Goal: Task Accomplishment & Management: Manage account settings

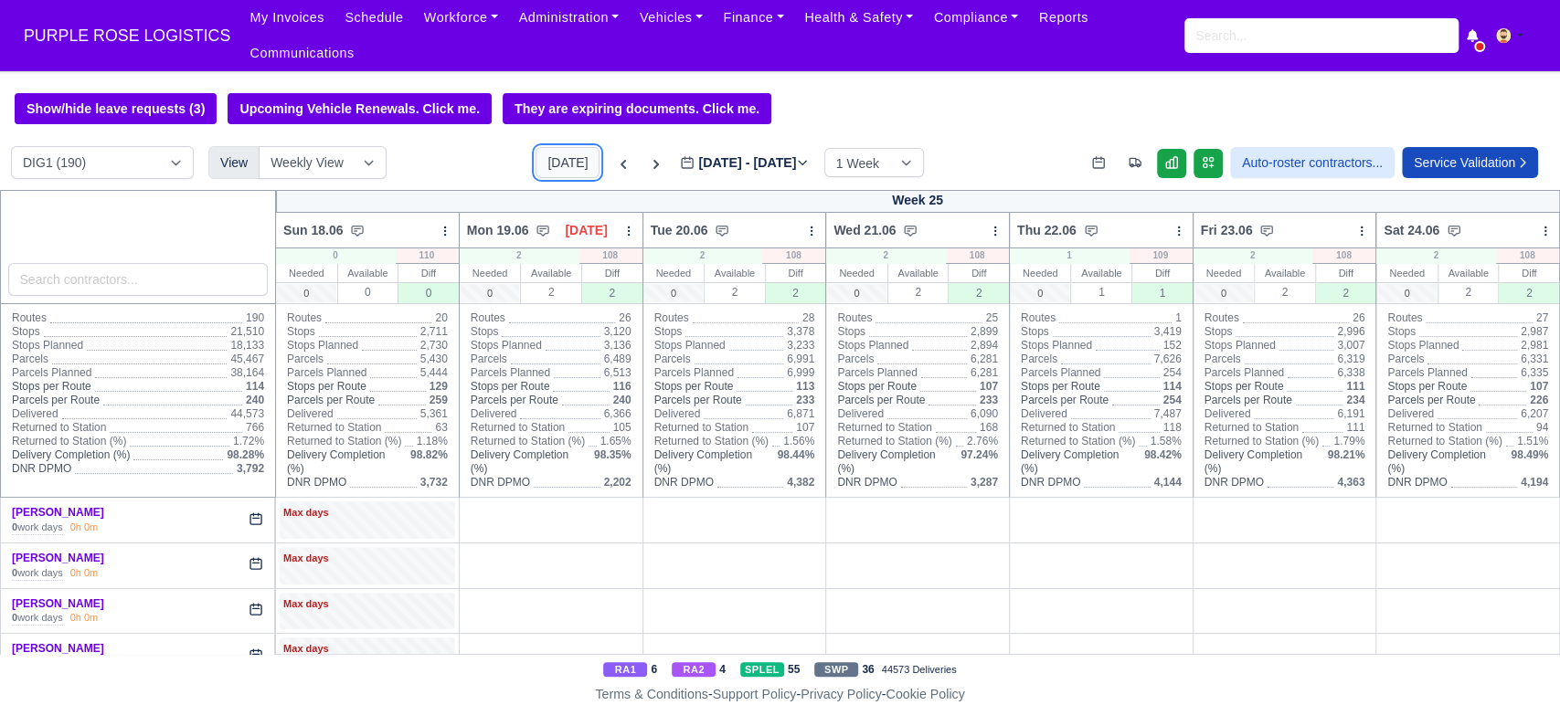
click at [541, 147] on button "[DATE]" at bounding box center [567, 162] width 64 height 31
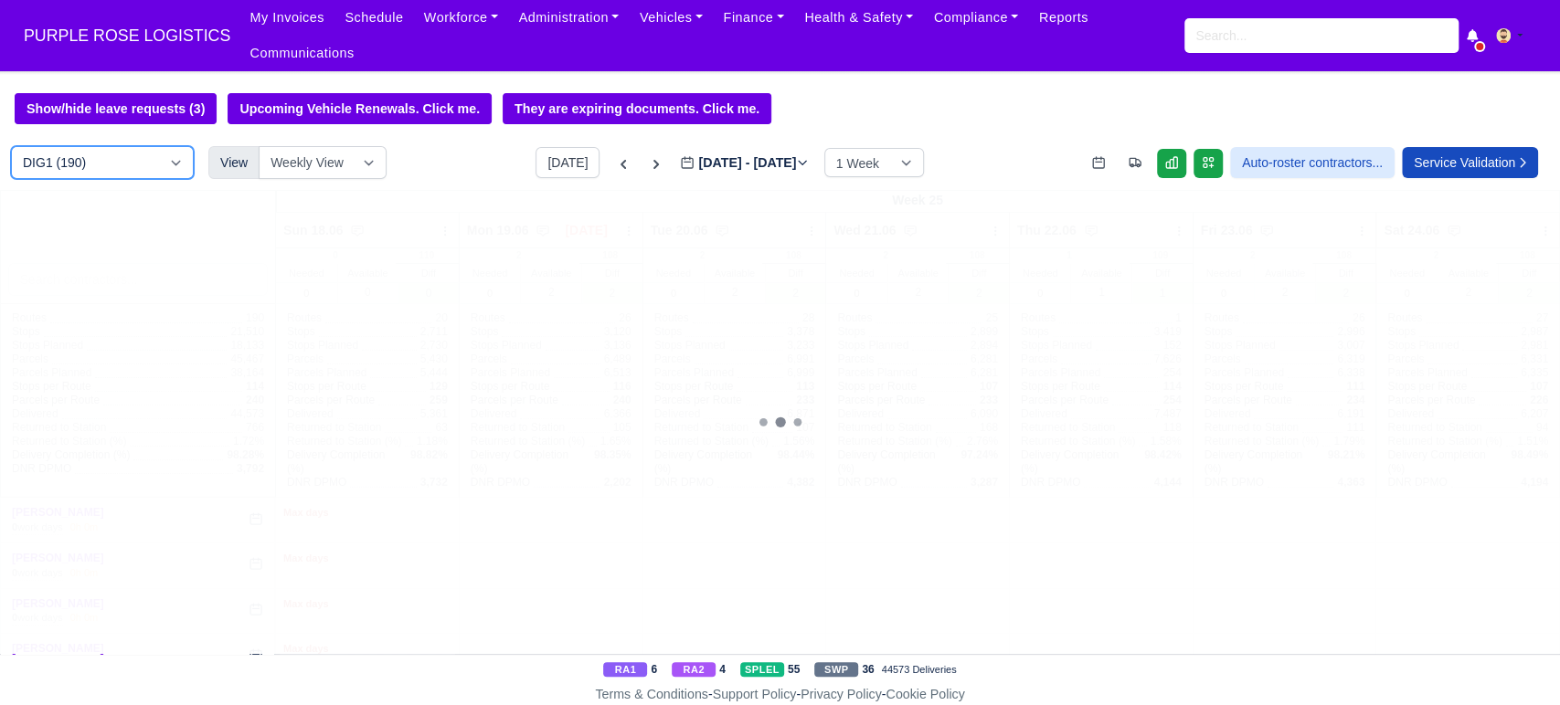
click at [116, 146] on select "DIG1 (190) DAK1 (1) GIMD (20)" at bounding box center [102, 162] width 183 height 33
type input "[DATE]"
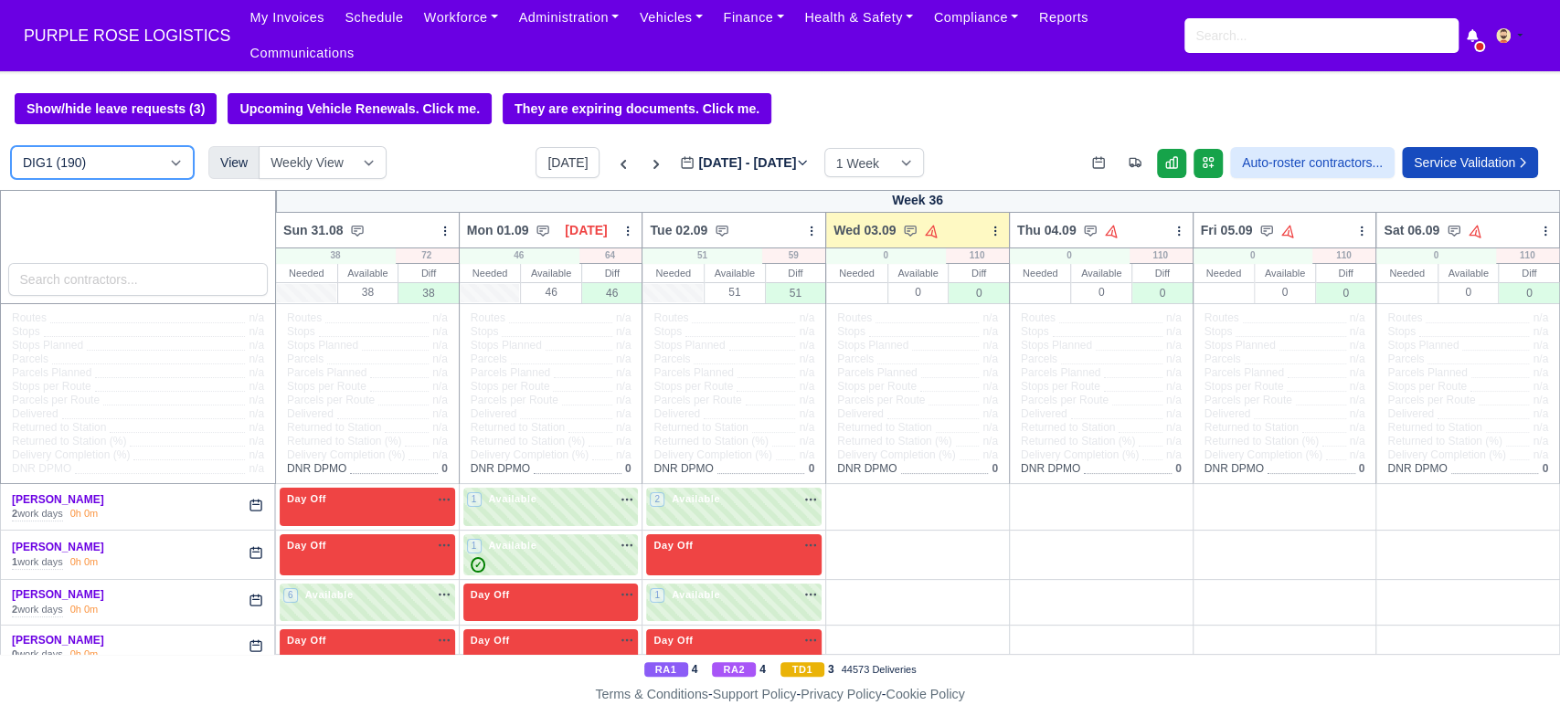
select select "5"
click at [11, 146] on select "DIG1 (190) DAK1 (1) GIMD (20)" at bounding box center [102, 162] width 183 height 33
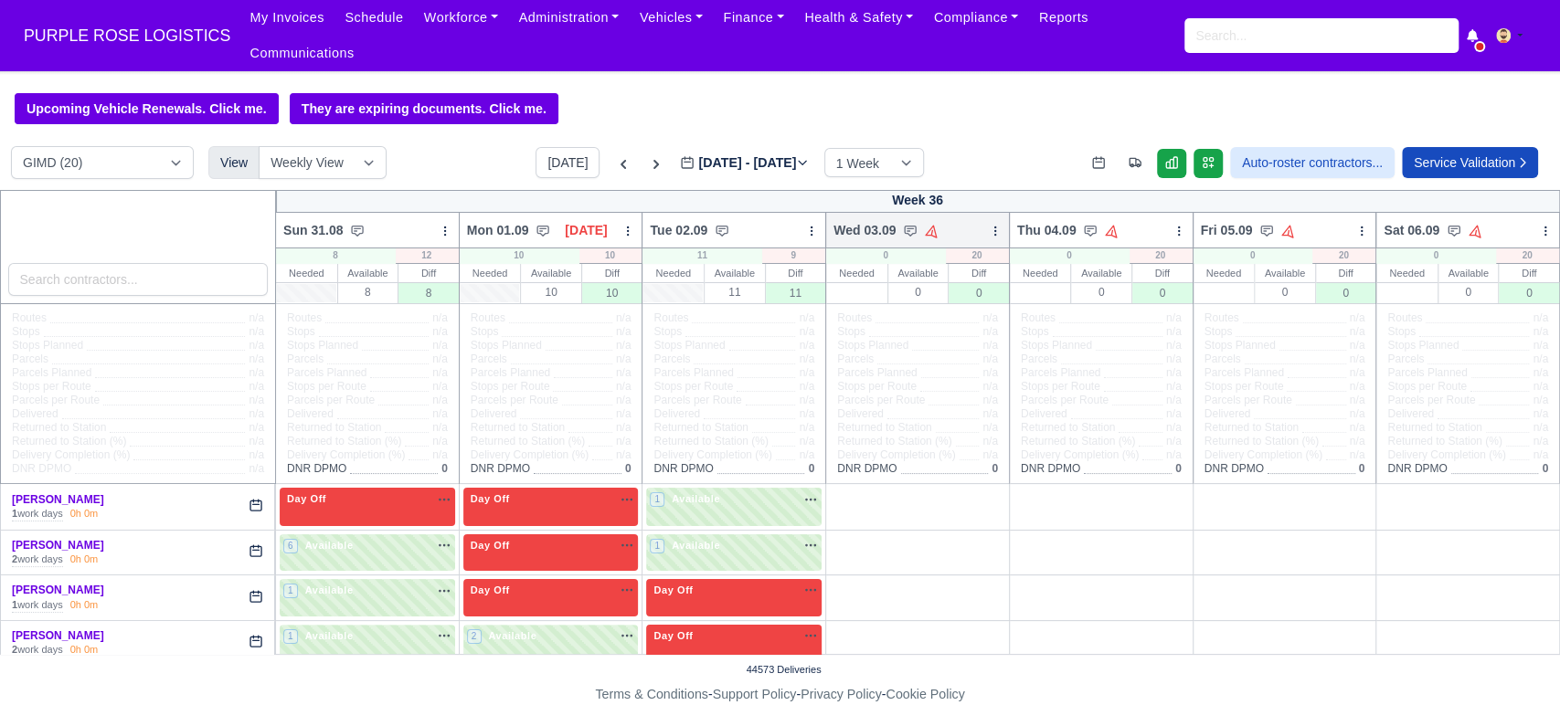
click at [989, 225] on icon at bounding box center [995, 231] width 13 height 13
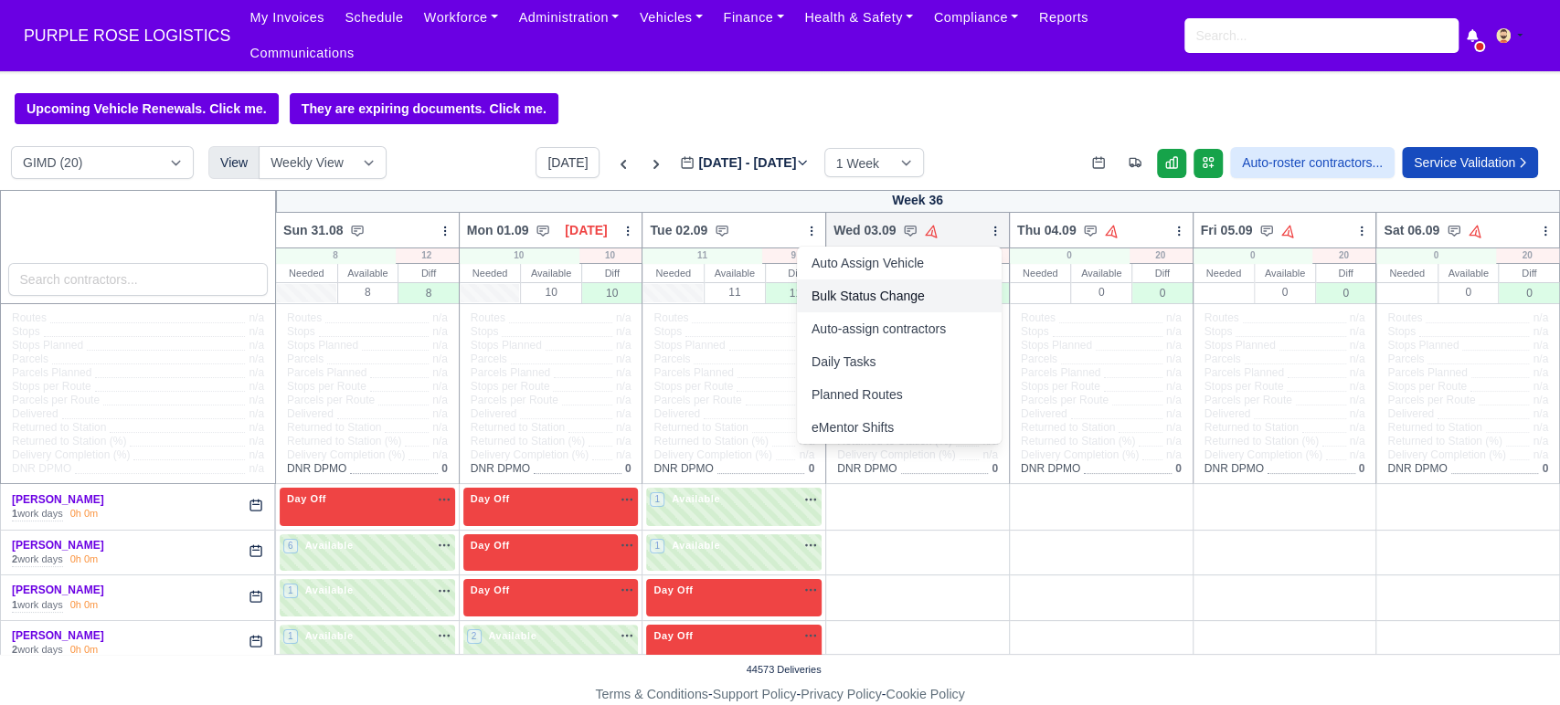
click at [834, 281] on link "Bulk Status Change" at bounding box center [899, 296] width 205 height 33
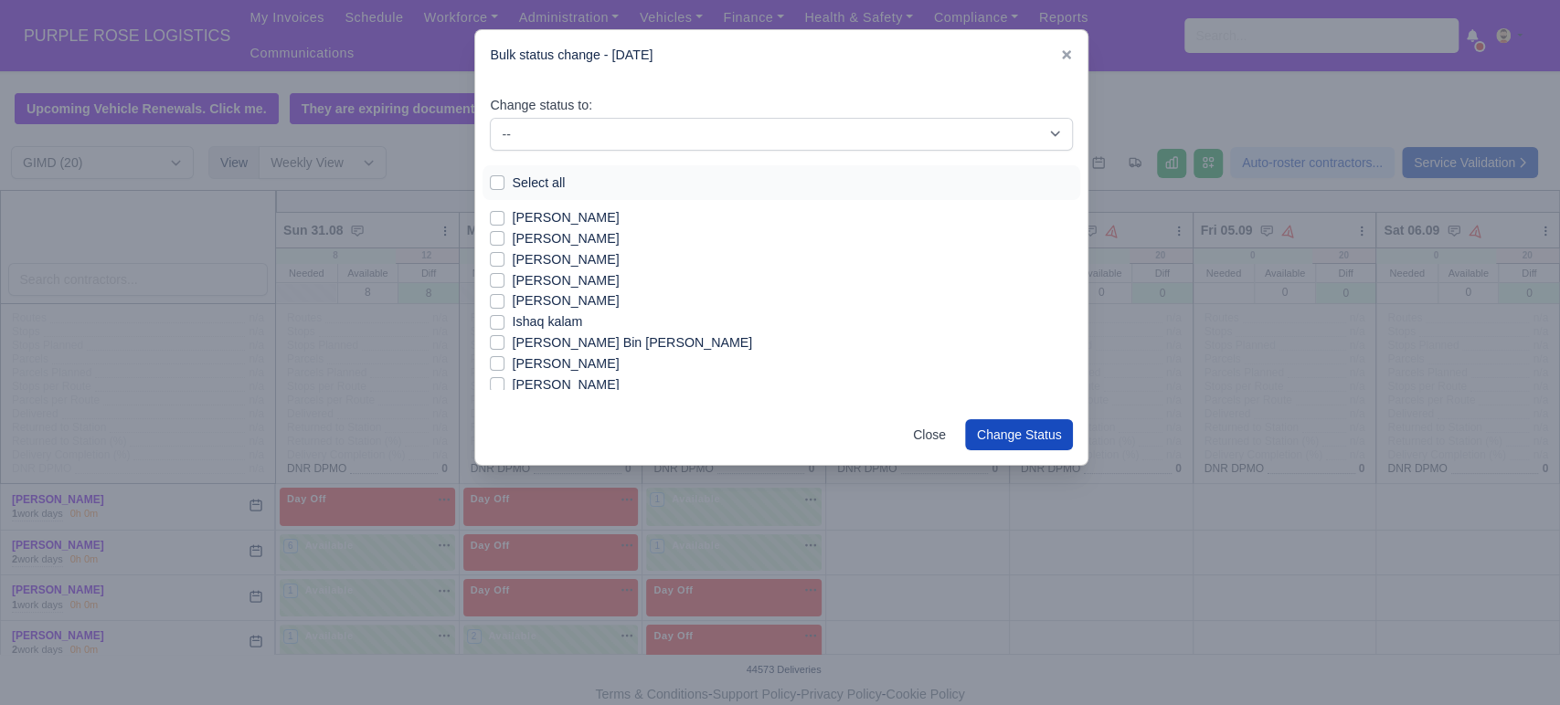
click at [512, 188] on label "Select all" at bounding box center [538, 183] width 53 height 21
click at [498, 187] on input "Select all" at bounding box center [497, 180] width 15 height 15
checkbox input "true"
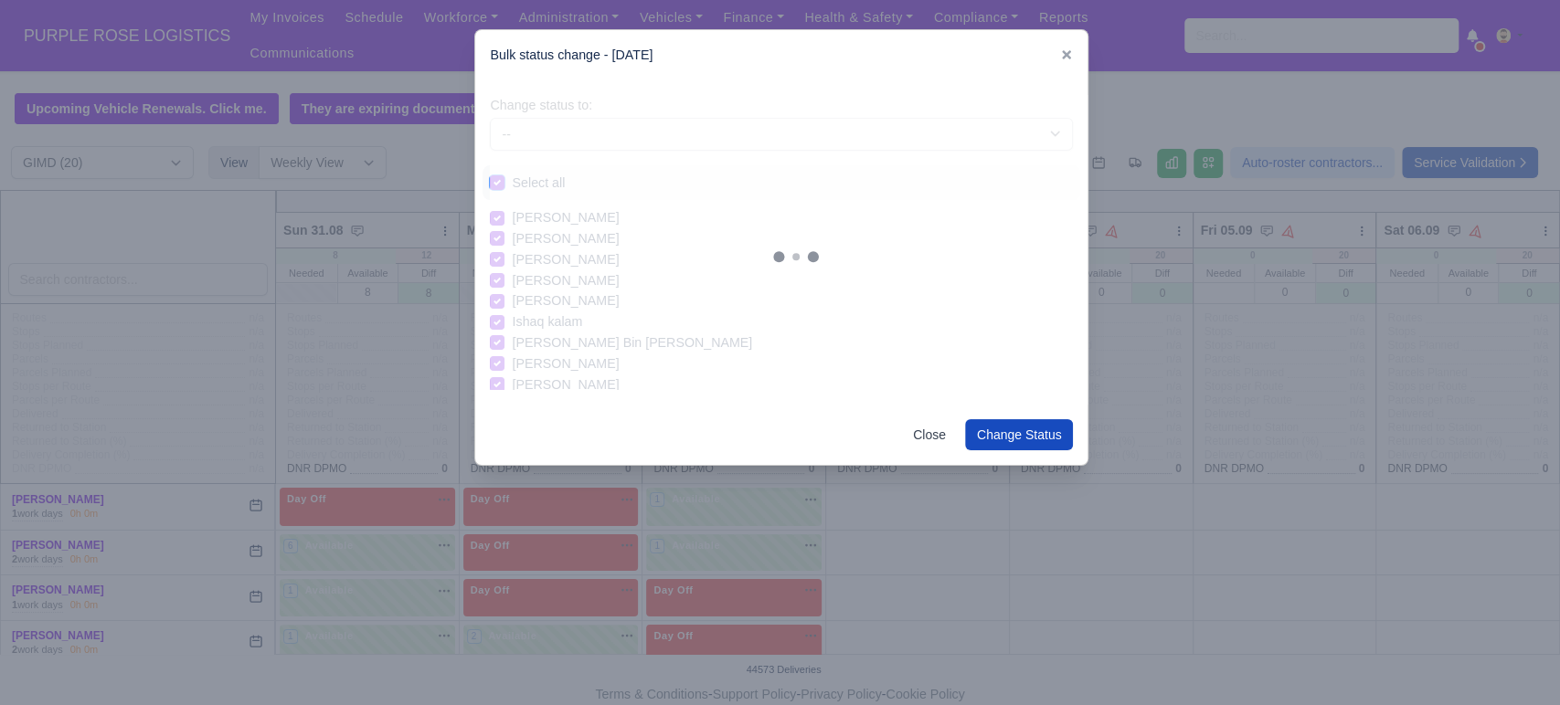
checkbox input "true"
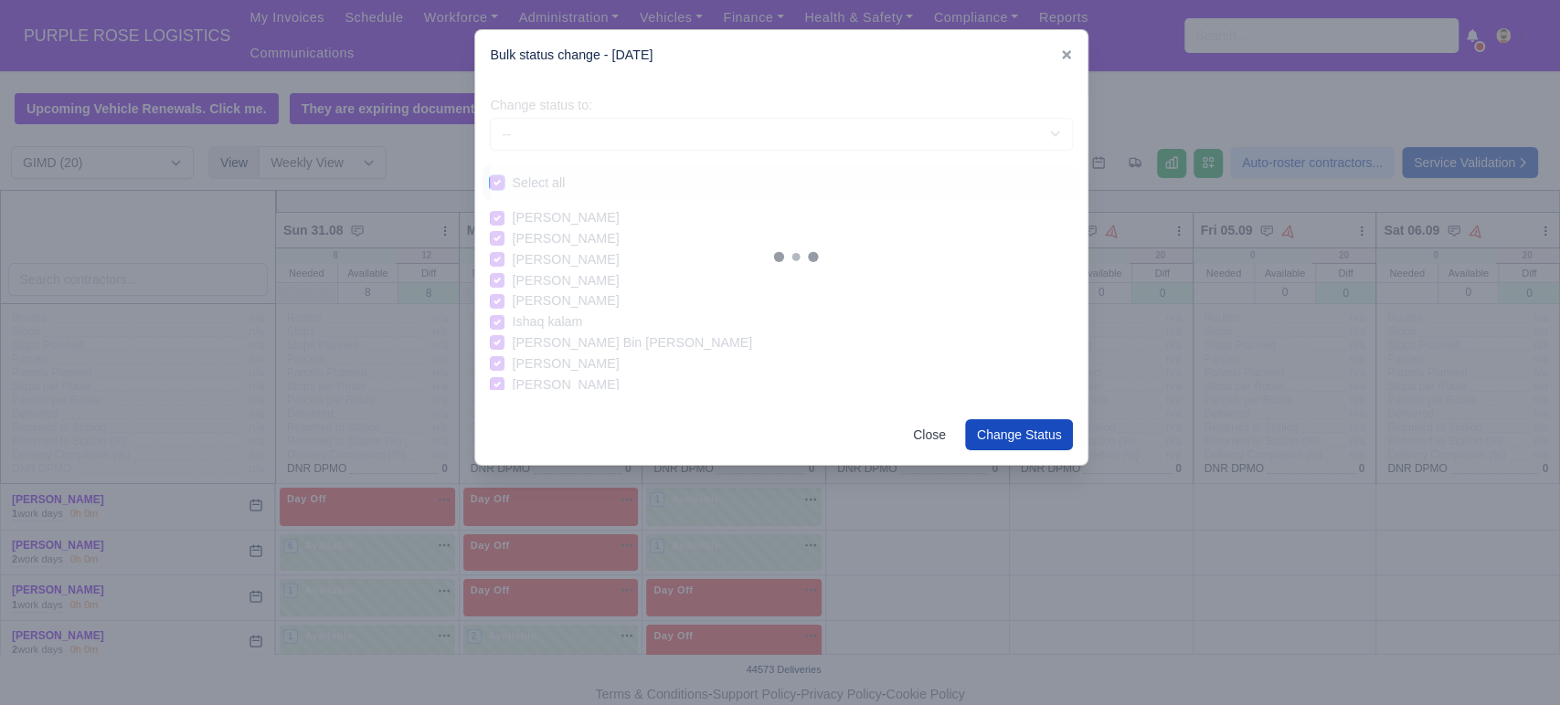
checkbox input "true"
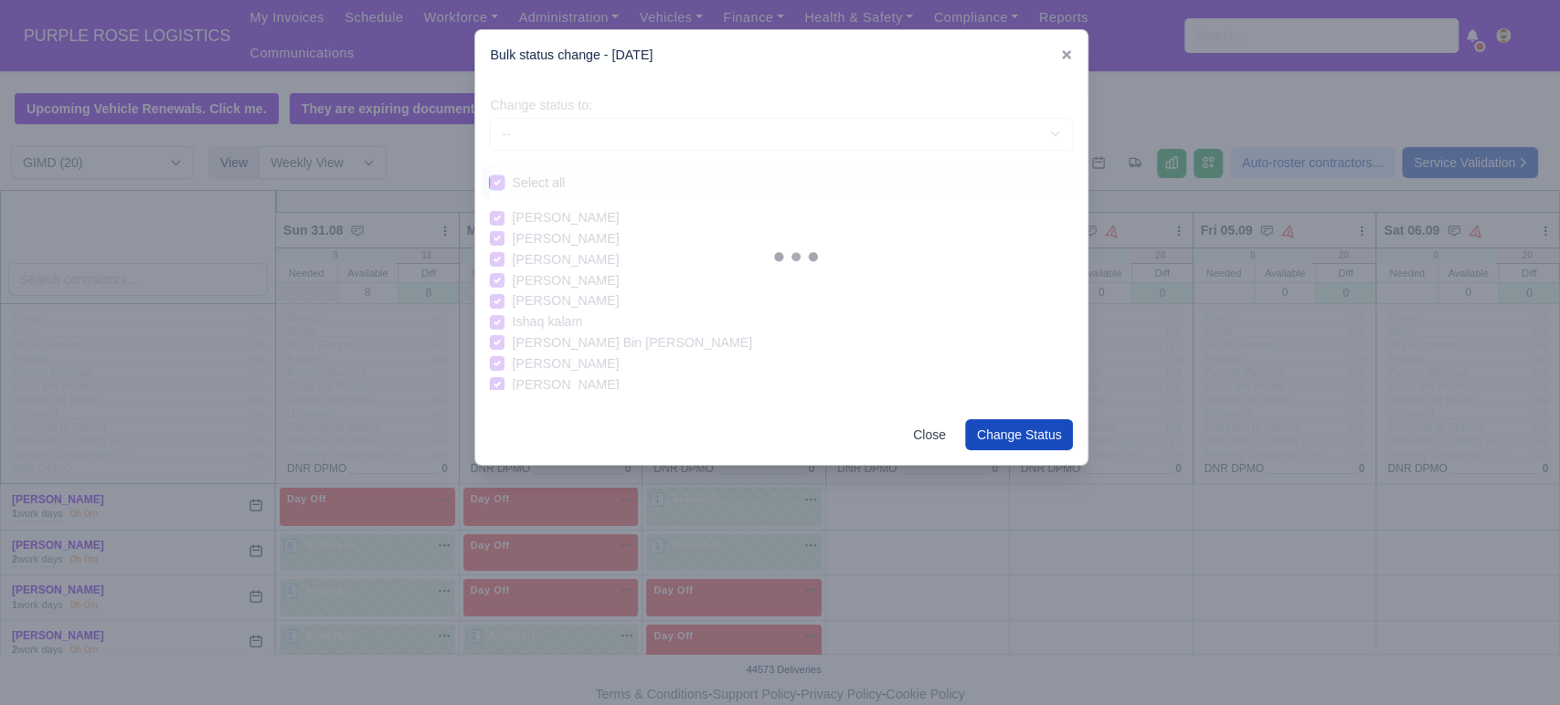
checkbox input "true"
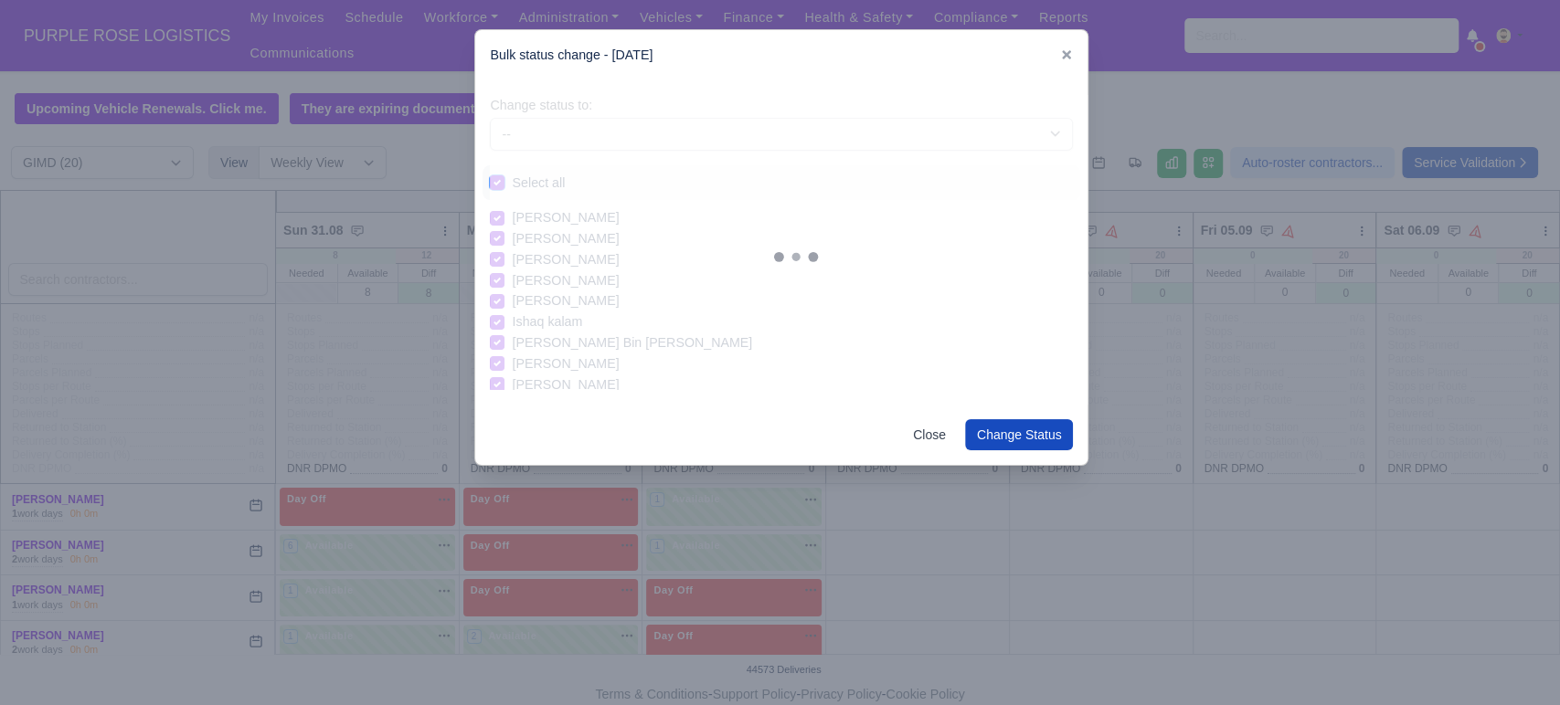
checkbox input "true"
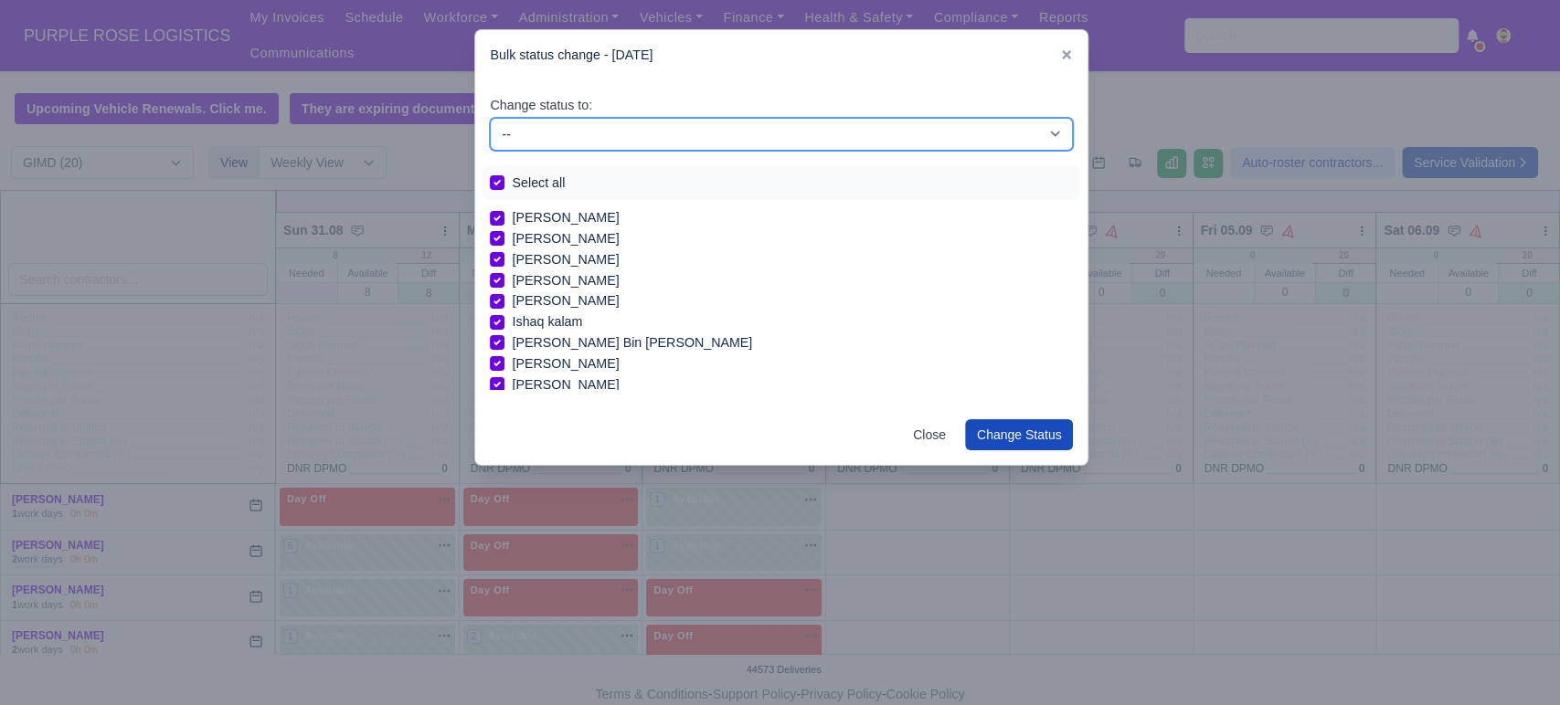
drag, startPoint x: 608, startPoint y: 140, endPoint x: 599, endPoint y: 148, distance: 11.6
click at [608, 140] on select "-- Available Day Off Stand By Holiday In Office OSM Ridealong Nursery 1 Nursery…" at bounding box center [781, 134] width 583 height 33
select select "Day Off"
click at [490, 118] on select "-- Available Day Off Stand By Holiday In Office OSM Ridealong Nursery 1 Nursery…" at bounding box center [781, 134] width 583 height 33
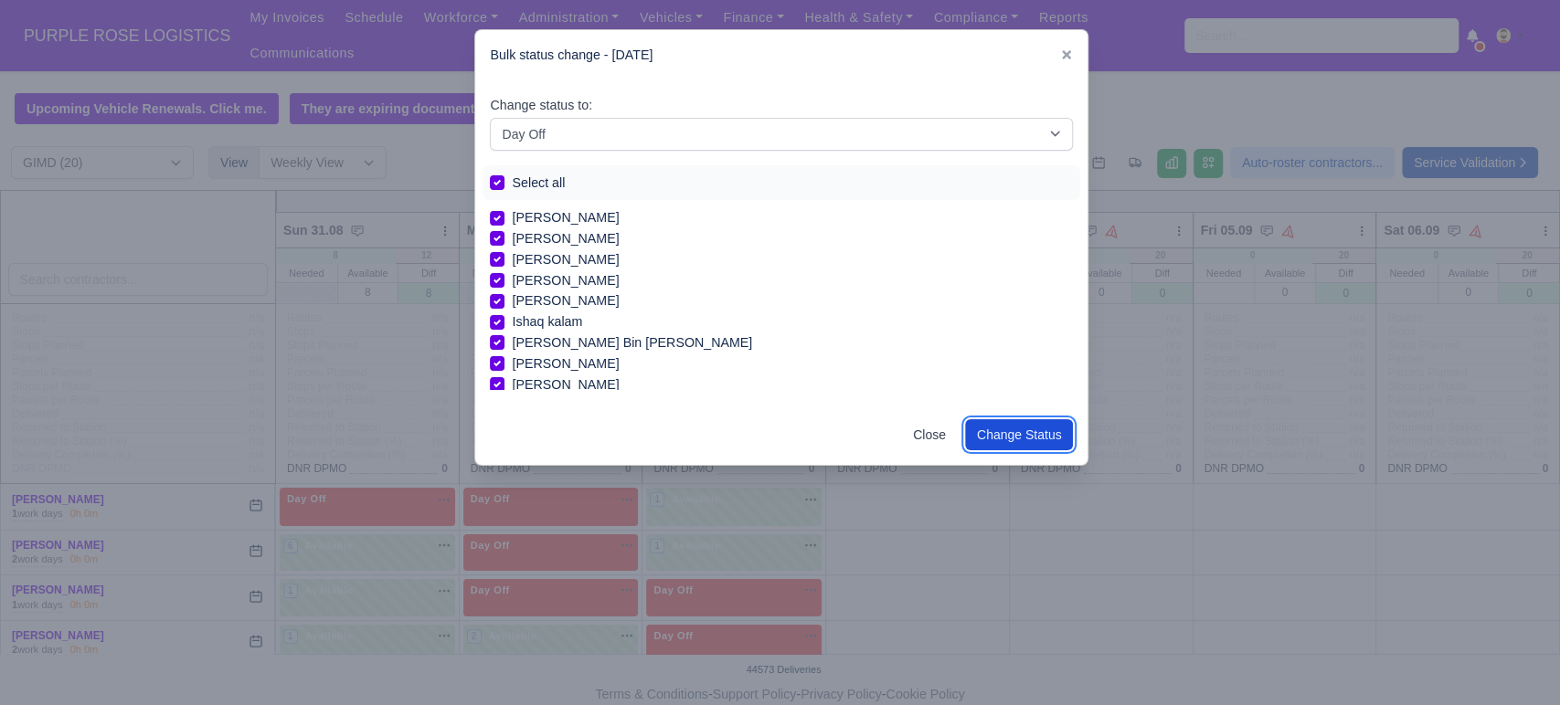
click at [1045, 442] on button "Change Status" at bounding box center [1019, 434] width 109 height 31
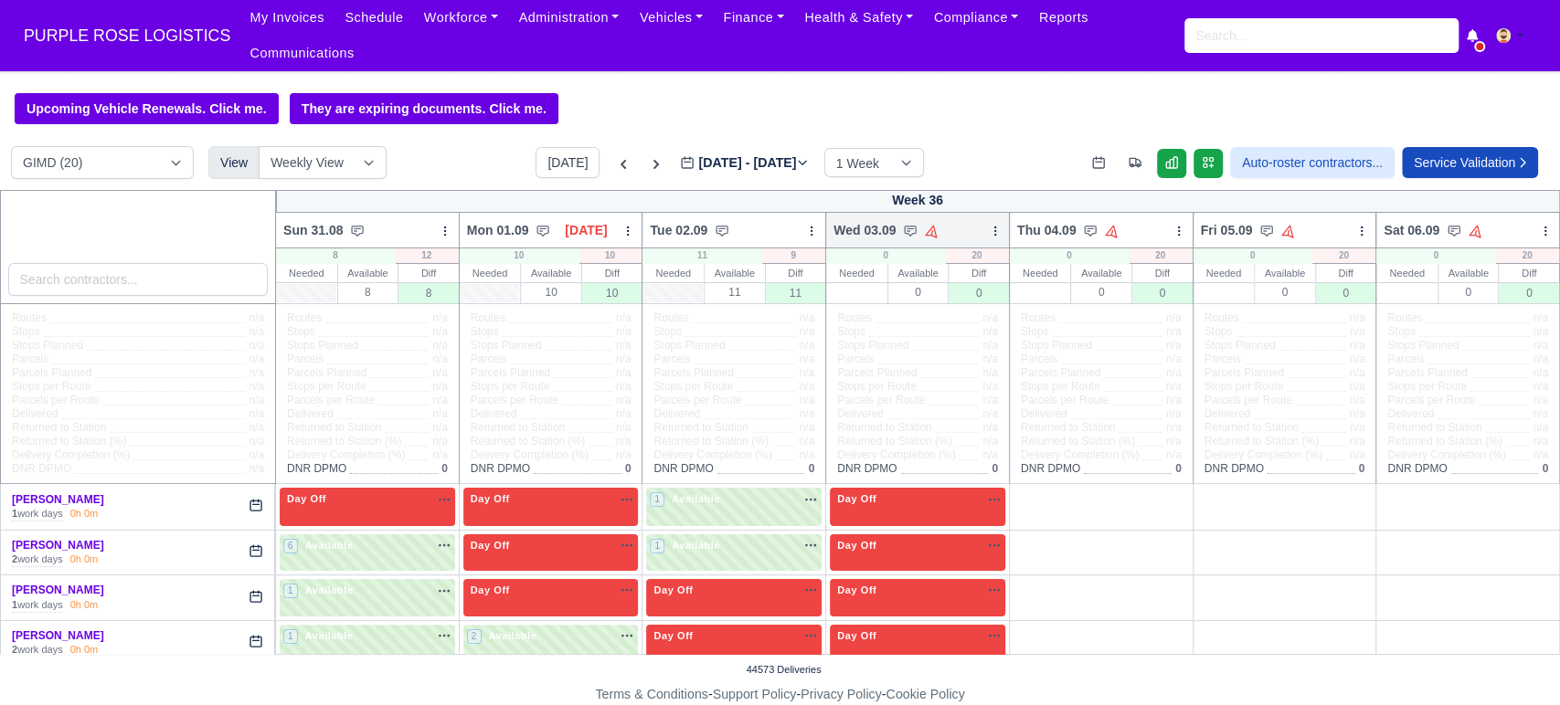
click at [989, 225] on icon at bounding box center [995, 231] width 13 height 13
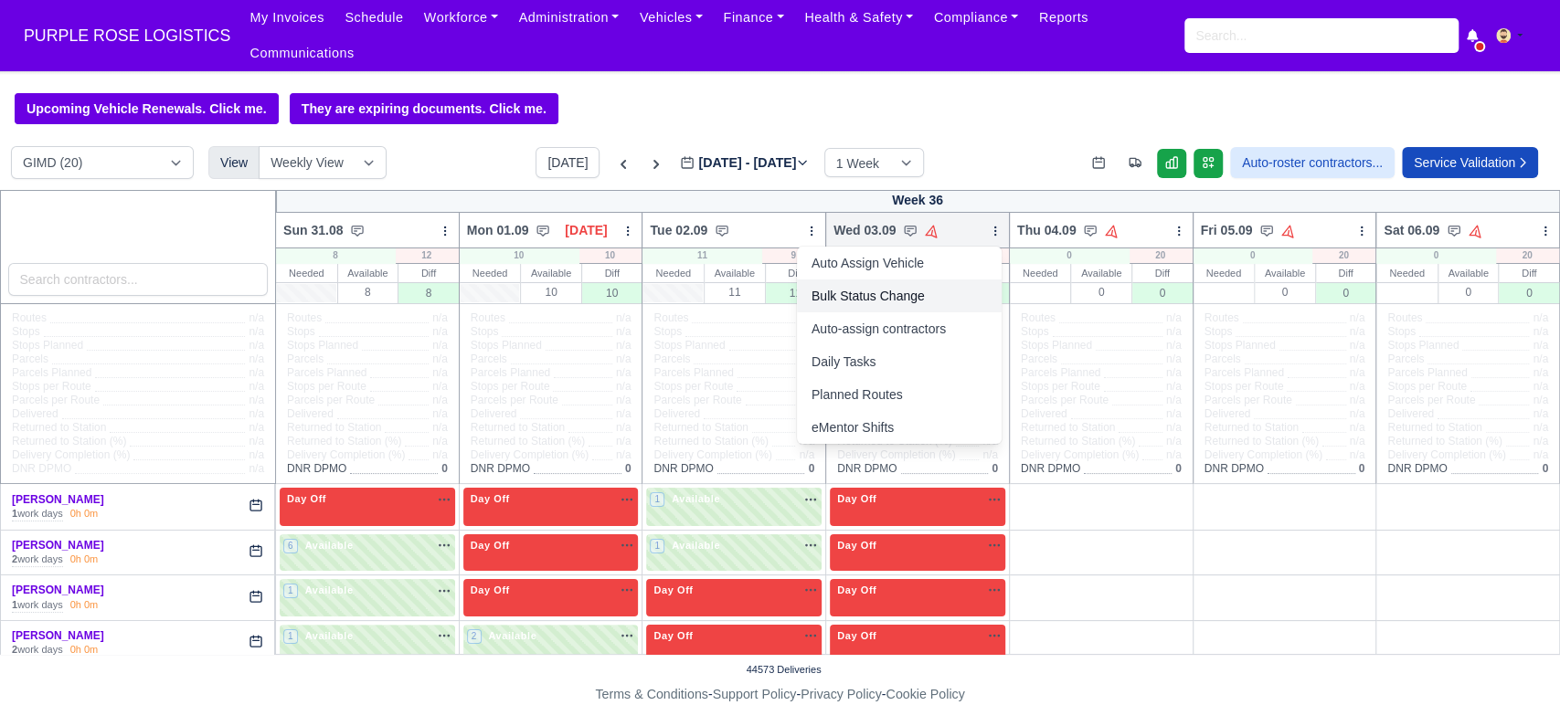
click at [843, 280] on link "Bulk Status Change" at bounding box center [899, 296] width 205 height 33
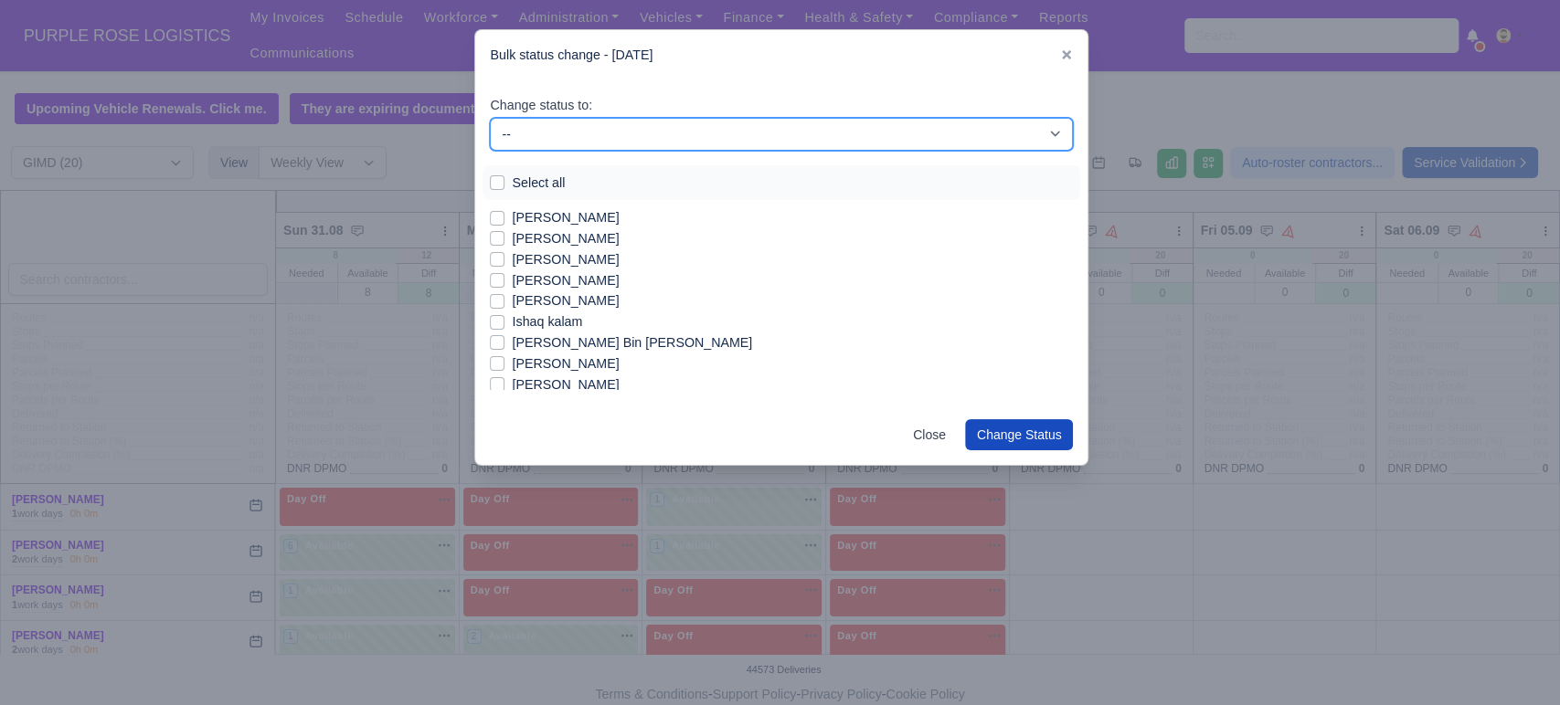
drag, startPoint x: 538, startPoint y: 132, endPoint x: 535, endPoint y: 143, distance: 10.4
click at [538, 132] on select "-- Available Day Off Stand By Holiday In Office OSM Ridealong Nursery 1 Nursery…" at bounding box center [781, 134] width 583 height 33
select select "Available"
click at [490, 118] on select "-- Available Day Off Stand By Holiday In Office OSM Ridealong Nursery 1 Nursery…" at bounding box center [781, 134] width 583 height 33
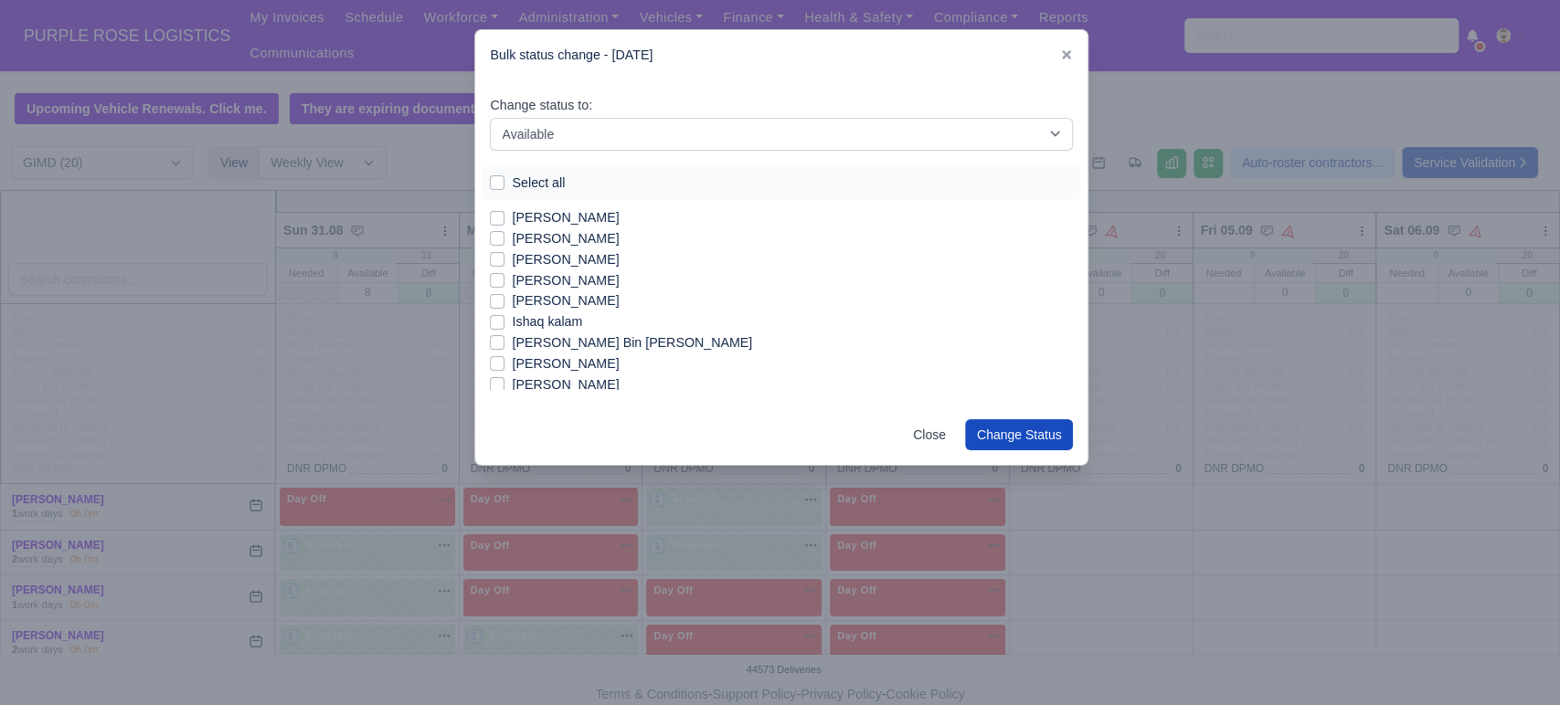
click at [535, 217] on label "[PERSON_NAME]" at bounding box center [565, 217] width 107 height 21
click at [504, 217] on input "[PERSON_NAME]" at bounding box center [497, 214] width 15 height 15
checkbox input "true"
click at [526, 241] on label "[PERSON_NAME]" at bounding box center [565, 238] width 107 height 21
click at [504, 241] on input "[PERSON_NAME]" at bounding box center [497, 235] width 15 height 15
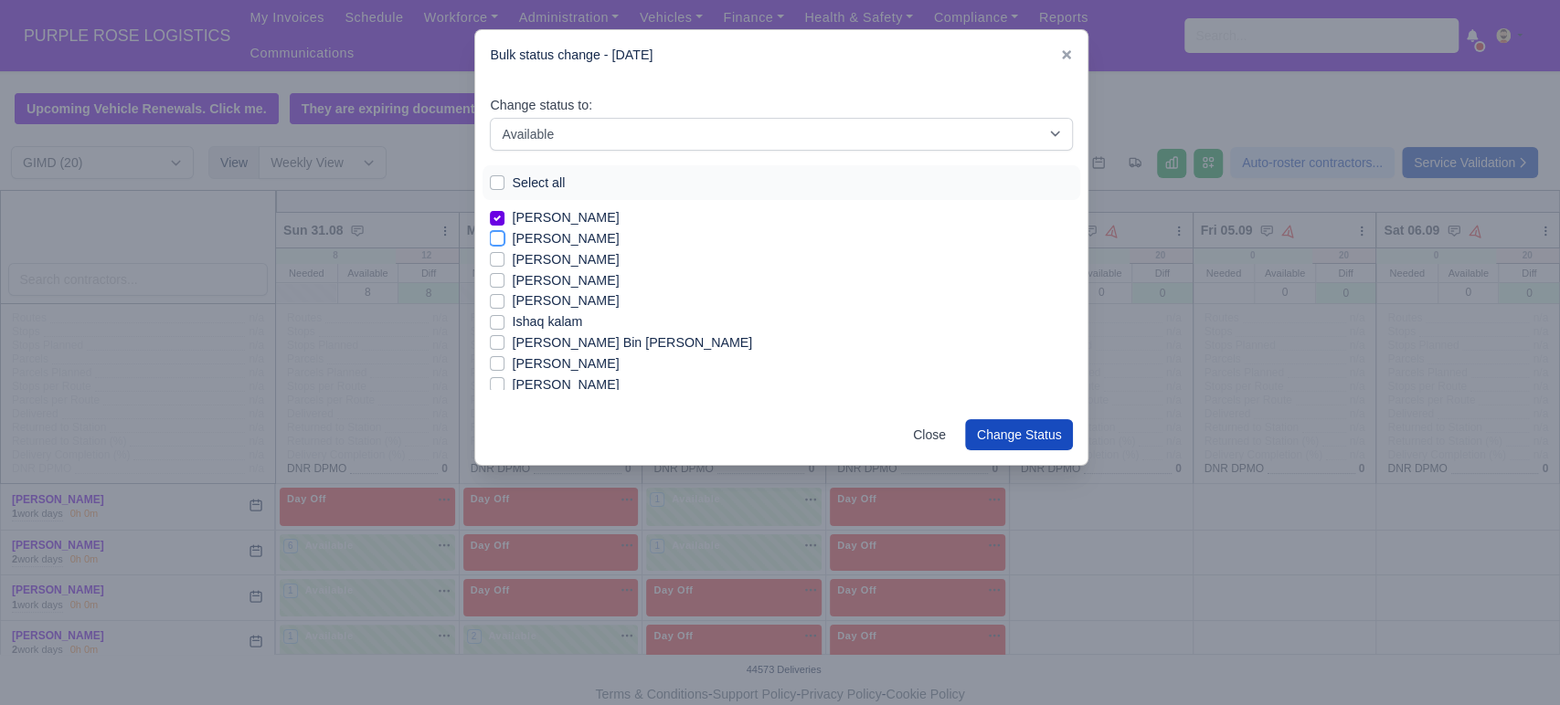
checkbox input "true"
click at [553, 297] on label "[PERSON_NAME]" at bounding box center [565, 301] width 107 height 21
click at [504, 297] on input "[PERSON_NAME]" at bounding box center [497, 298] width 15 height 15
checkbox input "true"
click at [554, 320] on label "Ishaq kalam" at bounding box center [547, 322] width 70 height 21
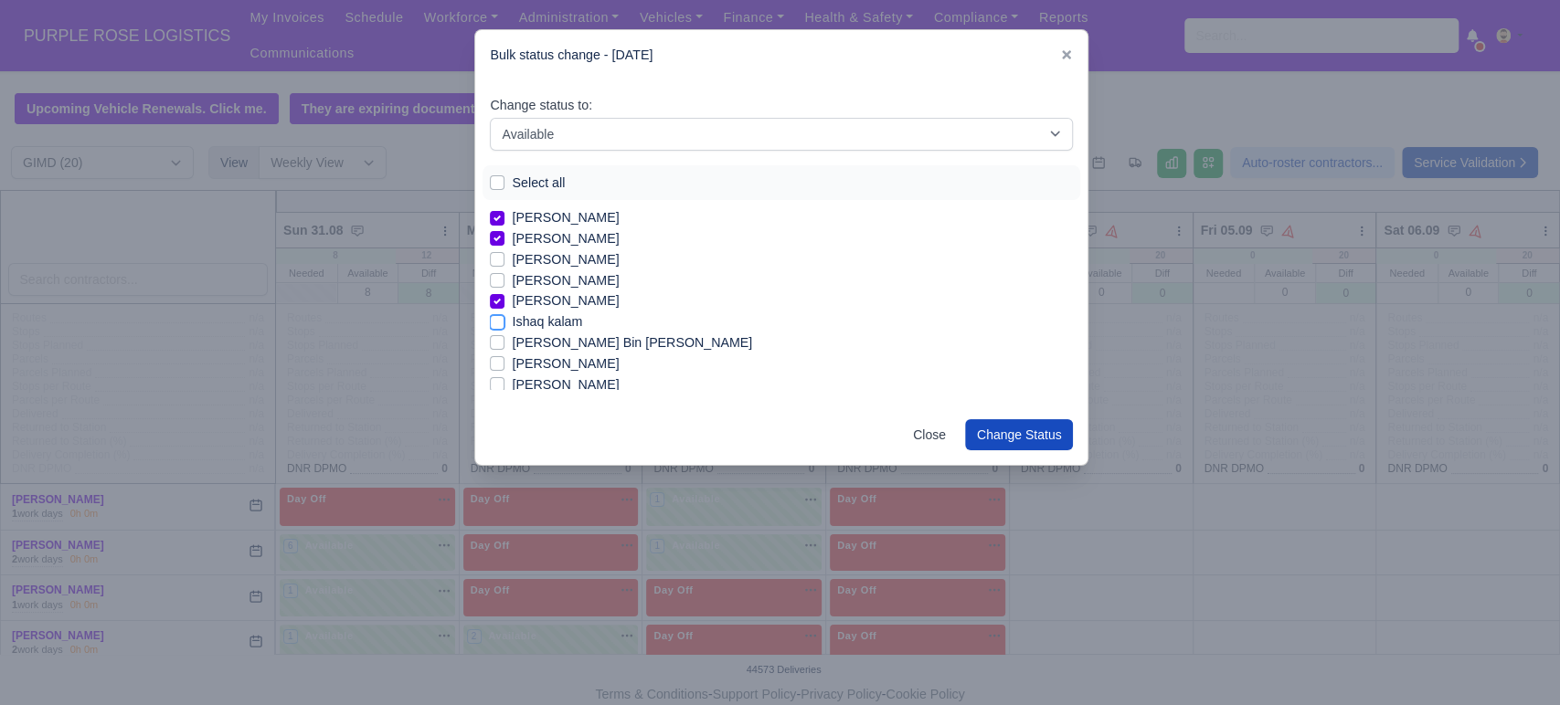
click at [504, 320] on input "Ishaq kalam" at bounding box center [497, 319] width 15 height 15
checkbox input "true"
click at [575, 343] on label "[PERSON_NAME] Bin [PERSON_NAME]" at bounding box center [632, 343] width 240 height 21
click at [504, 343] on input "[PERSON_NAME] Bin [PERSON_NAME]" at bounding box center [497, 340] width 15 height 15
checkbox input "true"
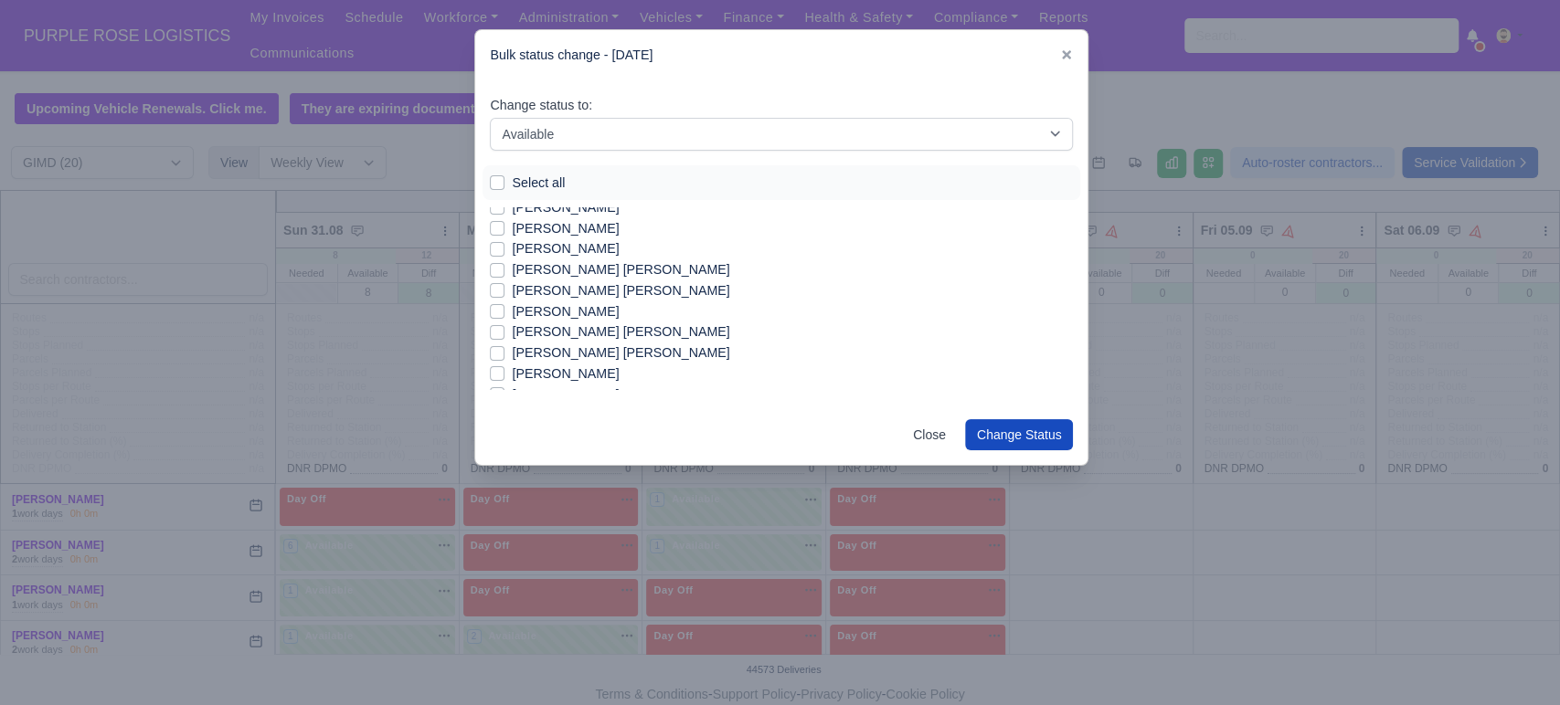
scroll to position [159, 0]
click at [649, 270] on label "[PERSON_NAME] [PERSON_NAME]" at bounding box center [620, 267] width 217 height 21
click at [504, 270] on input "[PERSON_NAME] [PERSON_NAME]" at bounding box center [497, 264] width 15 height 15
click at [621, 258] on label "[PERSON_NAME] [PERSON_NAME]" at bounding box center [620, 267] width 217 height 21
click at [504, 258] on input "[PERSON_NAME] [PERSON_NAME]" at bounding box center [497, 264] width 15 height 15
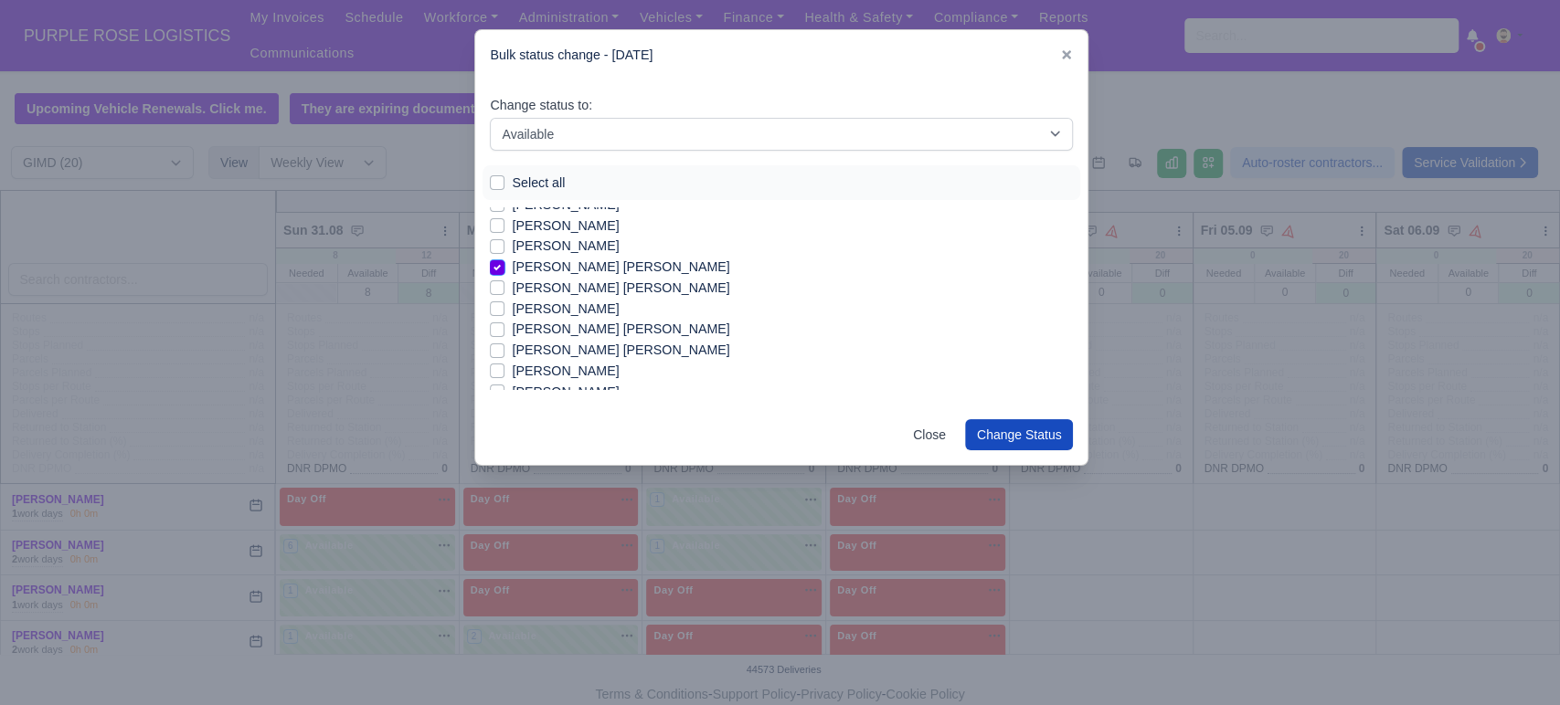
checkbox input "false"
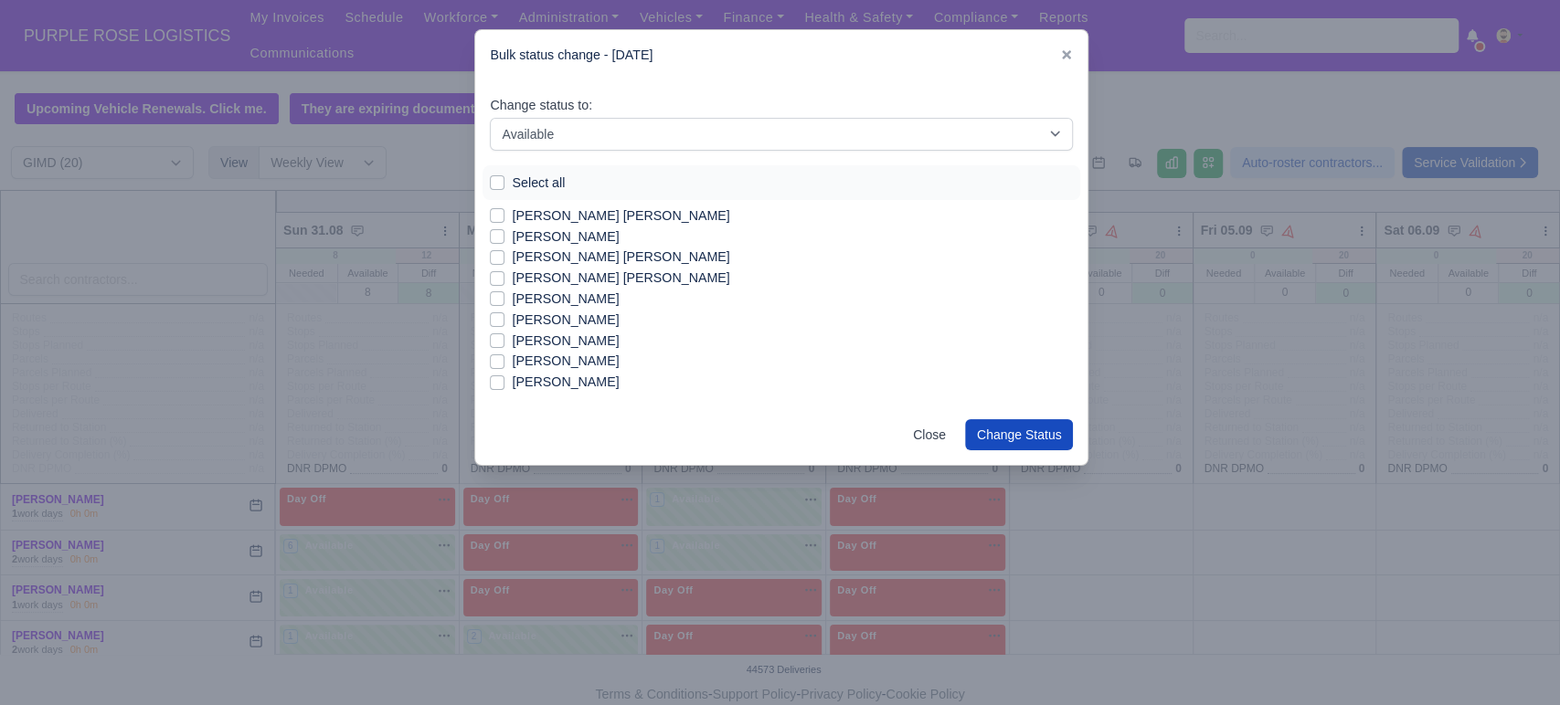
scroll to position [232, 0]
click at [644, 282] on label "[PERSON_NAME] [PERSON_NAME]" at bounding box center [620, 277] width 217 height 21
click at [504, 281] on input "[PERSON_NAME] [PERSON_NAME]" at bounding box center [497, 274] width 15 height 15
checkbox input "true"
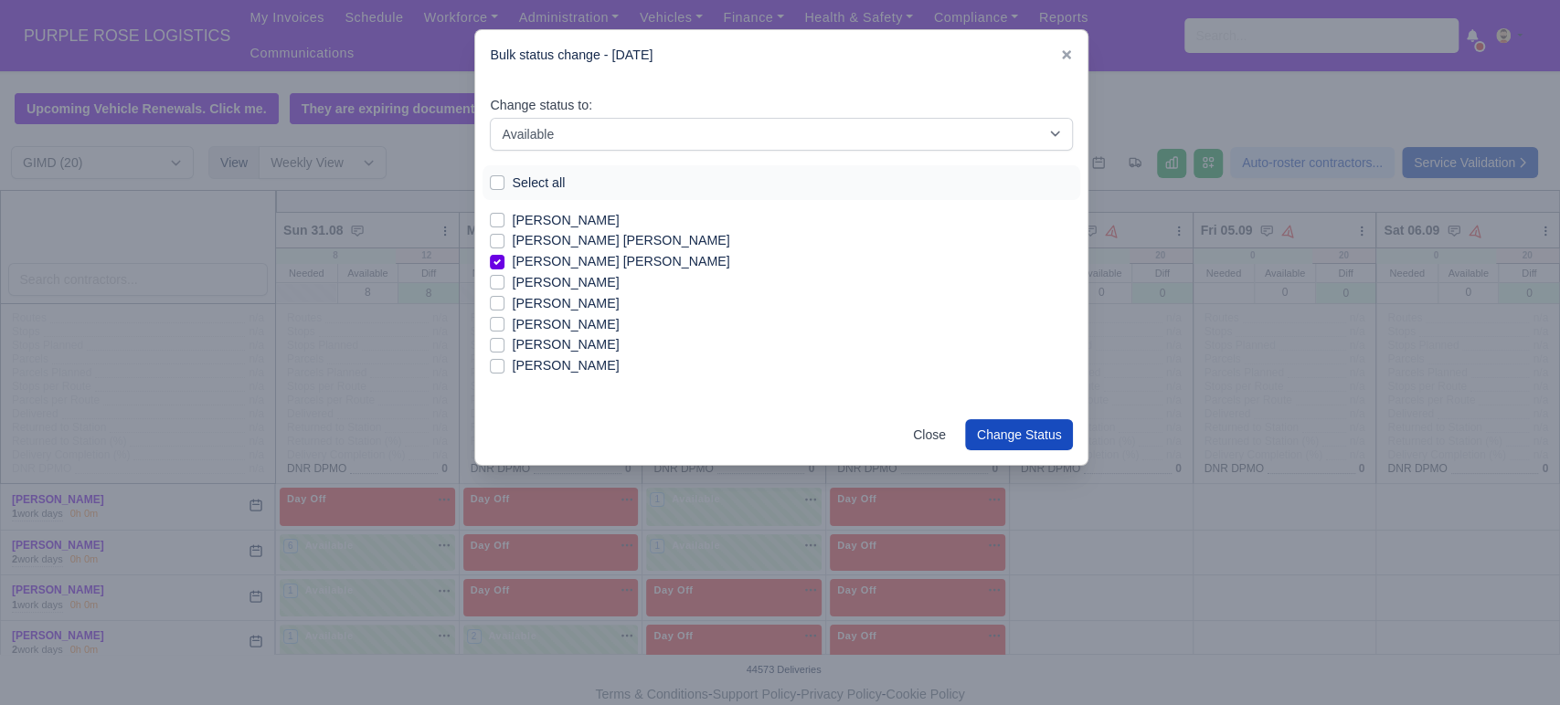
click at [533, 342] on label "[PERSON_NAME]" at bounding box center [565, 344] width 107 height 21
click at [504, 342] on input "[PERSON_NAME]" at bounding box center [497, 341] width 15 height 15
checkbox input "true"
click at [536, 364] on label "[PERSON_NAME]" at bounding box center [565, 365] width 107 height 21
click at [504, 364] on input "[PERSON_NAME]" at bounding box center [497, 362] width 15 height 15
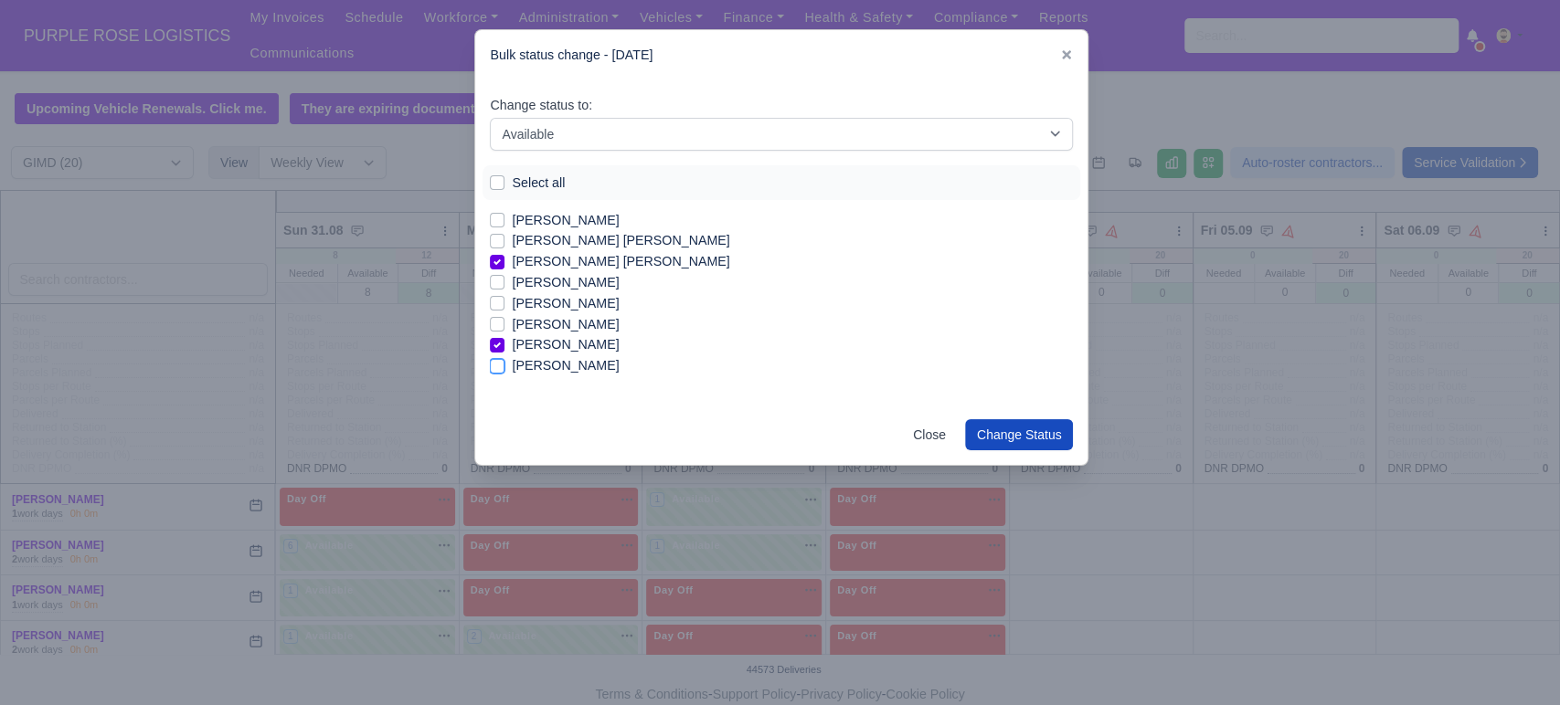
checkbox input "true"
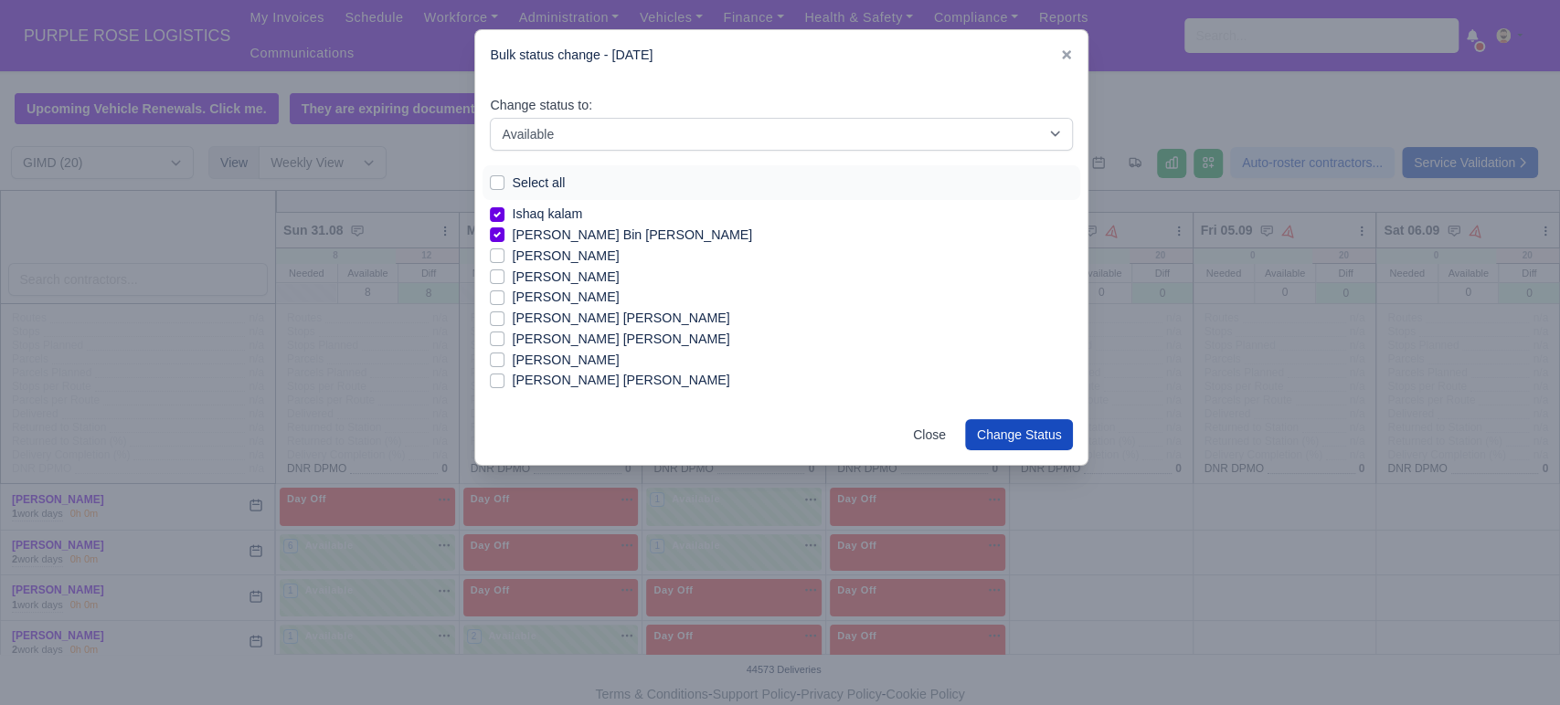
scroll to position [110, 0]
click at [619, 299] on label "[PERSON_NAME]" at bounding box center [565, 295] width 107 height 21
click at [504, 299] on input "[PERSON_NAME]" at bounding box center [497, 292] width 15 height 15
checkbox input "true"
click at [527, 253] on label "[PERSON_NAME]" at bounding box center [565, 254] width 107 height 21
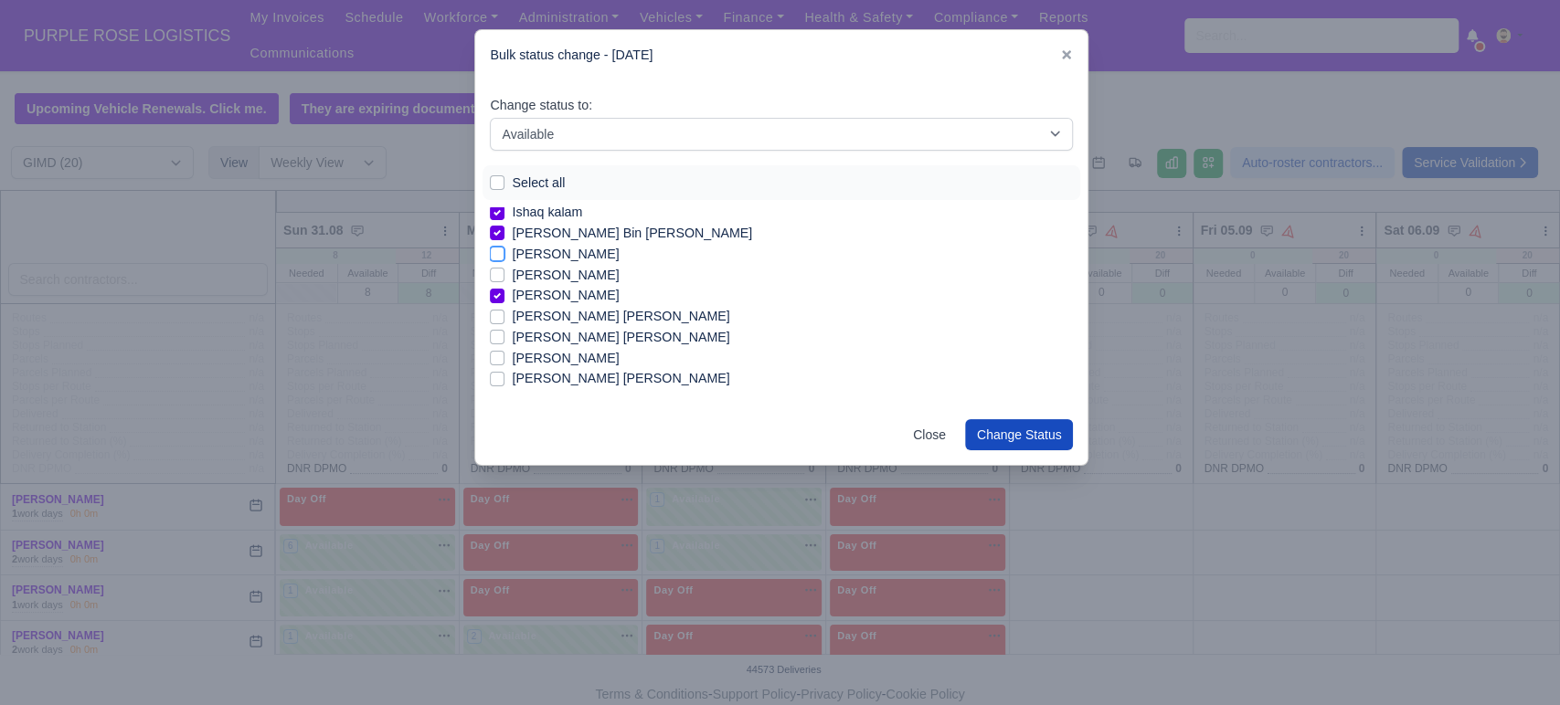
click at [504, 253] on input "[PERSON_NAME]" at bounding box center [497, 251] width 15 height 15
checkbox input "true"
click at [641, 316] on label "[PERSON_NAME] [PERSON_NAME]" at bounding box center [620, 316] width 217 height 21
click at [504, 316] on input "[PERSON_NAME] [PERSON_NAME]" at bounding box center [497, 313] width 15 height 15
checkbox input "true"
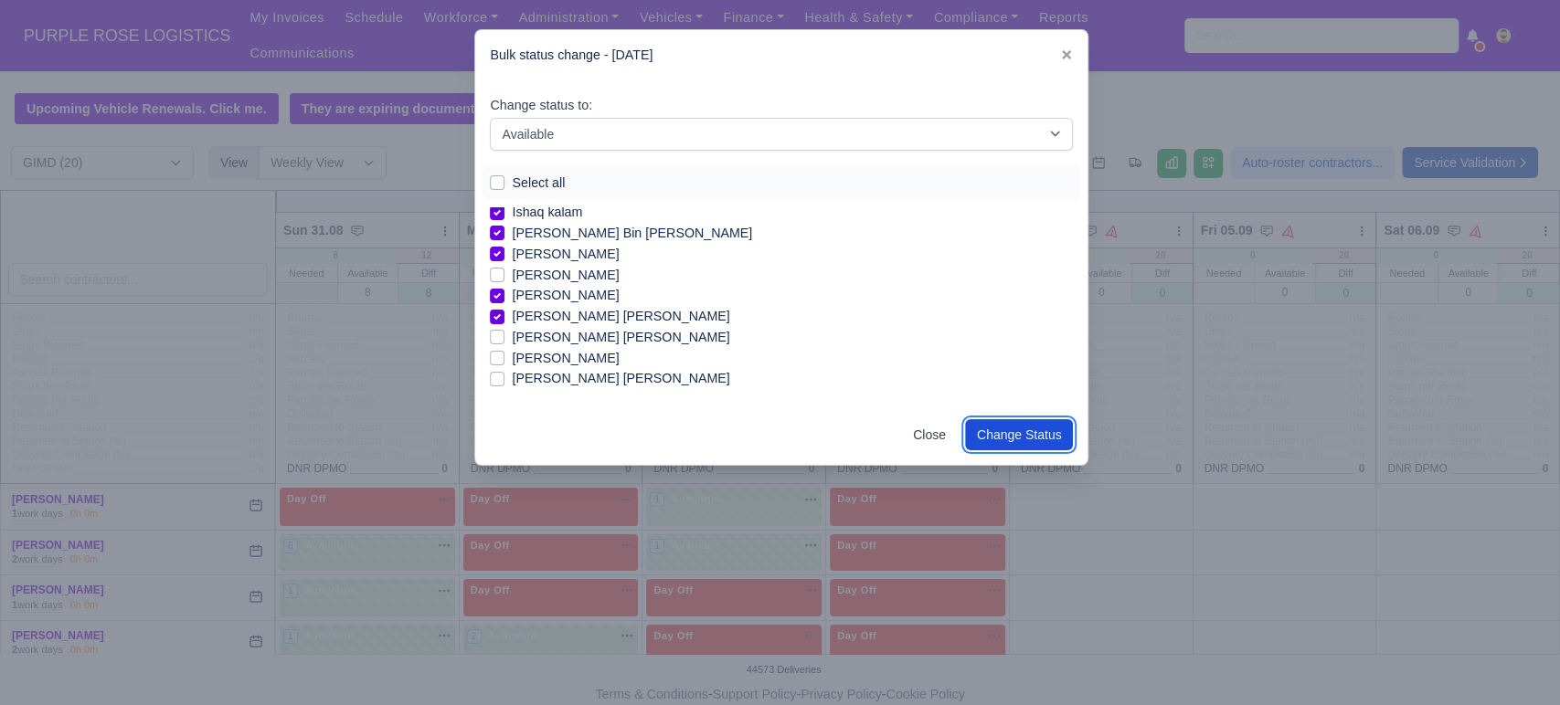
click at [1028, 421] on button "Change Status" at bounding box center [1019, 434] width 109 height 31
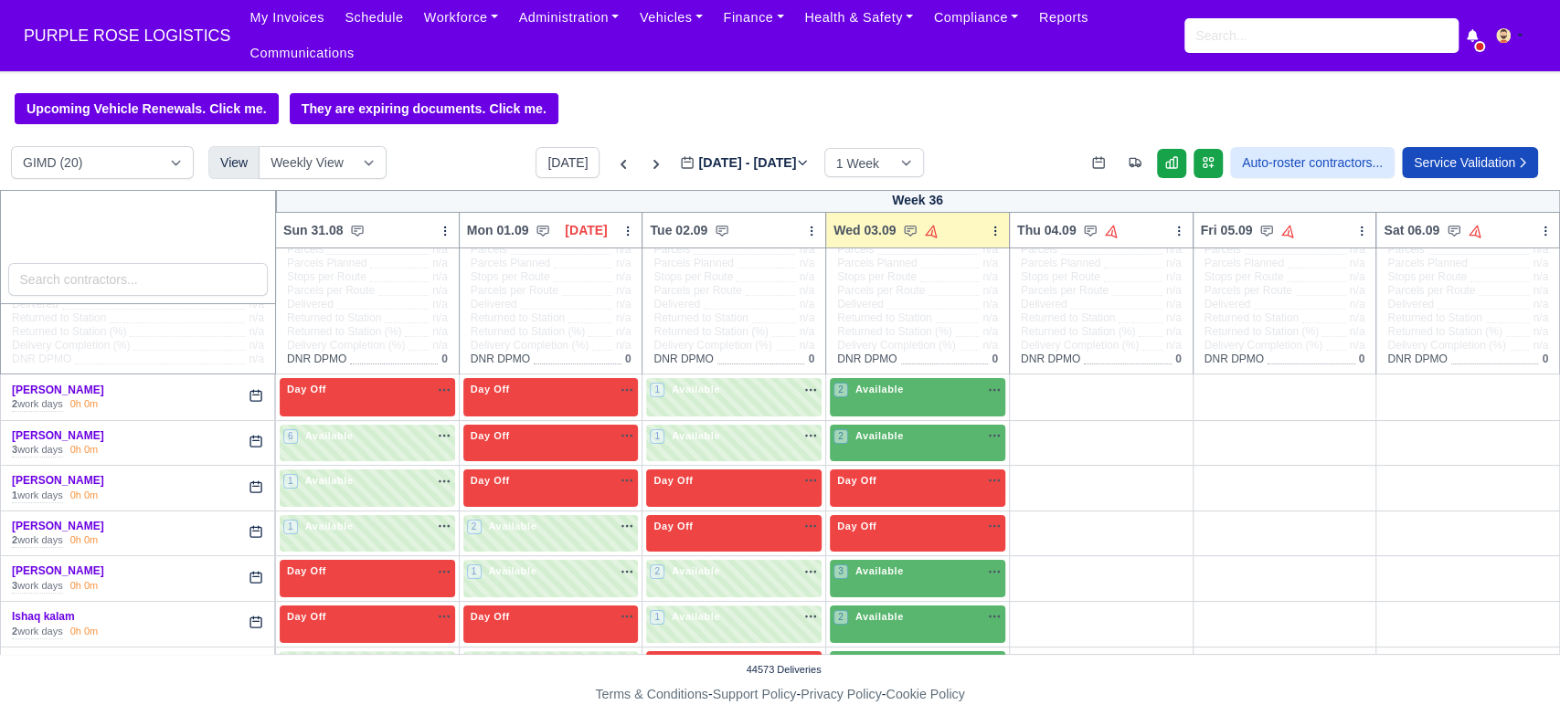
scroll to position [111, 0]
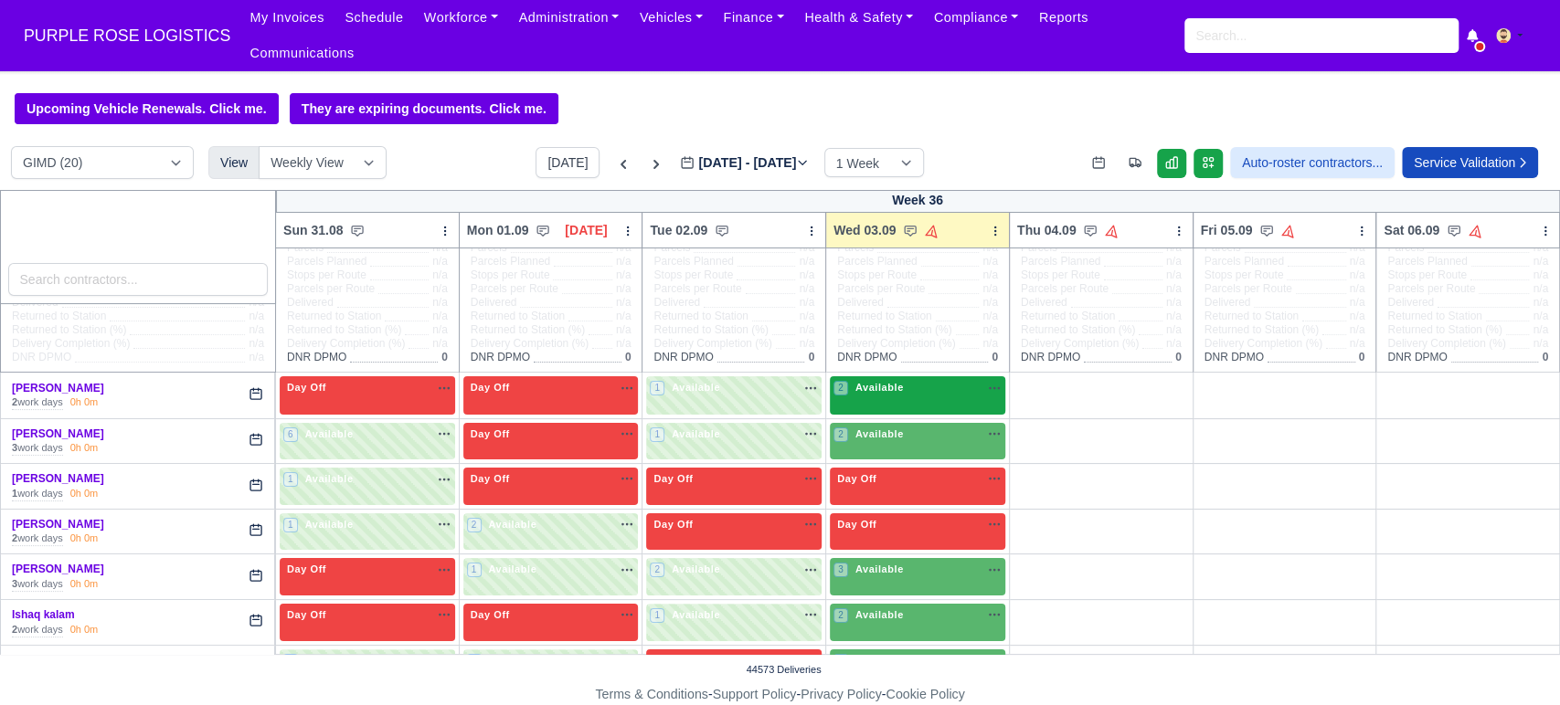
click at [897, 380] on div "2 Available na" at bounding box center [917, 388] width 168 height 16
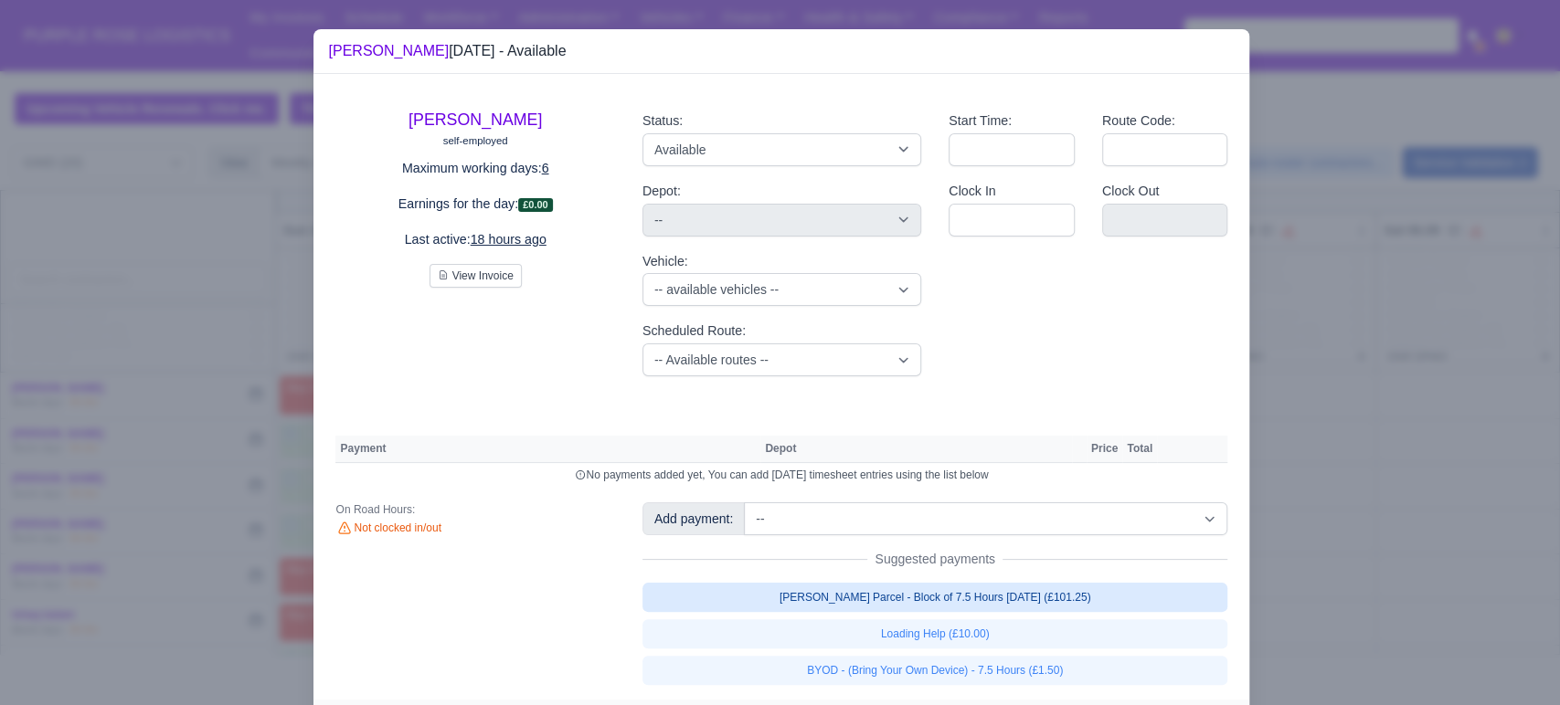
click at [804, 592] on link "[PERSON_NAME] Parcel - Block of 7.5 Hours [DATE] (£101.25)" at bounding box center [935, 597] width 586 height 29
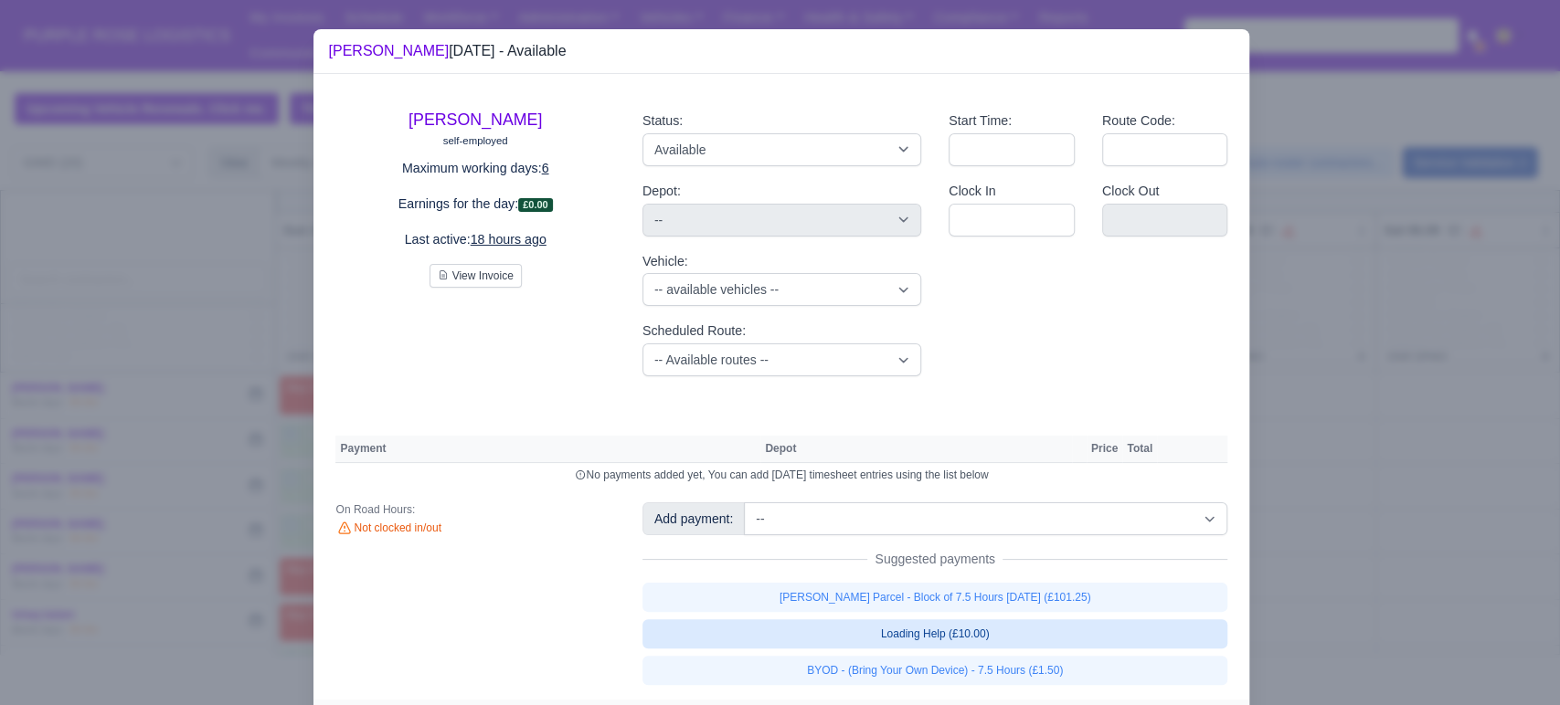
select select "5"
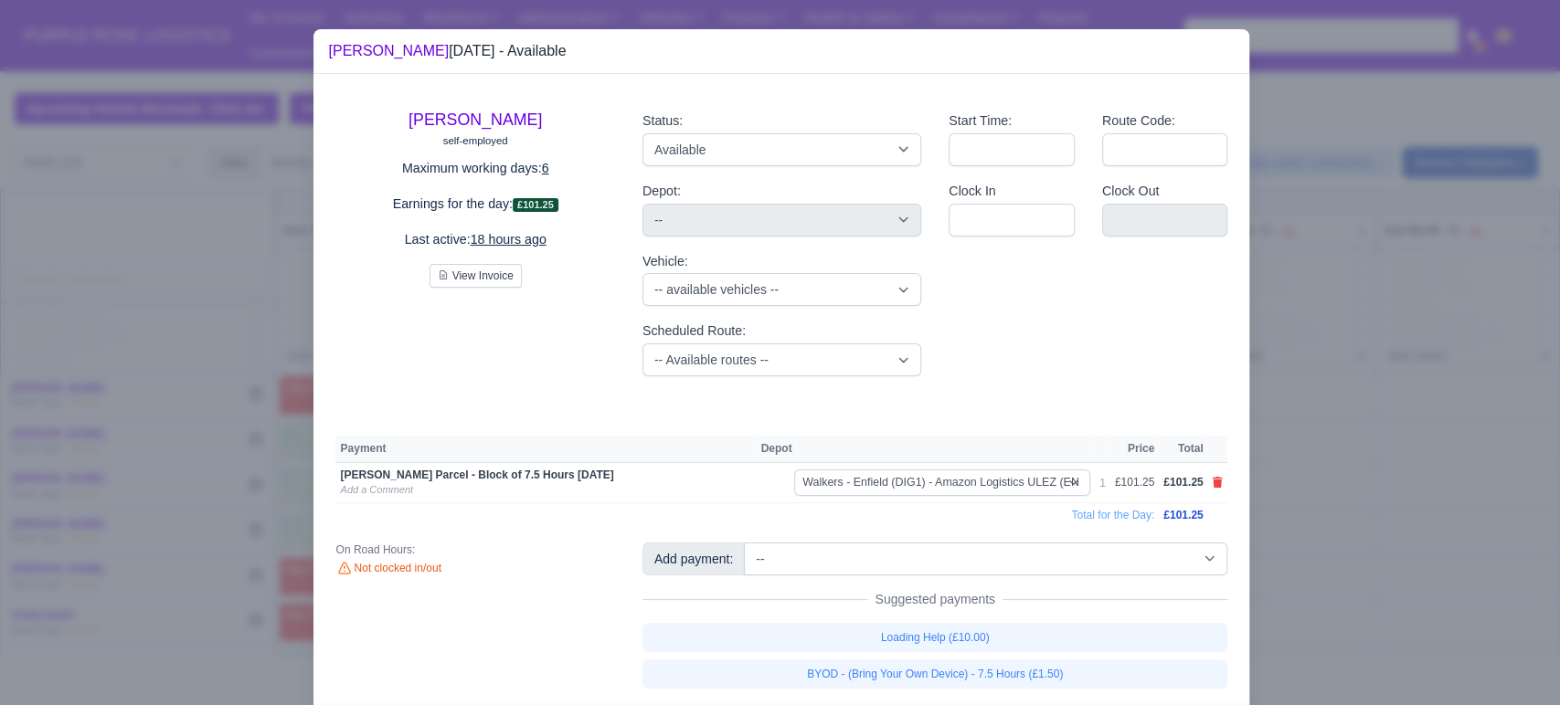
scroll to position [48, 0]
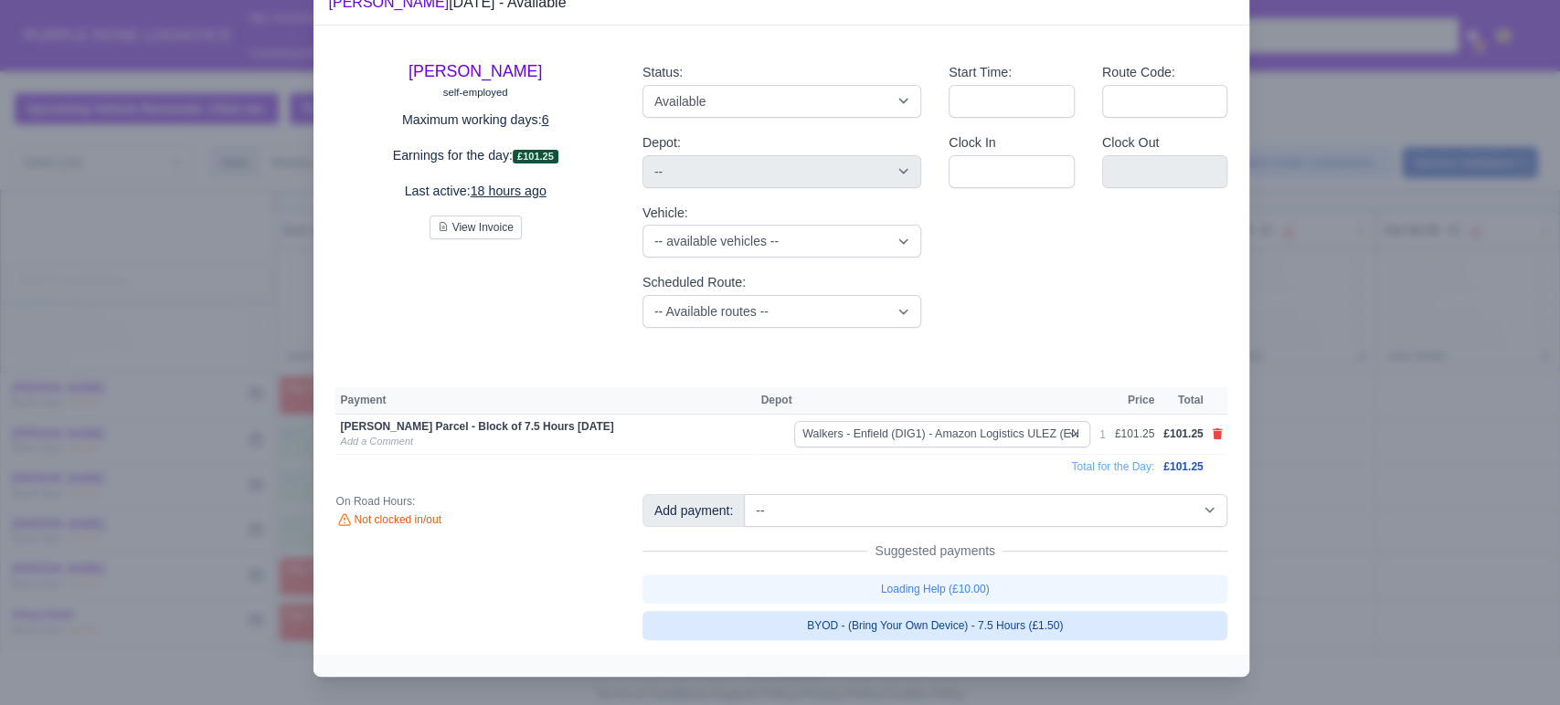
click at [927, 612] on link "BYOD - (Bring Your Own Device) - 7.5 Hours (£1.50)" at bounding box center [935, 625] width 586 height 29
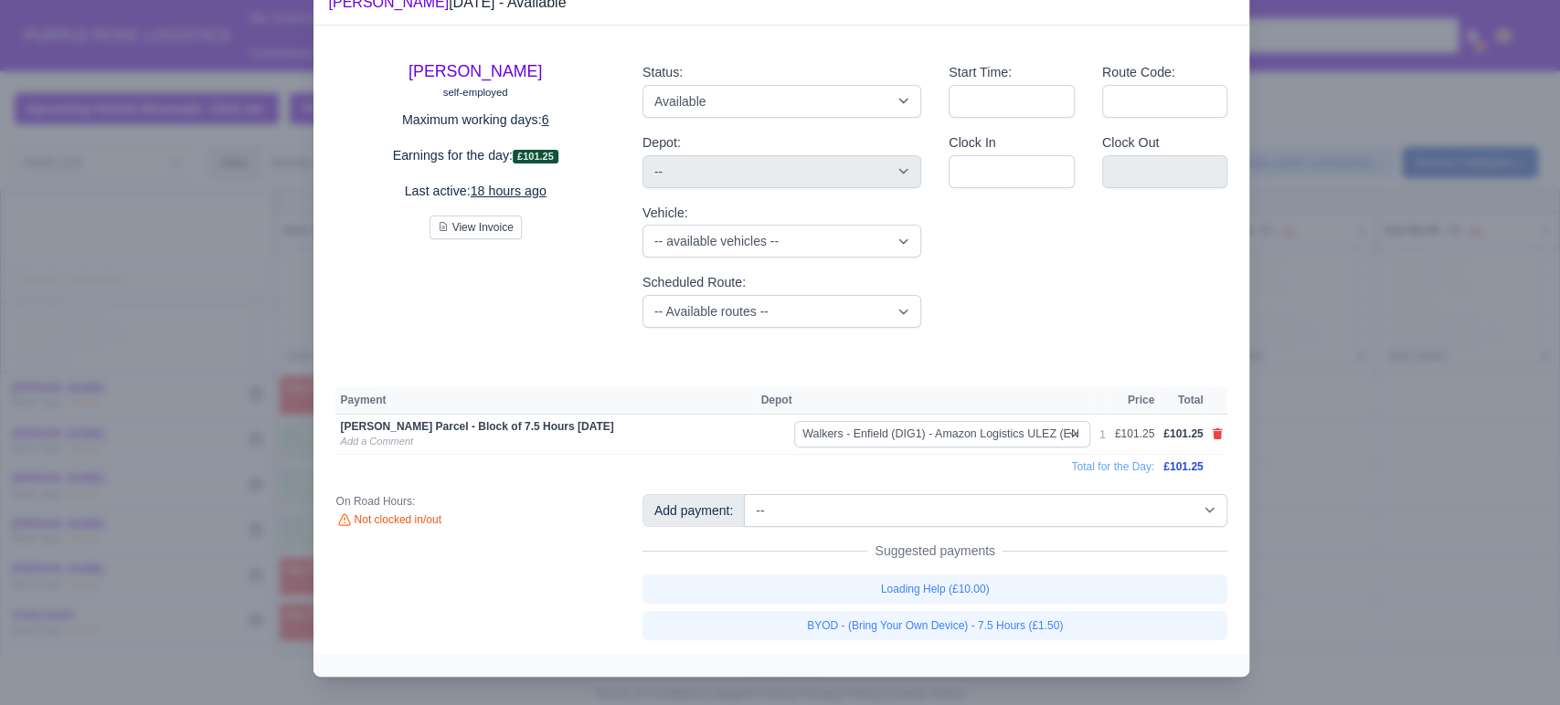
select select "5"
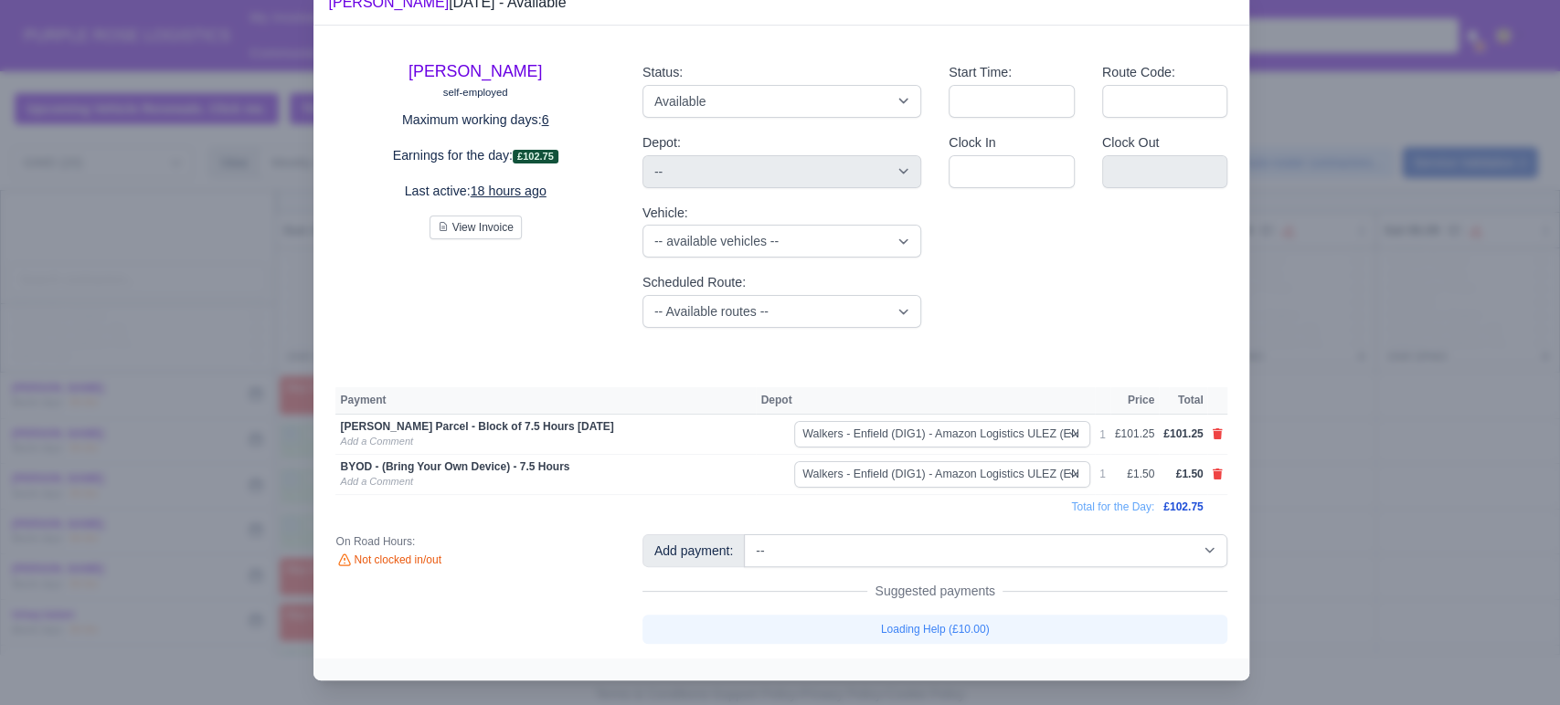
scroll to position [51, 0]
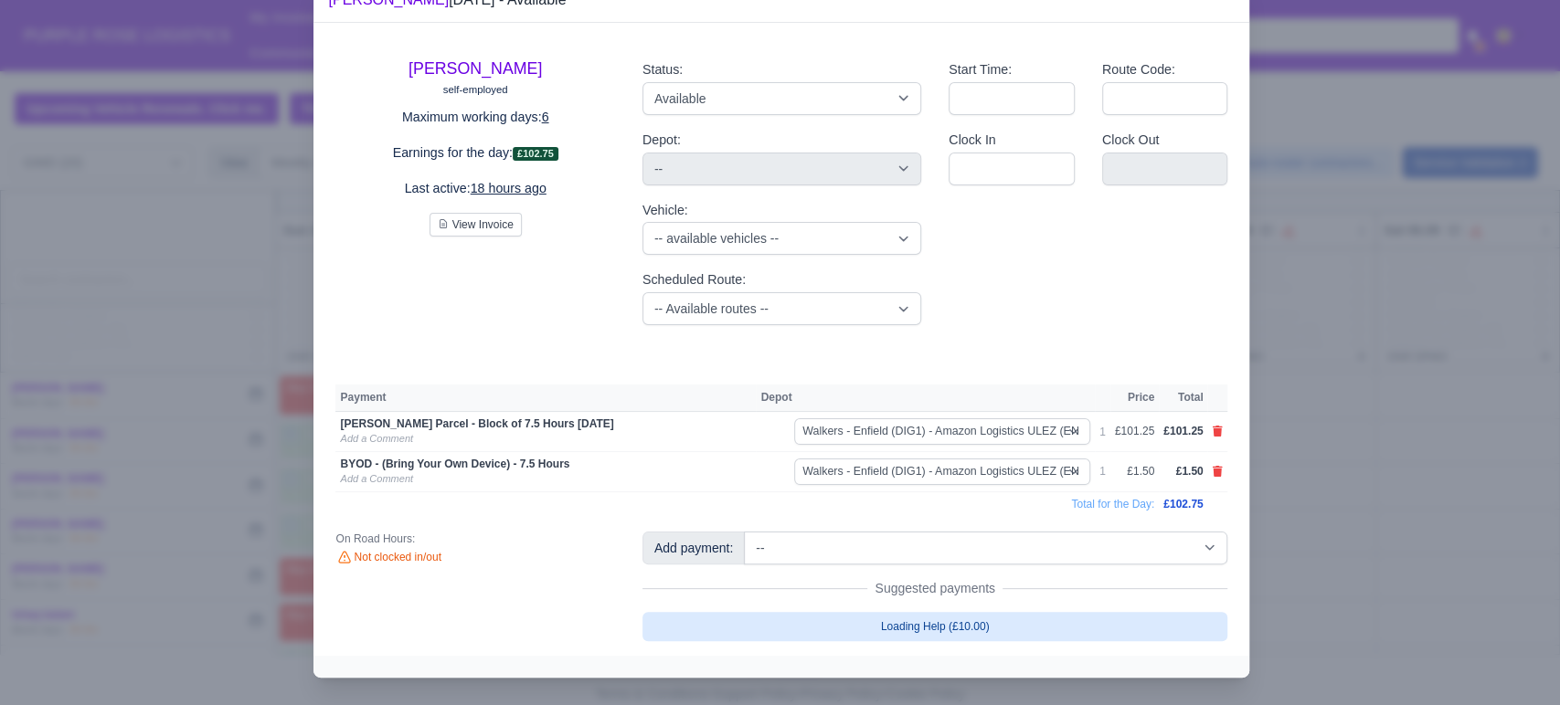
click at [1009, 618] on link "Loading Help (£10.00)" at bounding box center [935, 626] width 586 height 29
select select "5"
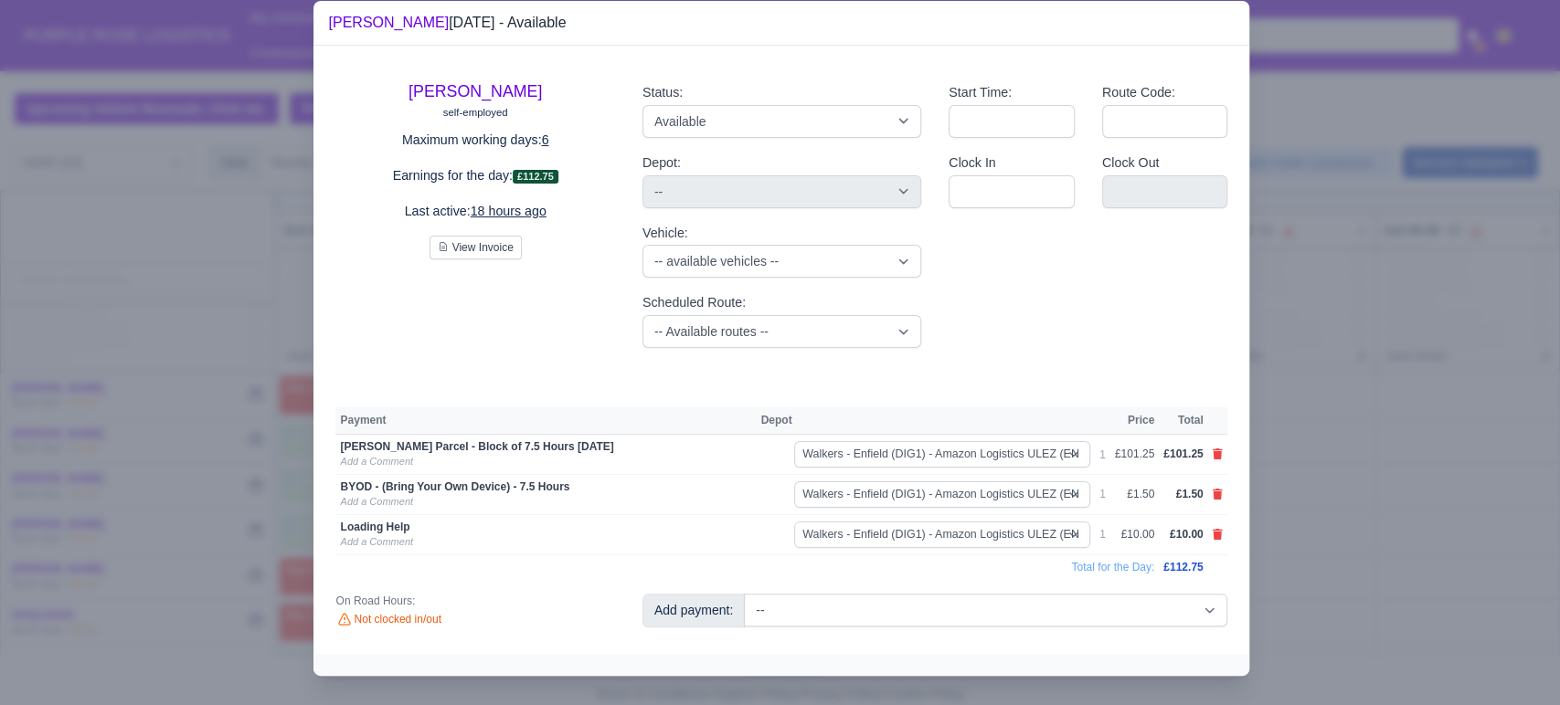
scroll to position [29, 0]
click at [1426, 409] on div at bounding box center [780, 352] width 1560 height 705
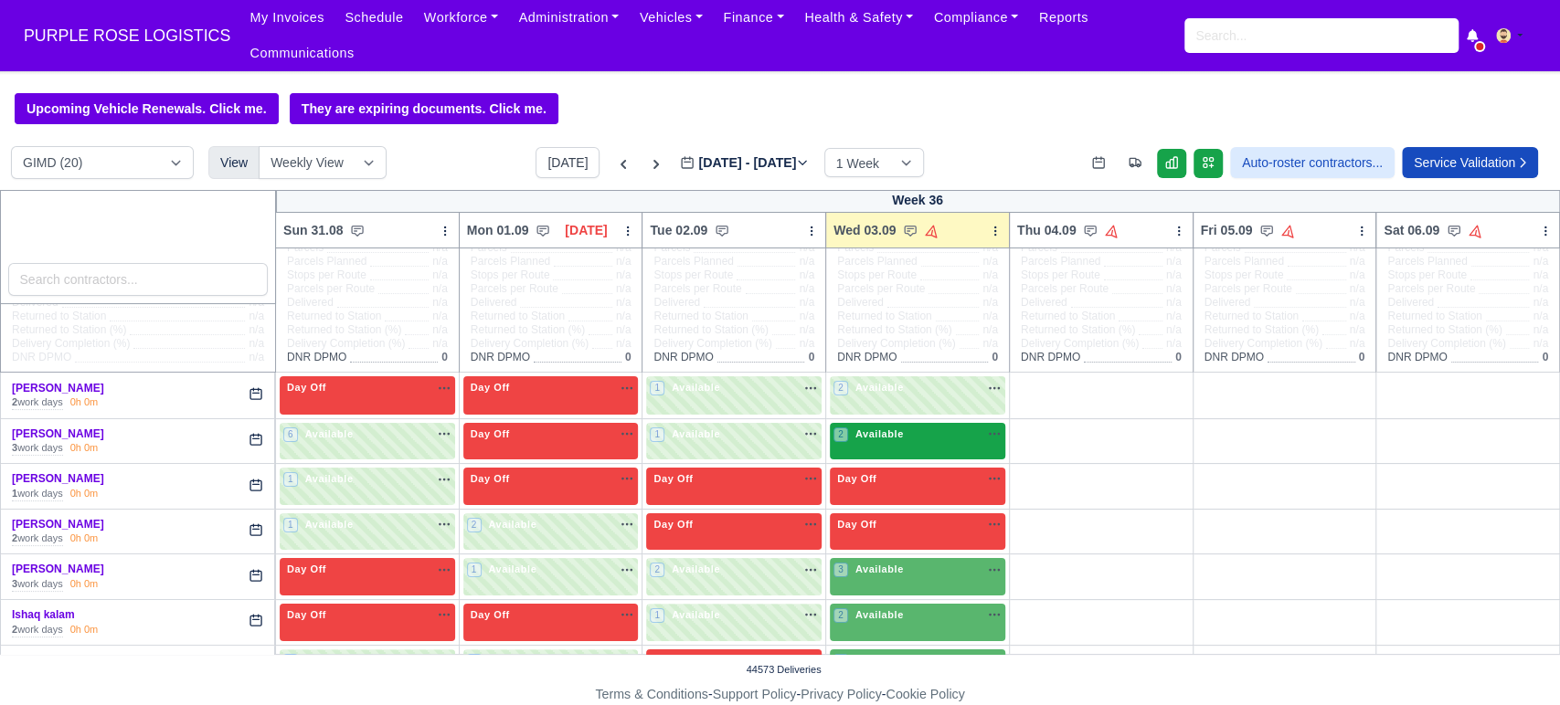
click at [889, 435] on div "2 Available" at bounding box center [917, 441] width 175 height 37
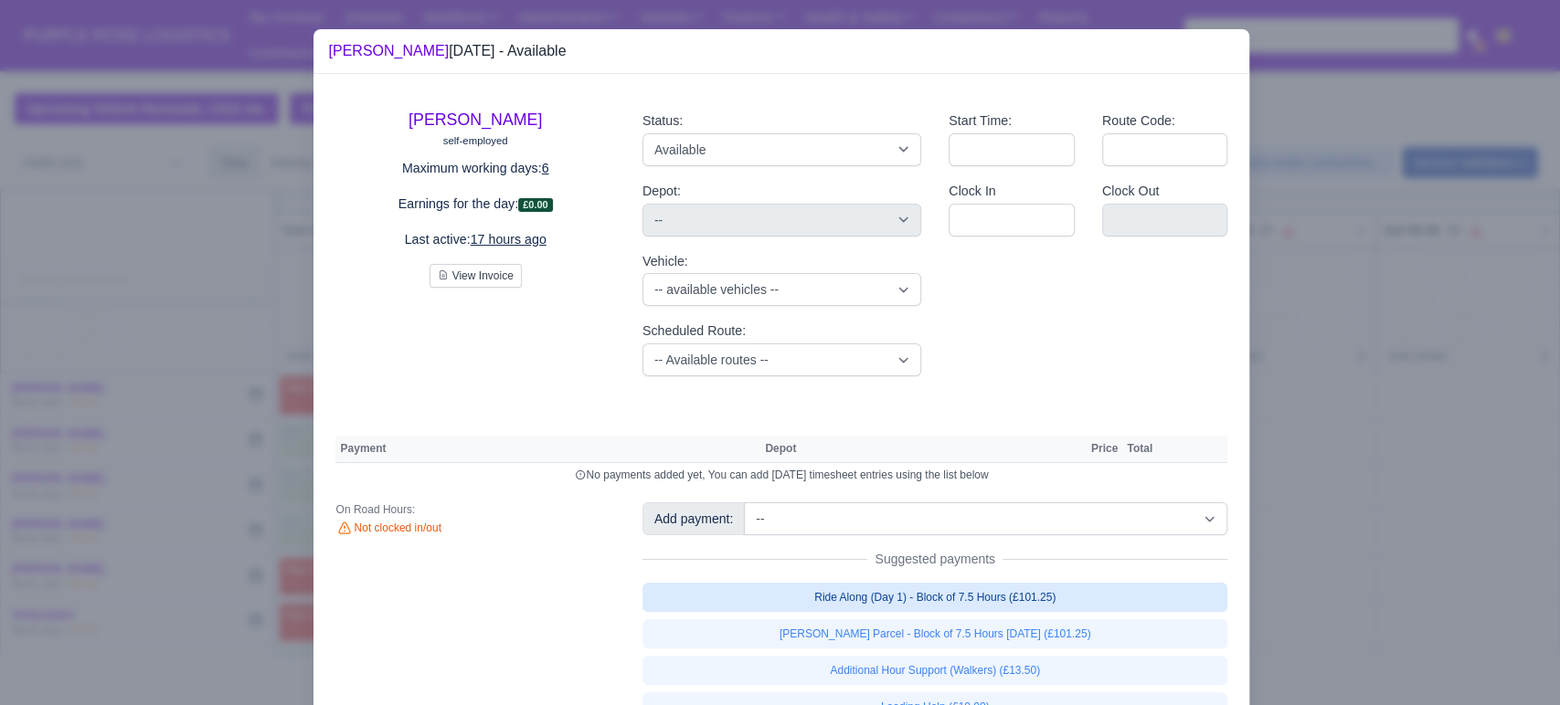
scroll to position [118, 0]
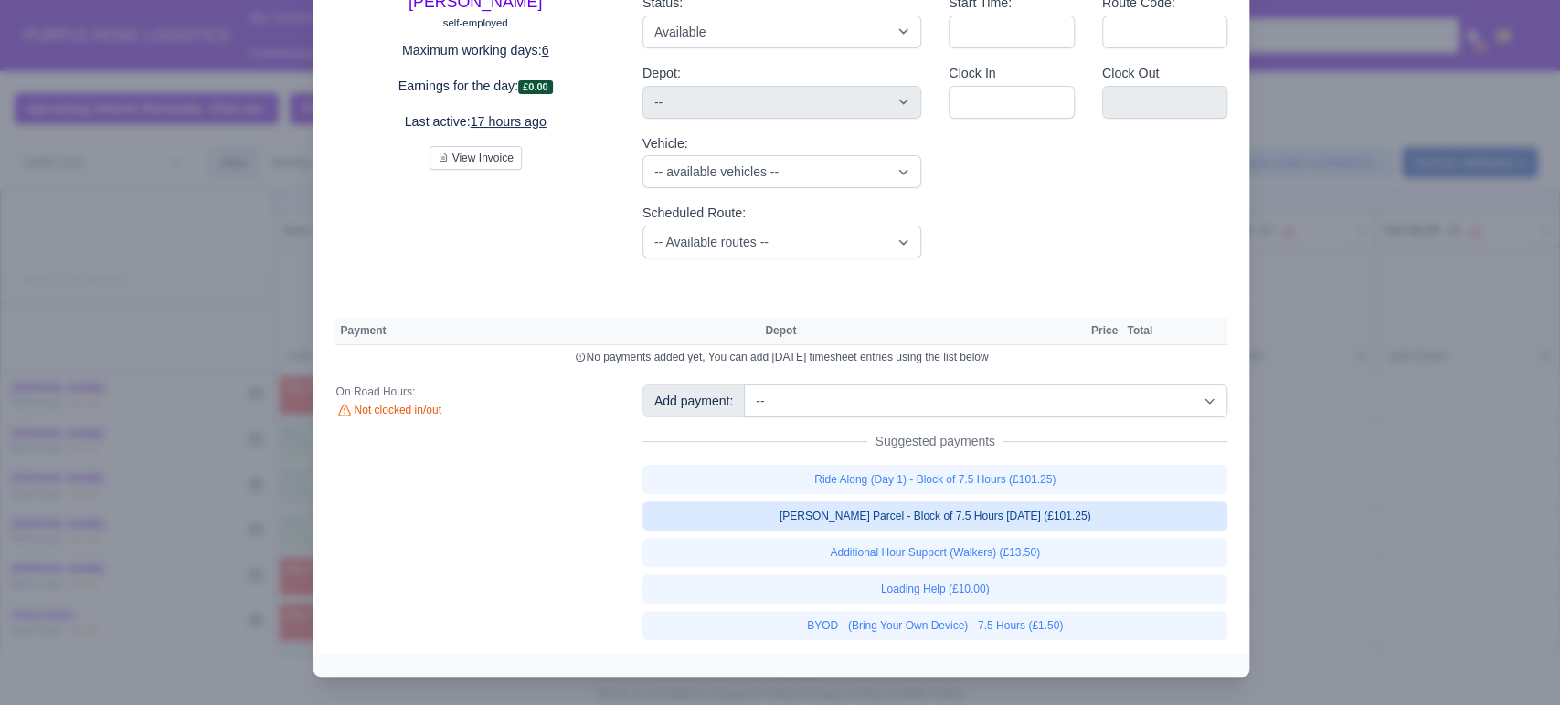
click at [977, 517] on link "[PERSON_NAME] Parcel - Block of 7.5 Hours [DATE] (£101.25)" at bounding box center [935, 516] width 586 height 29
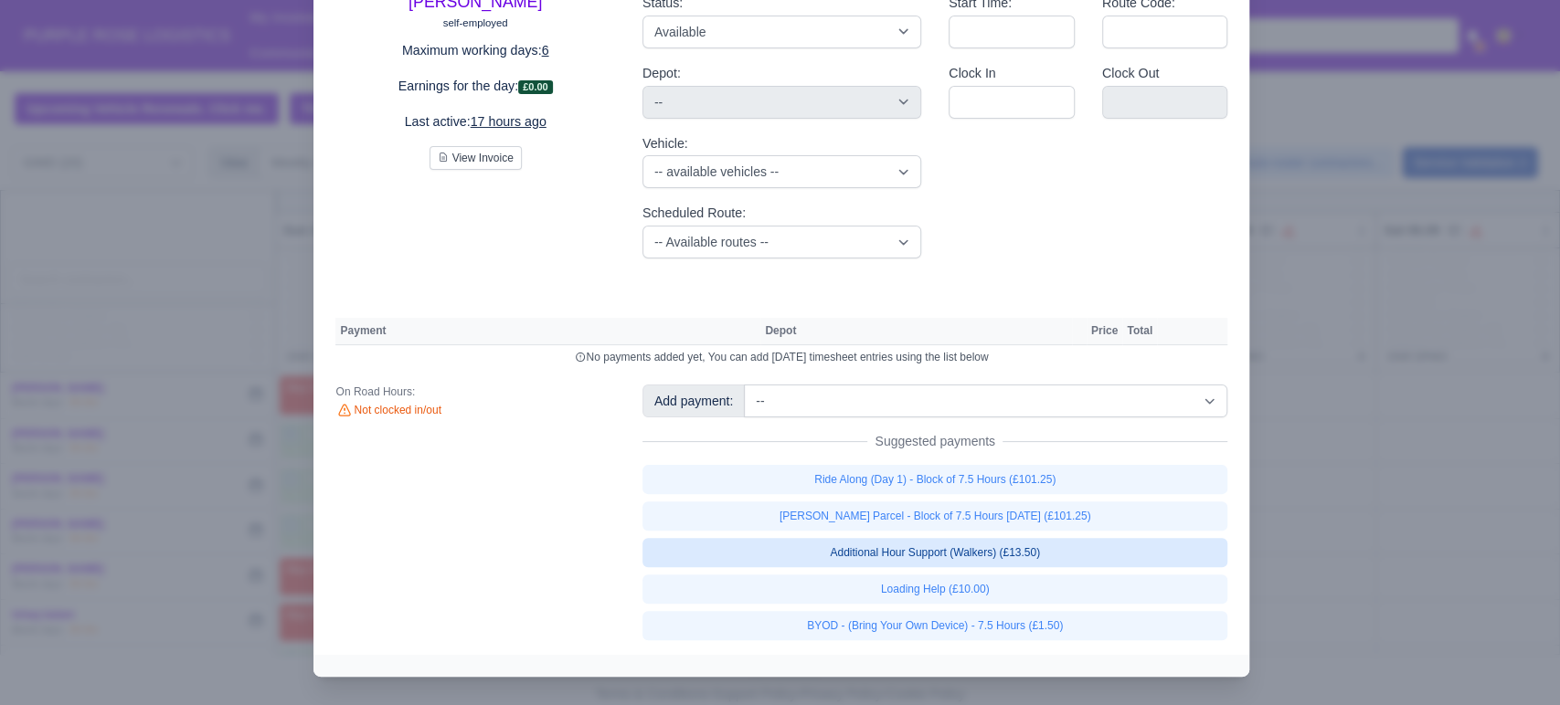
select select "5"
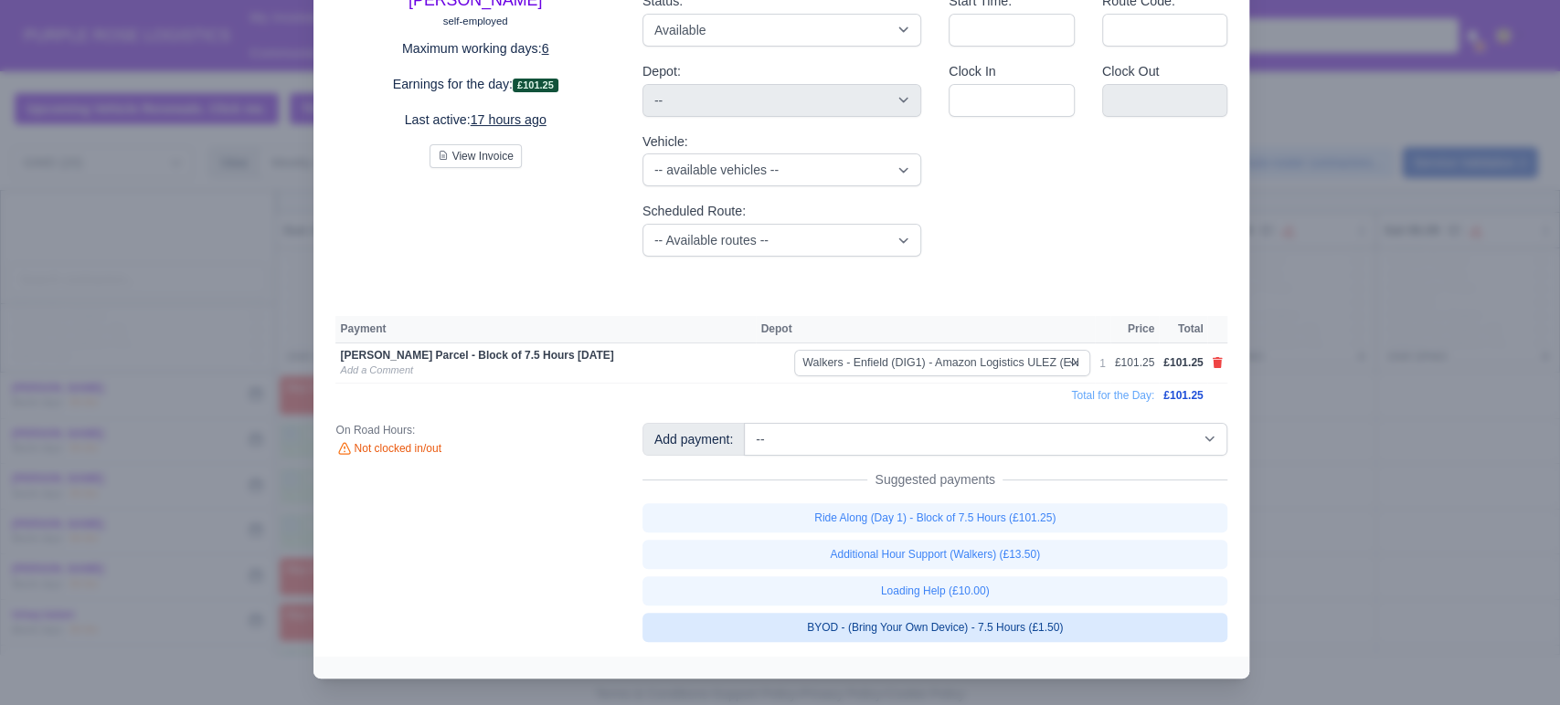
click at [938, 636] on link "BYOD - (Bring Your Own Device) - 7.5 Hours (£1.50)" at bounding box center [935, 627] width 586 height 29
select select "5"
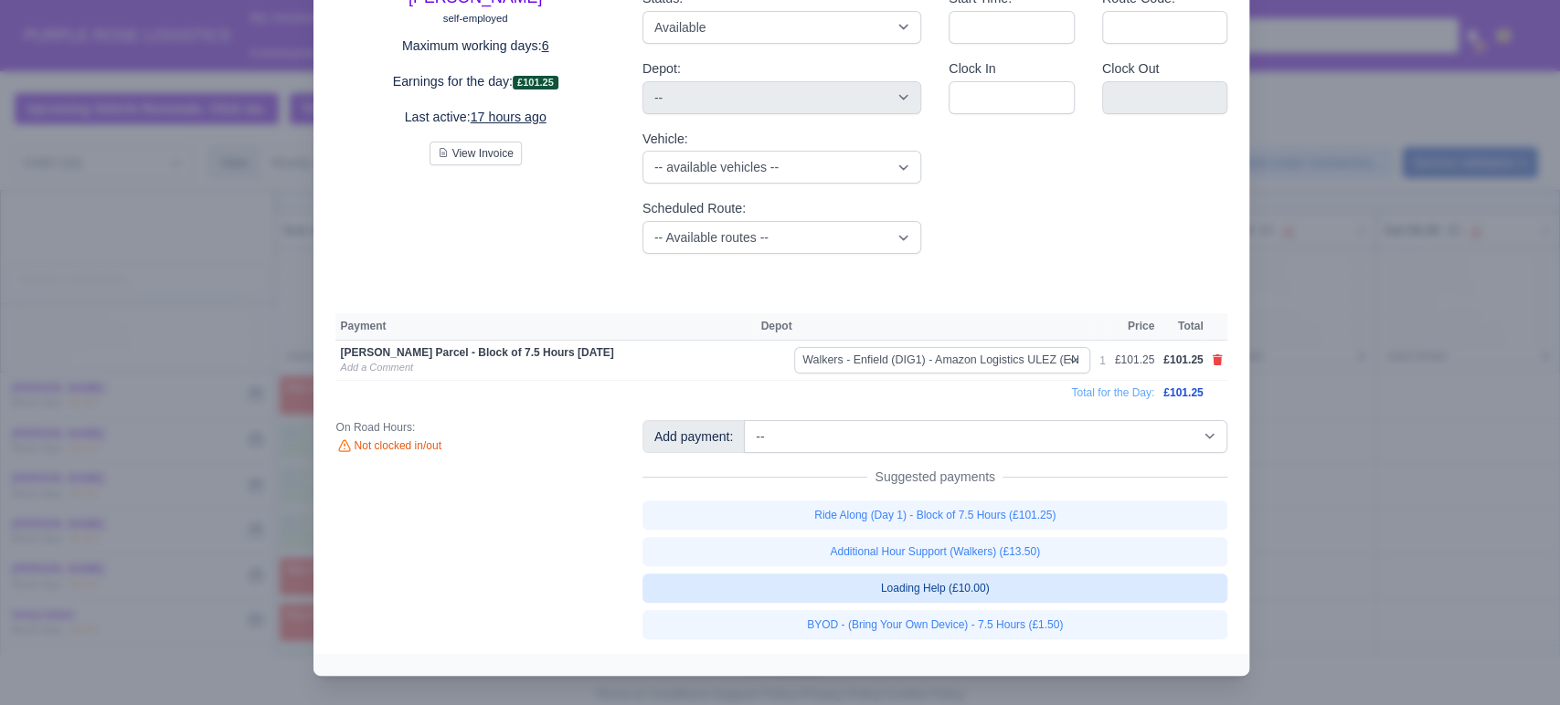
select select "5"
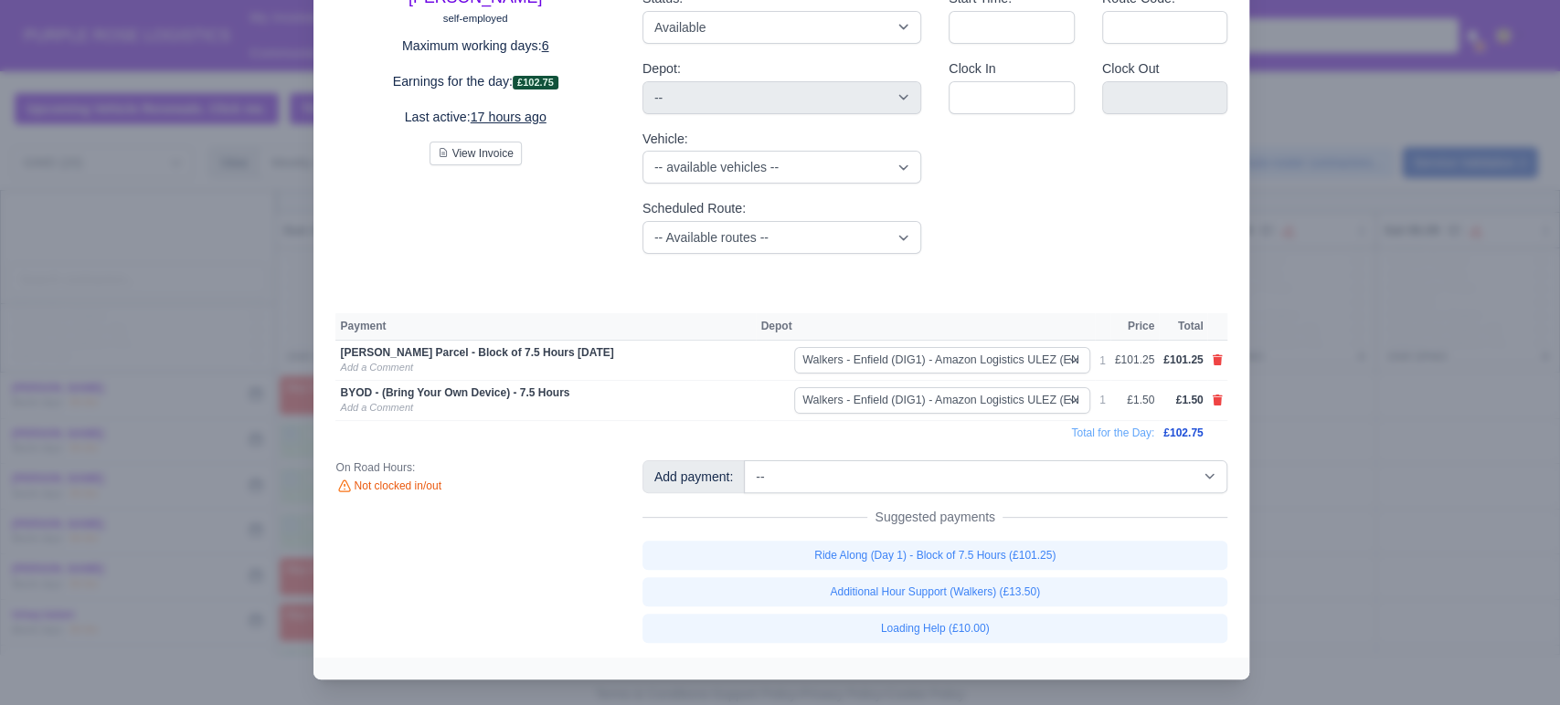
click at [1401, 494] on div at bounding box center [780, 352] width 1560 height 705
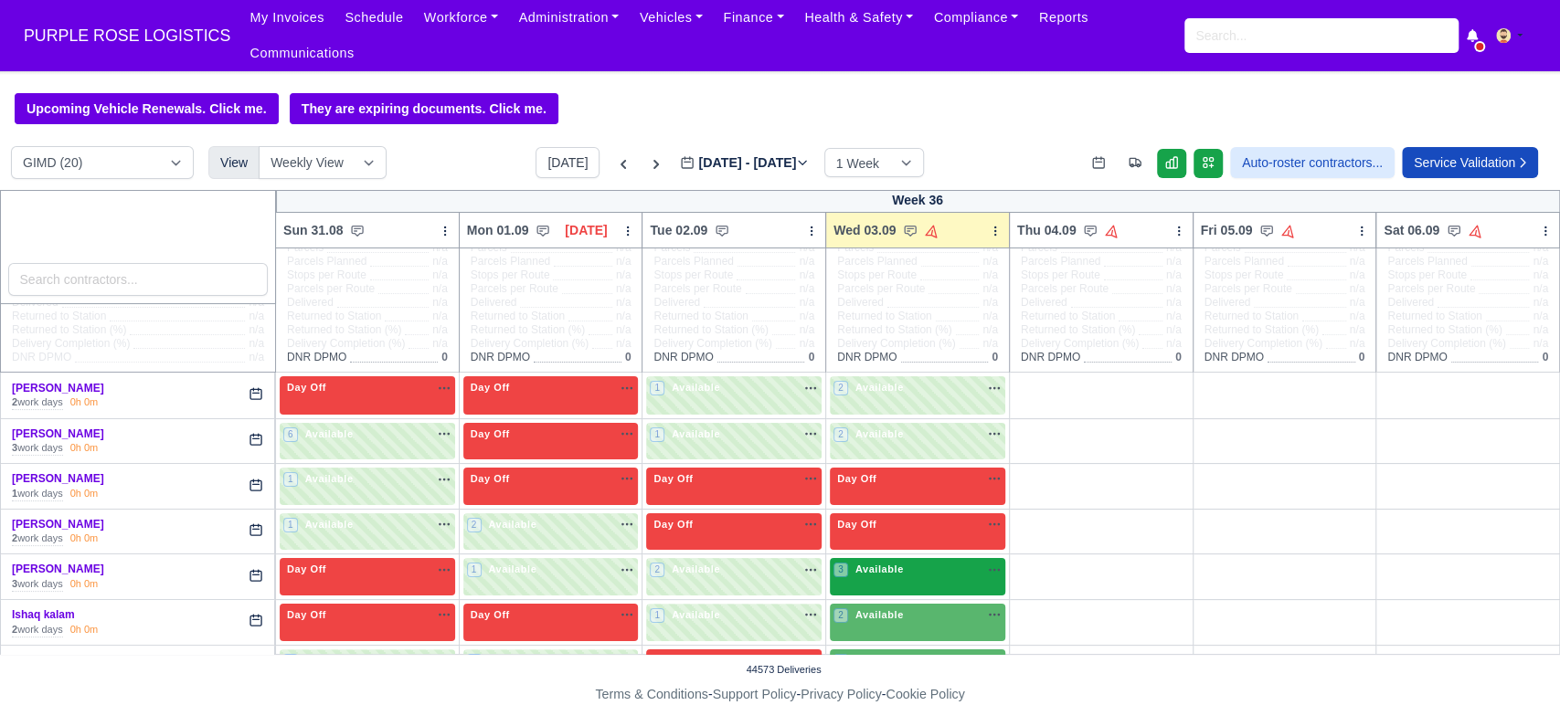
click at [917, 562] on div "3 Available na" at bounding box center [917, 570] width 168 height 16
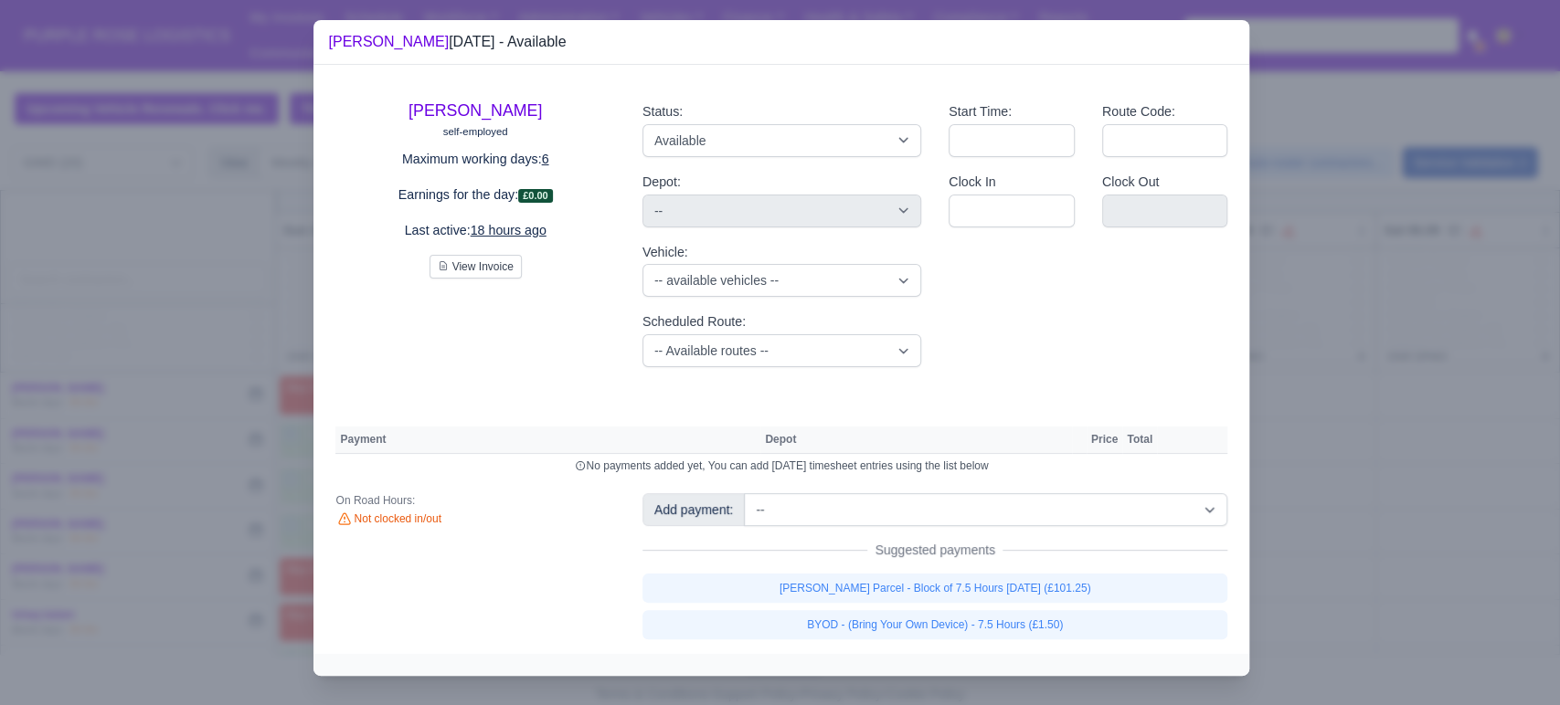
scroll to position [8, 0]
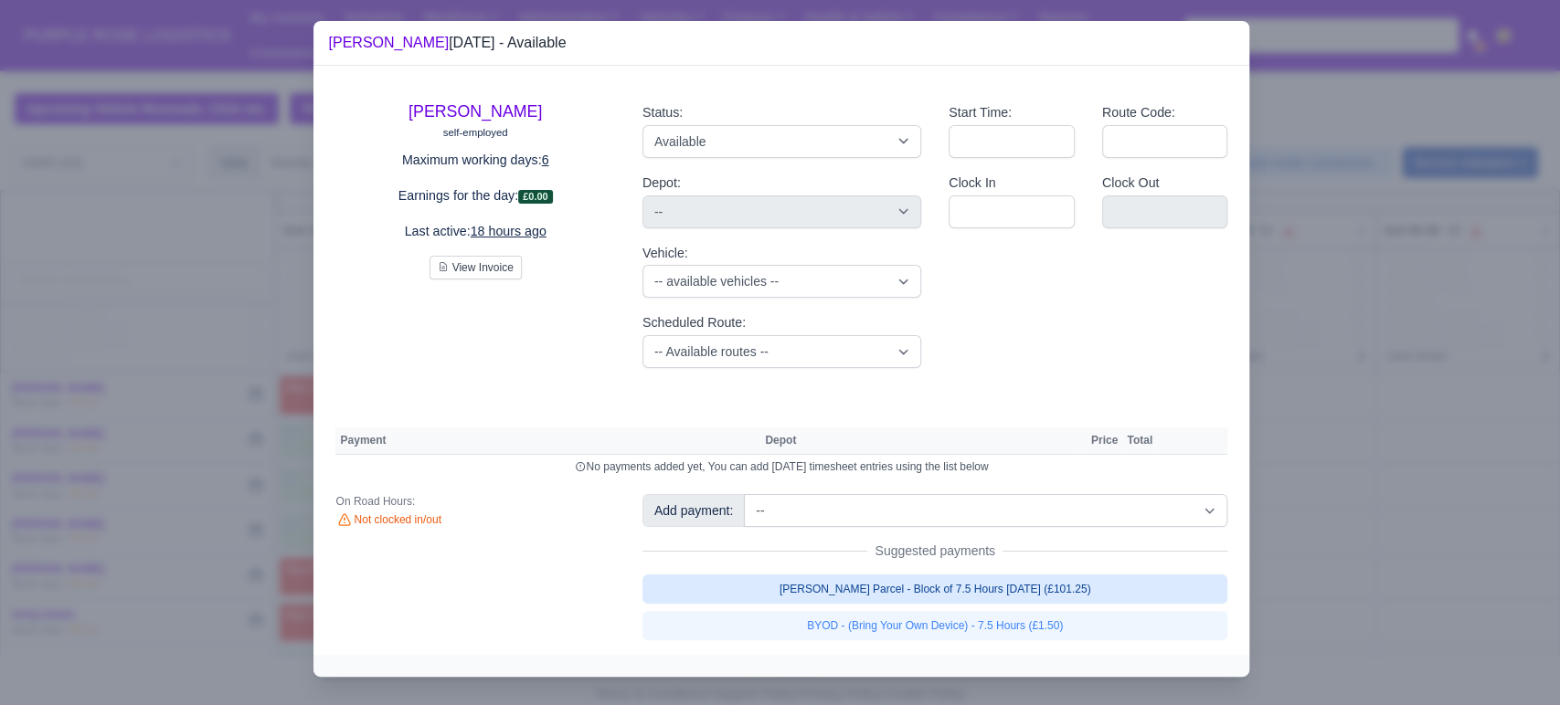
click at [895, 591] on link "[PERSON_NAME] Parcel - Block of 7.5 Hours [DATE] (£101.25)" at bounding box center [935, 589] width 586 height 29
select select "5"
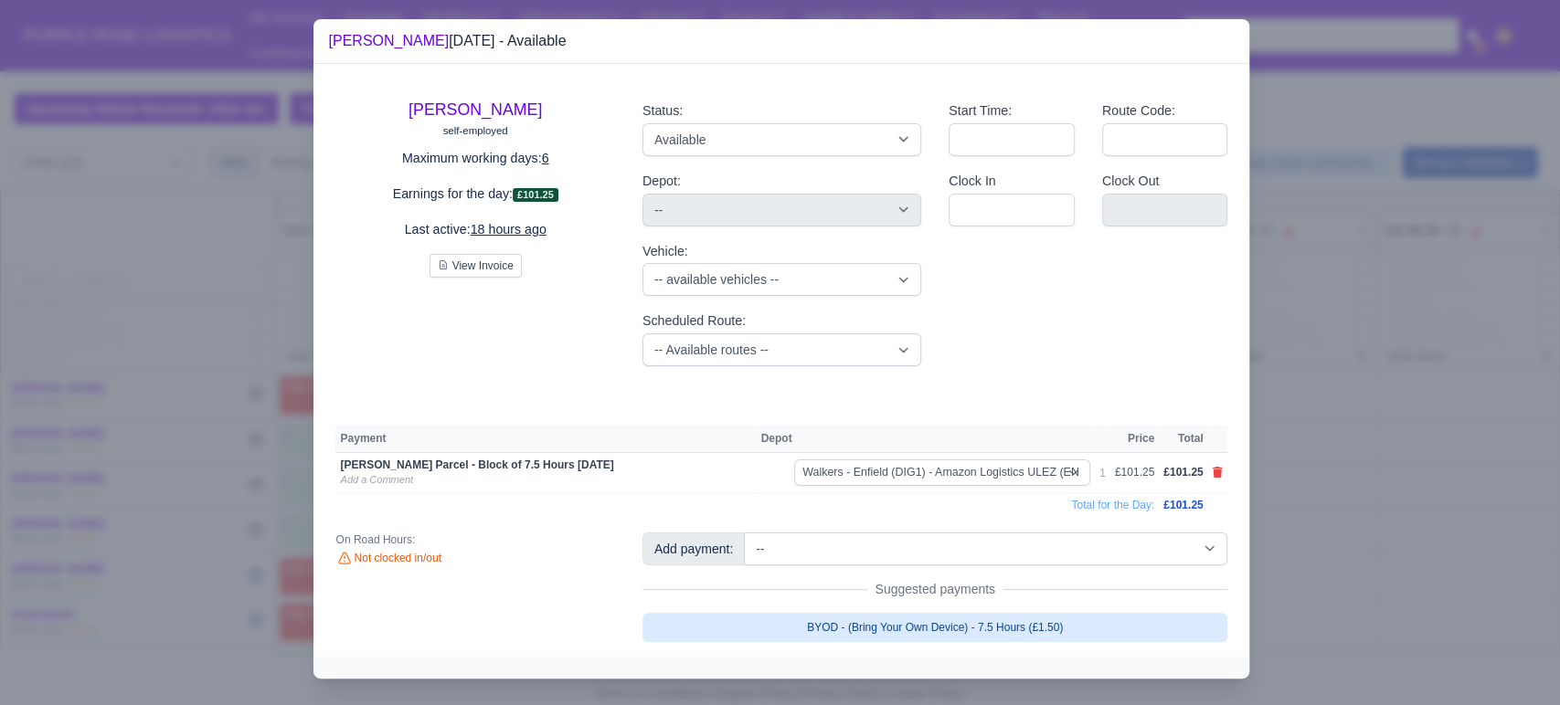
click at [870, 620] on link "BYOD - (Bring Your Own Device) - 7.5 Hours (£1.50)" at bounding box center [935, 627] width 586 height 29
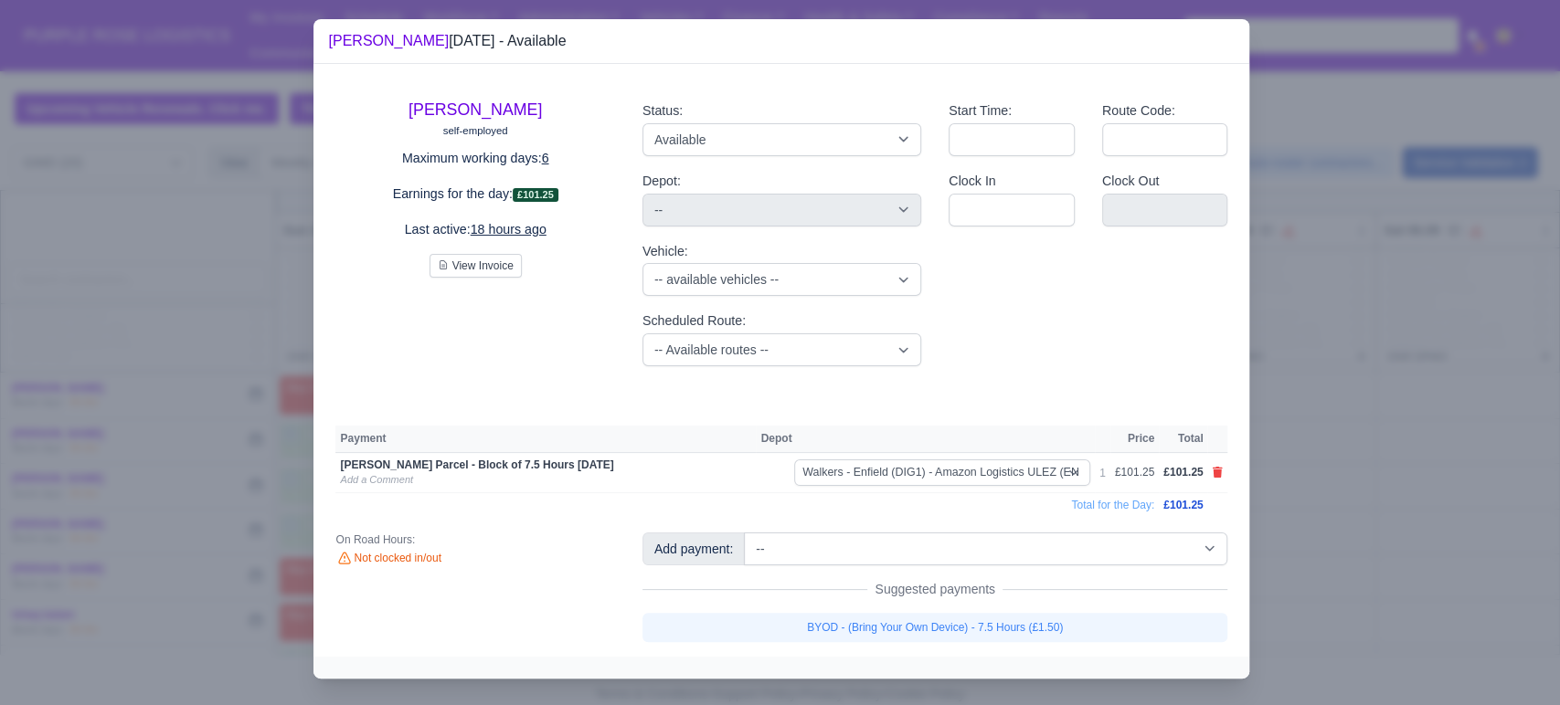
select select "5"
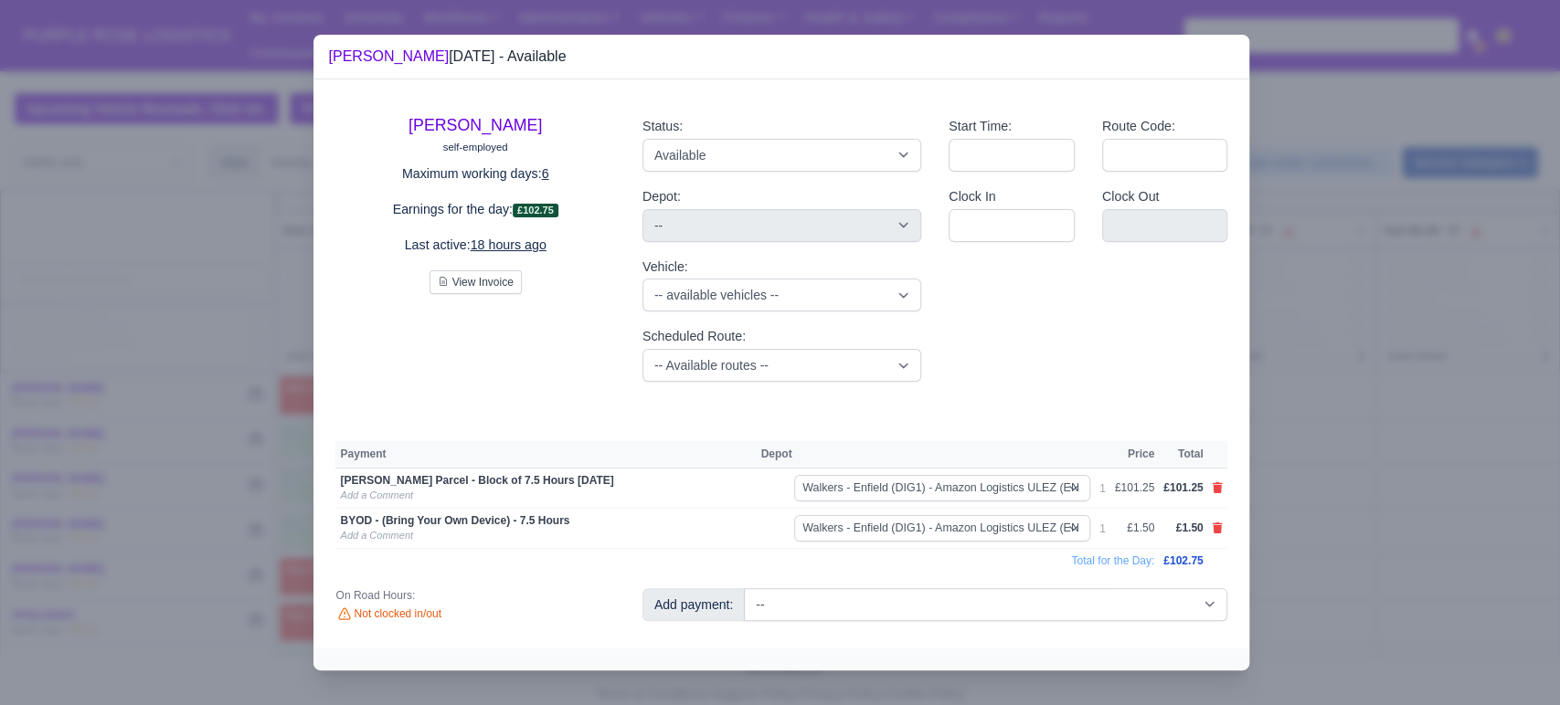
scroll to position [0, 0]
drag, startPoint x: 1320, startPoint y: 563, endPoint x: 1249, endPoint y: 558, distance: 70.5
click at [1320, 563] on div at bounding box center [780, 352] width 1560 height 705
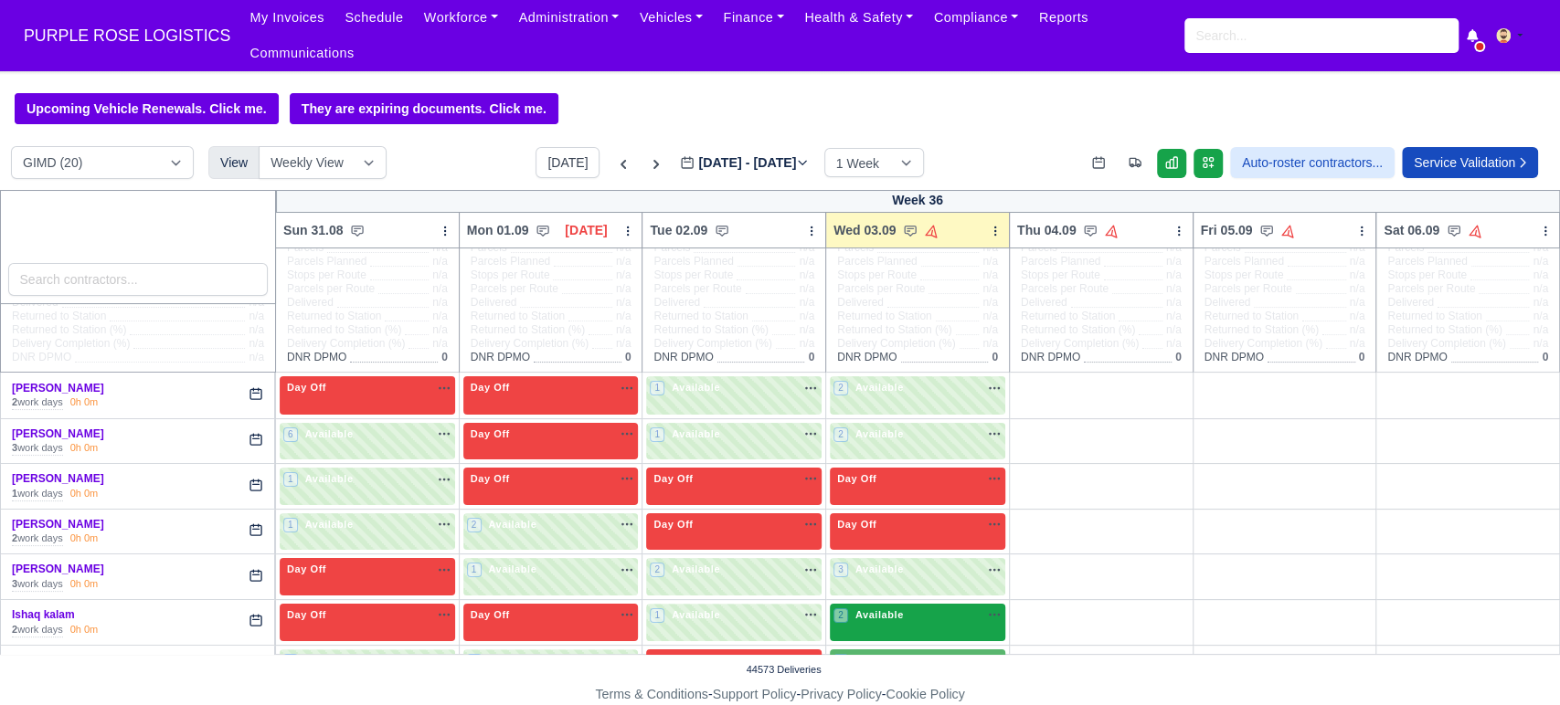
click at [875, 609] on span "Available" at bounding box center [880, 615] width 56 height 13
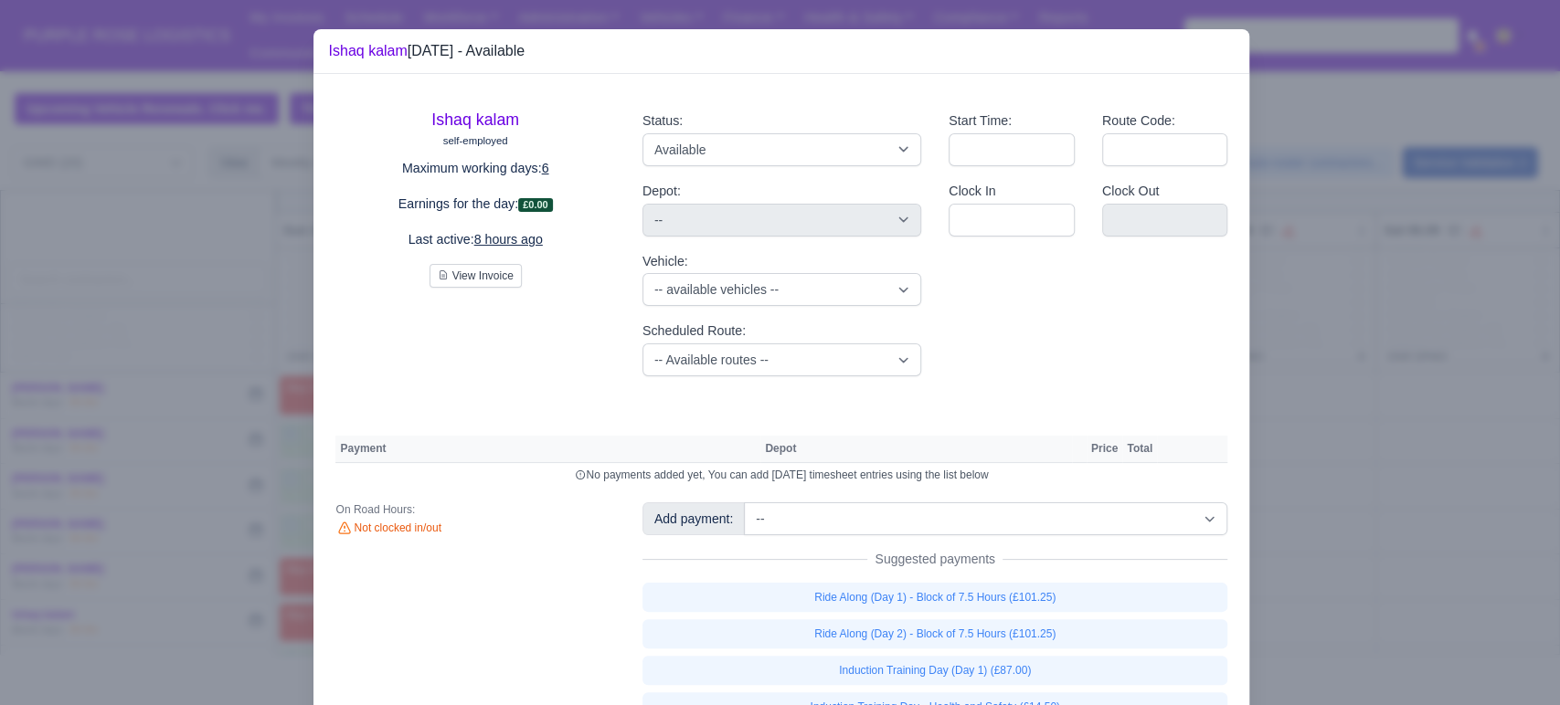
scroll to position [81, 0]
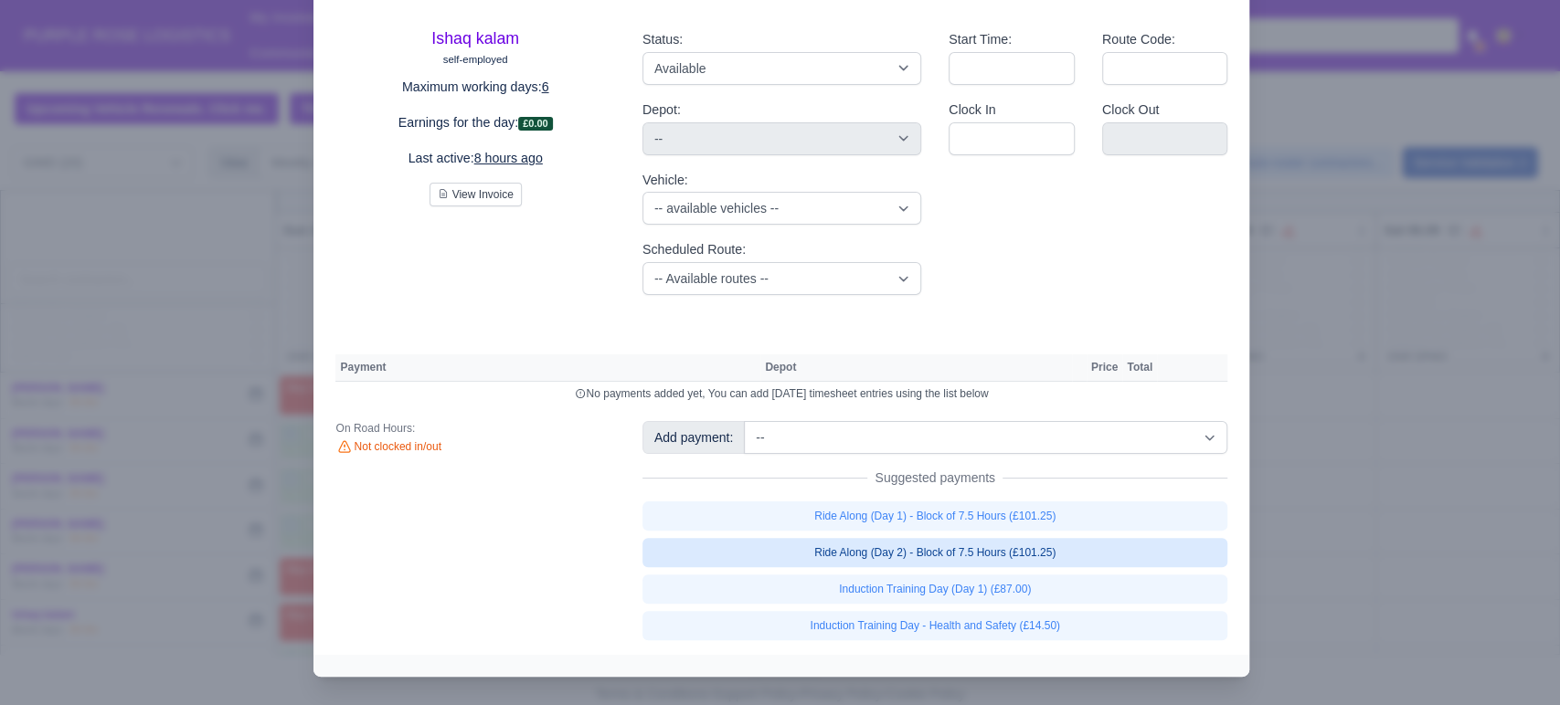
click at [974, 561] on link "Ride Along (Day 2) - Block of 7.5 Hours (£101.25)" at bounding box center [935, 552] width 586 height 29
select select "5"
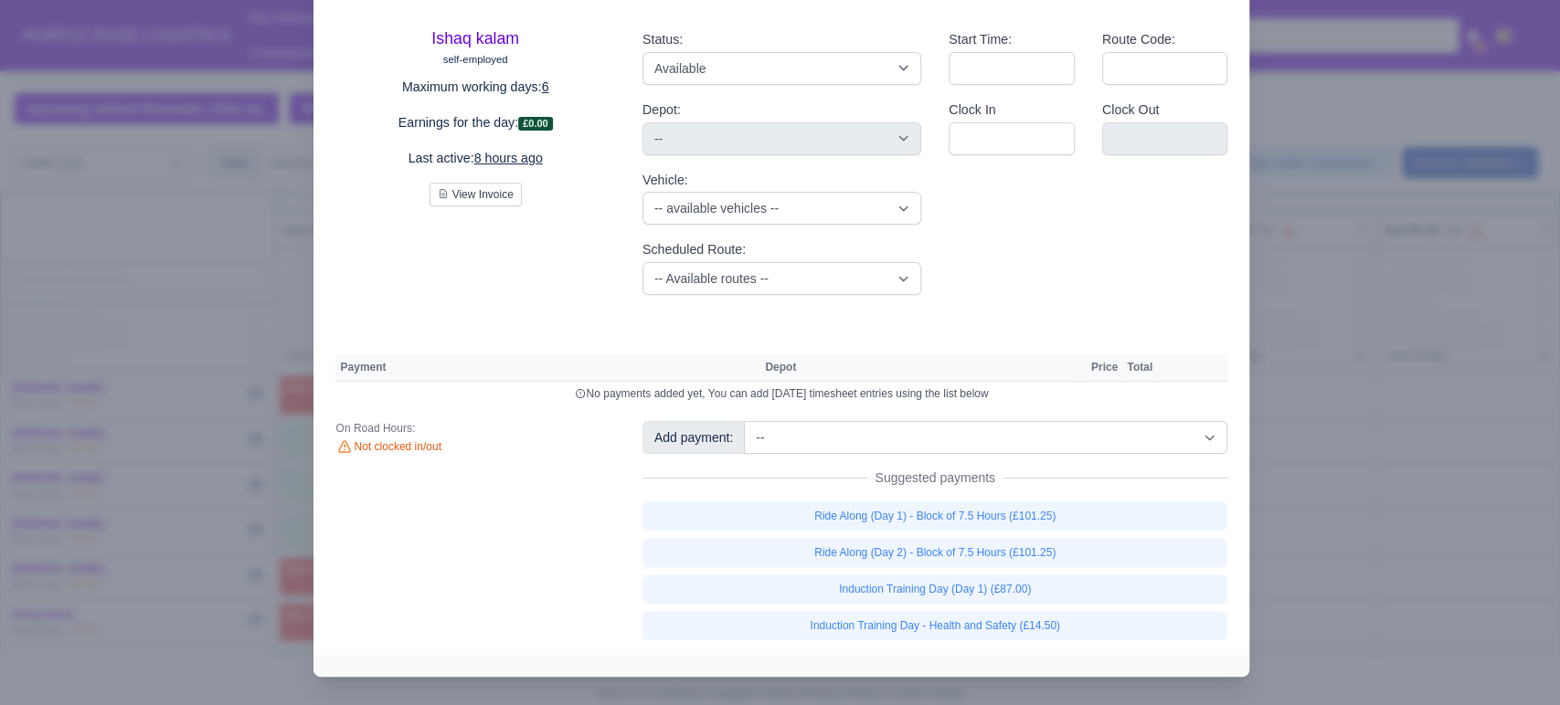
scroll to position [83, 0]
select select "5"
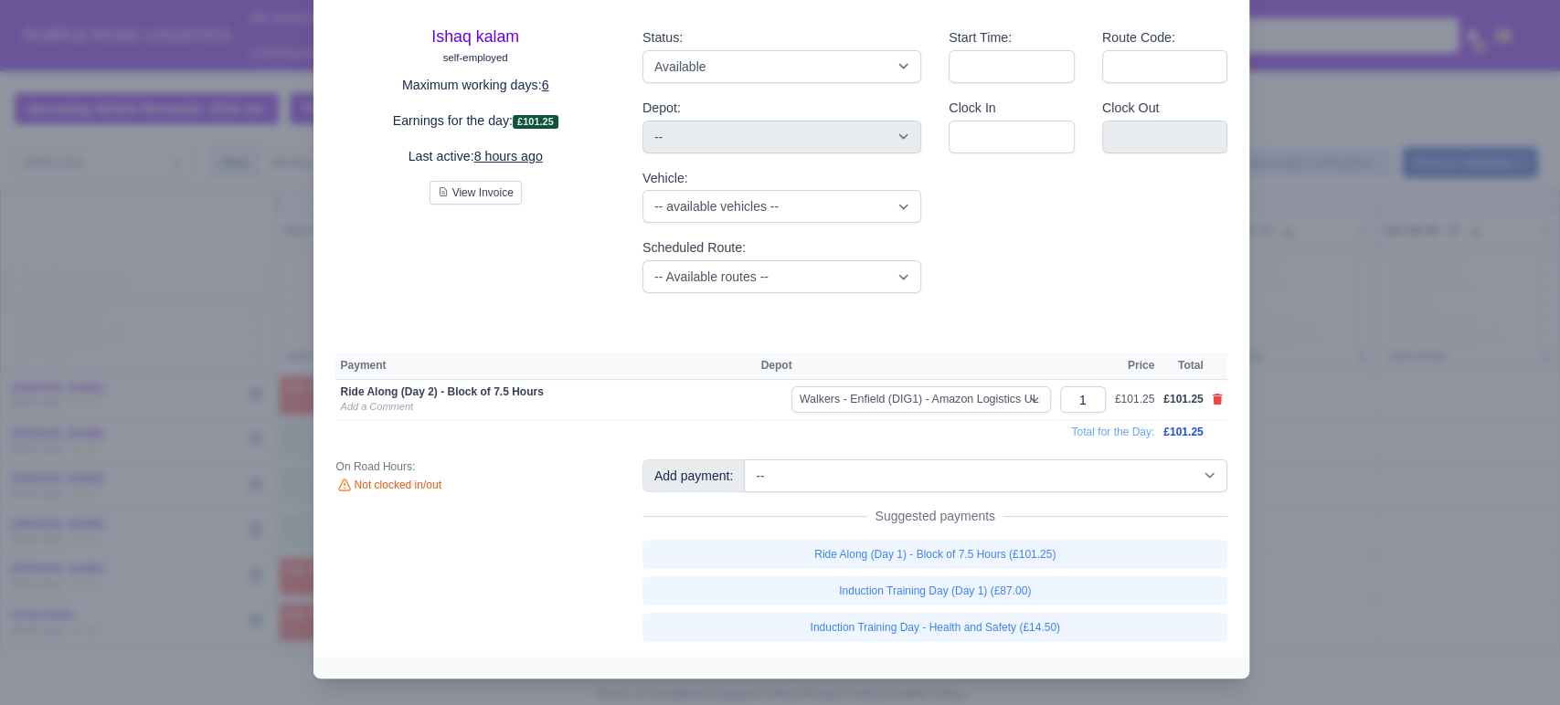
click at [1342, 527] on div at bounding box center [780, 352] width 1560 height 705
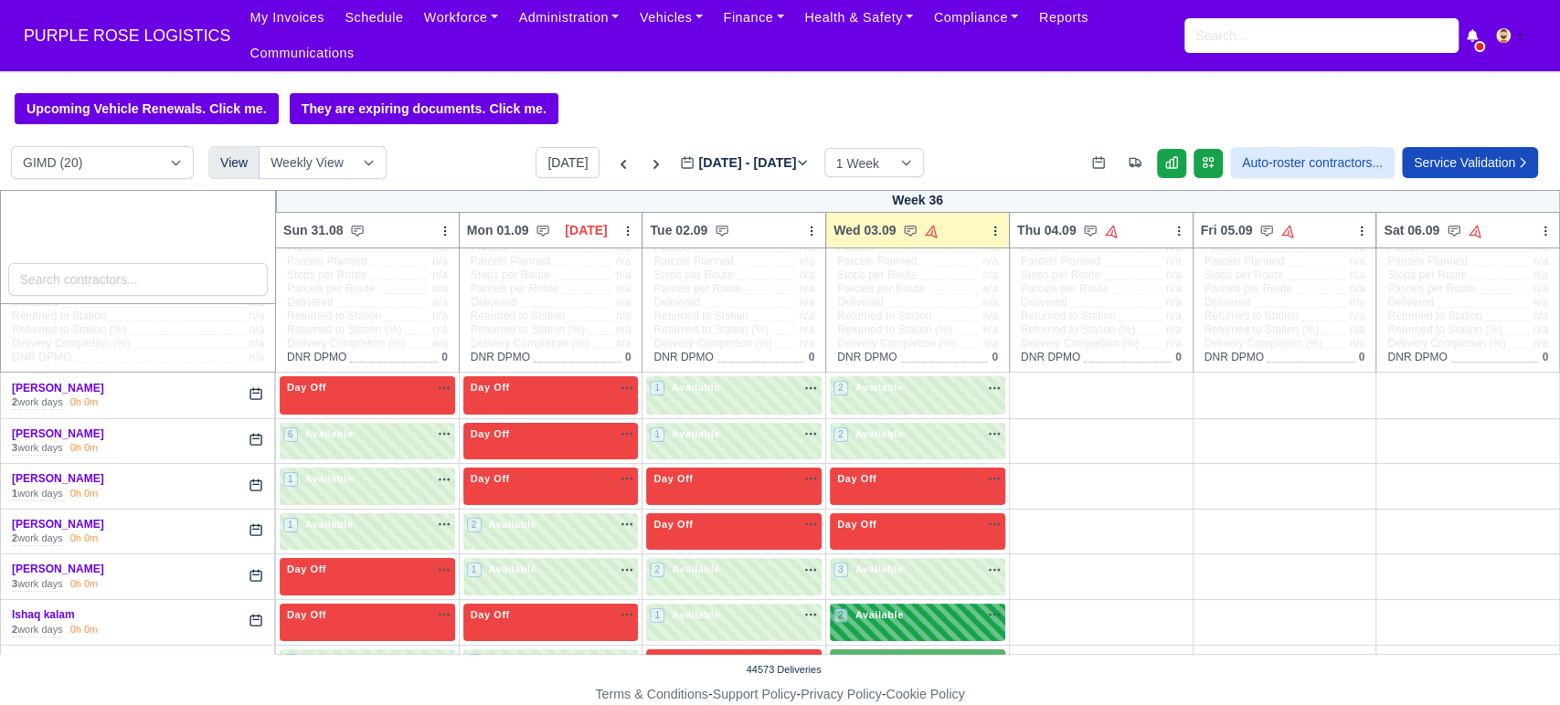
click at [906, 608] on div "2 Available na" at bounding box center [917, 616] width 168 height 16
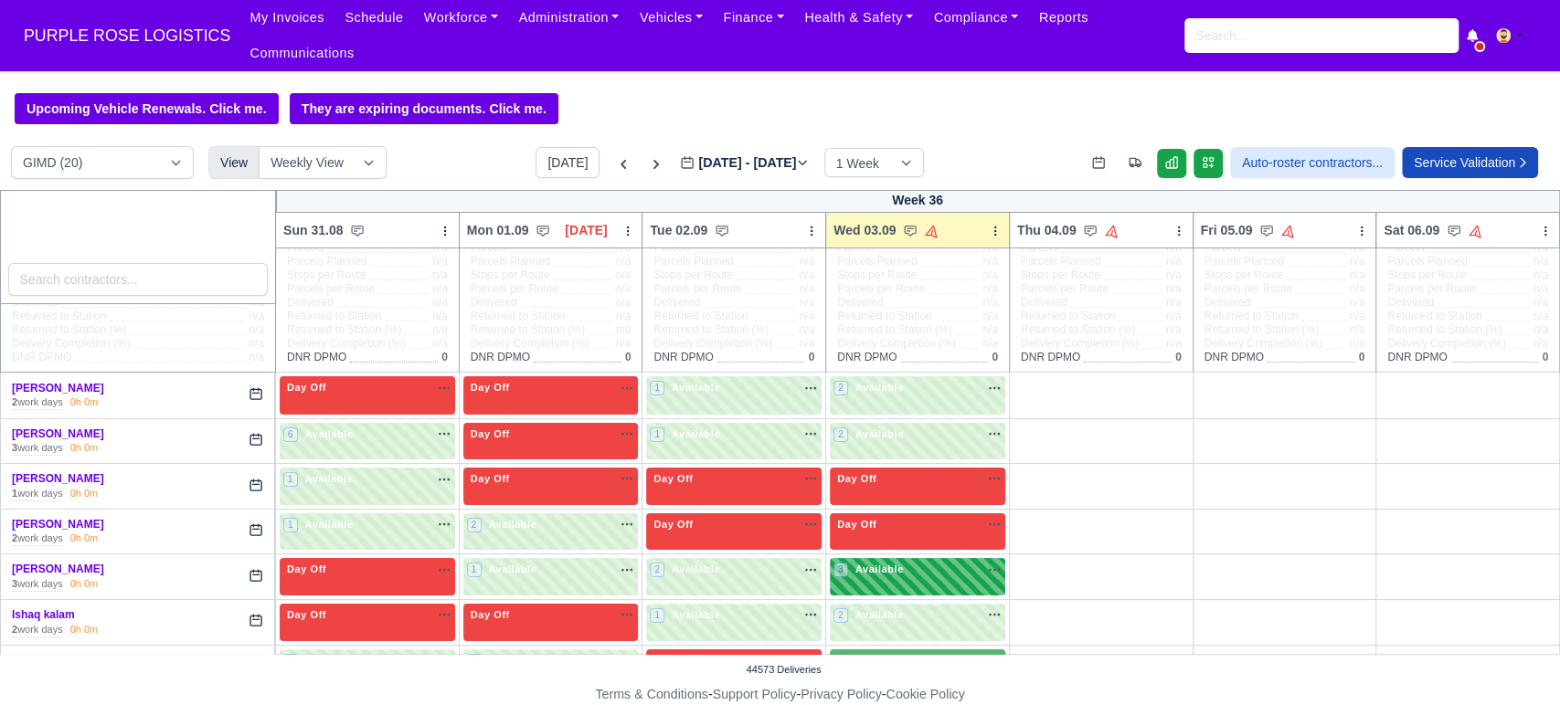
select select "5"
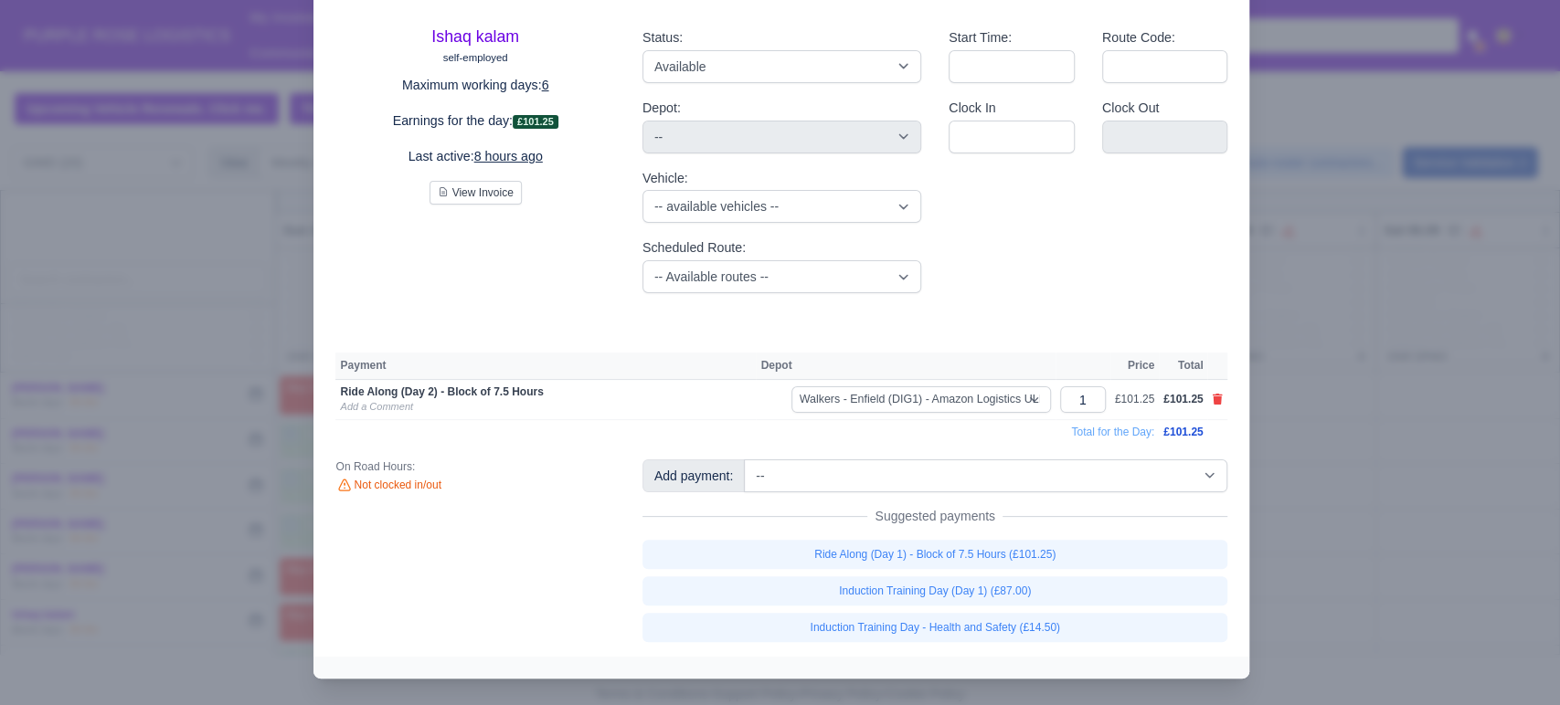
click at [1304, 523] on div at bounding box center [780, 352] width 1560 height 705
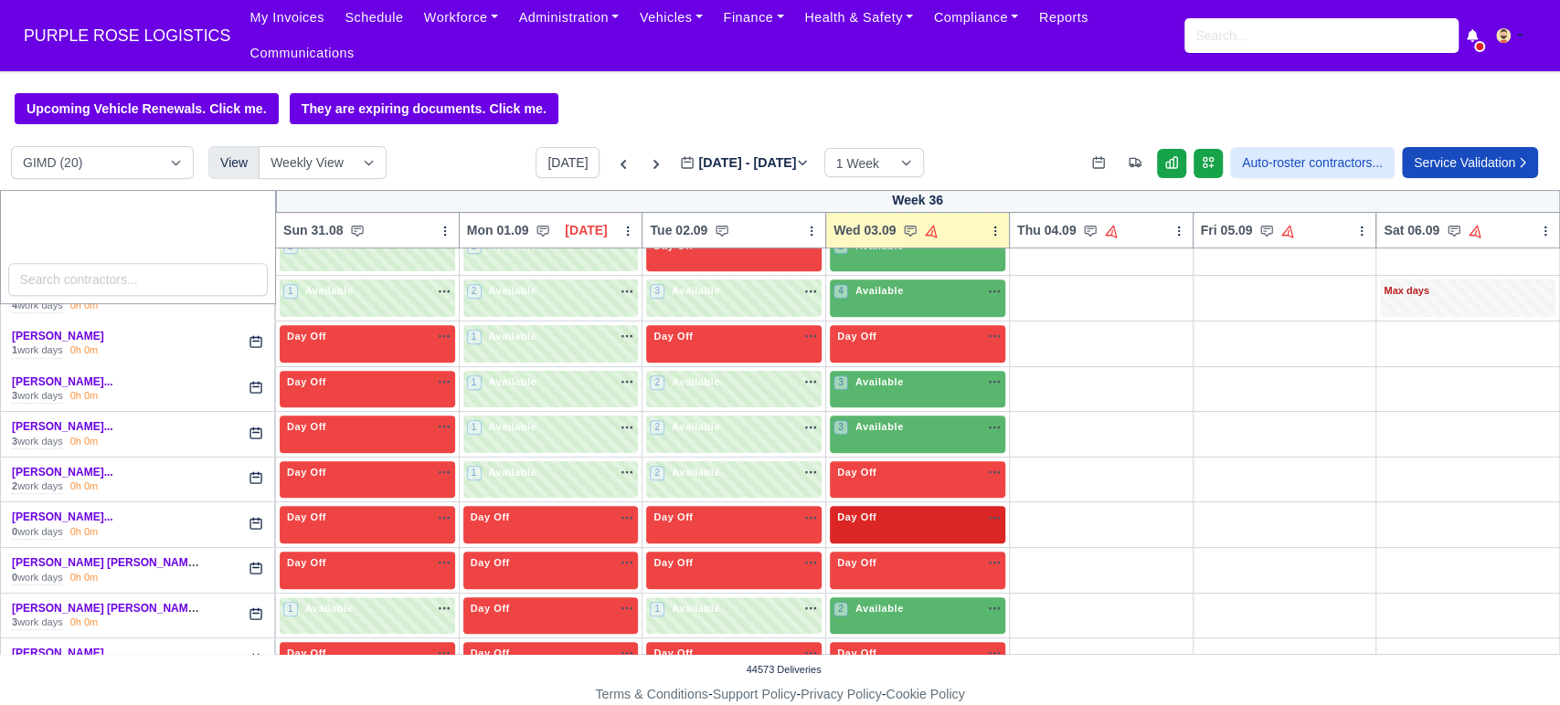
scroll to position [358, 0]
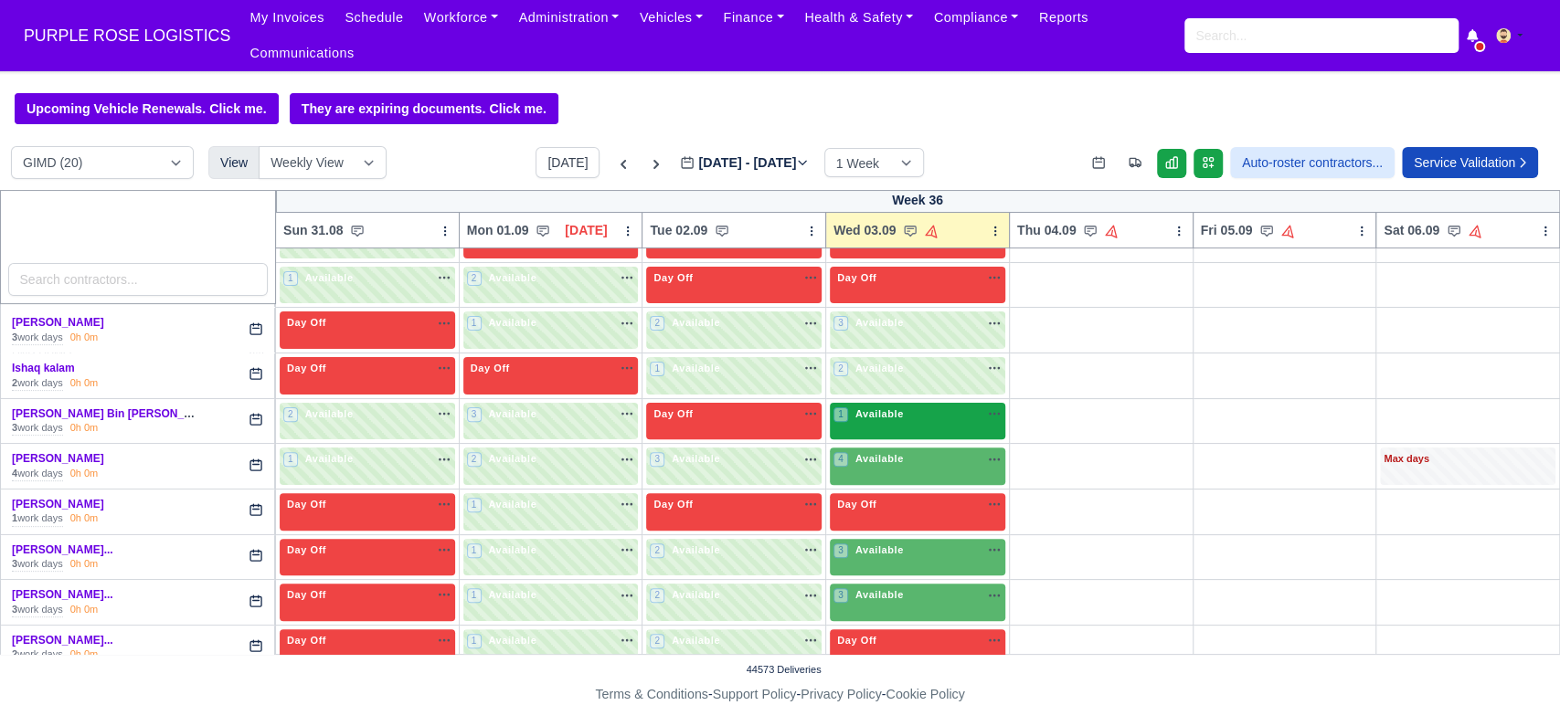
click at [888, 408] on div "1 Available" at bounding box center [917, 421] width 175 height 37
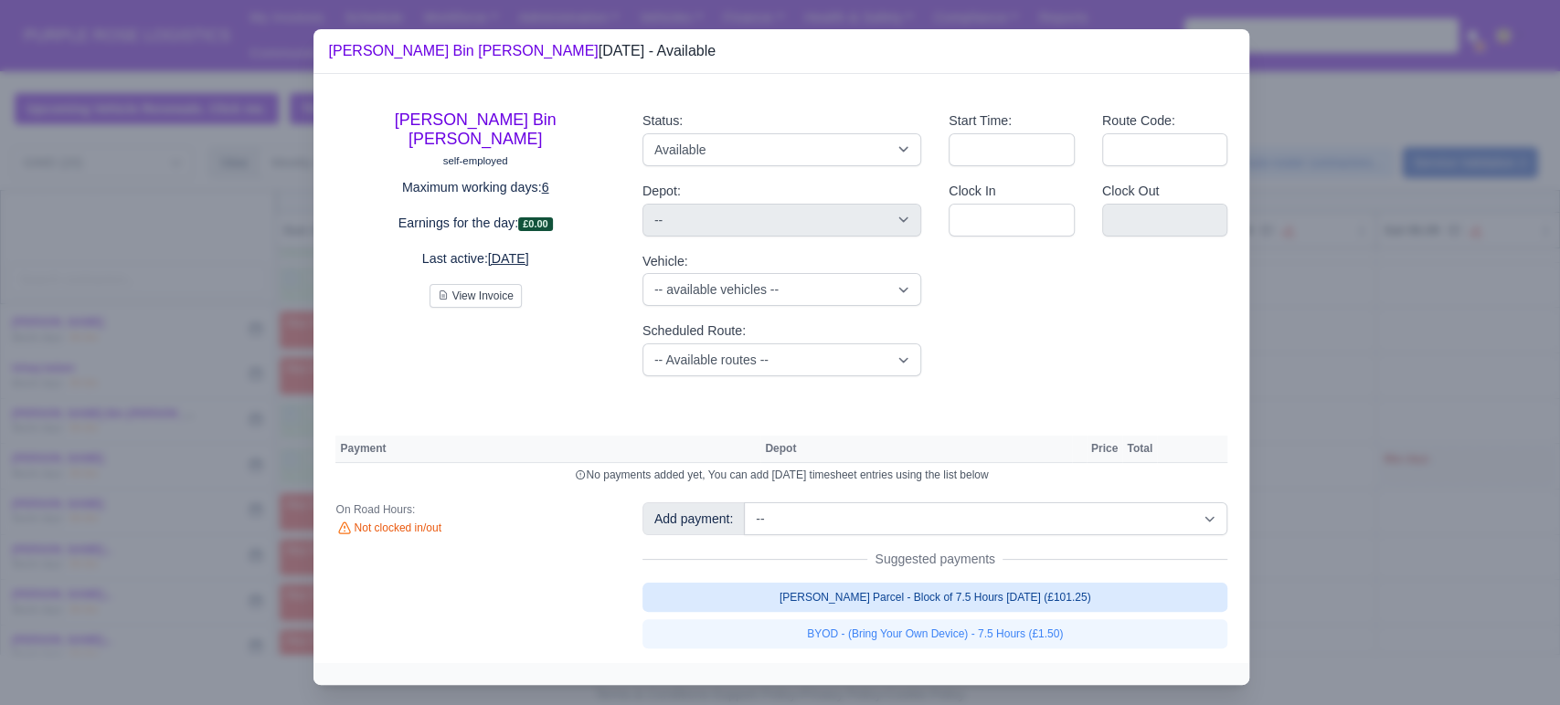
click at [928, 588] on link "[PERSON_NAME] Parcel - Block of 7.5 Hours [DATE] (£101.25)" at bounding box center [935, 597] width 586 height 29
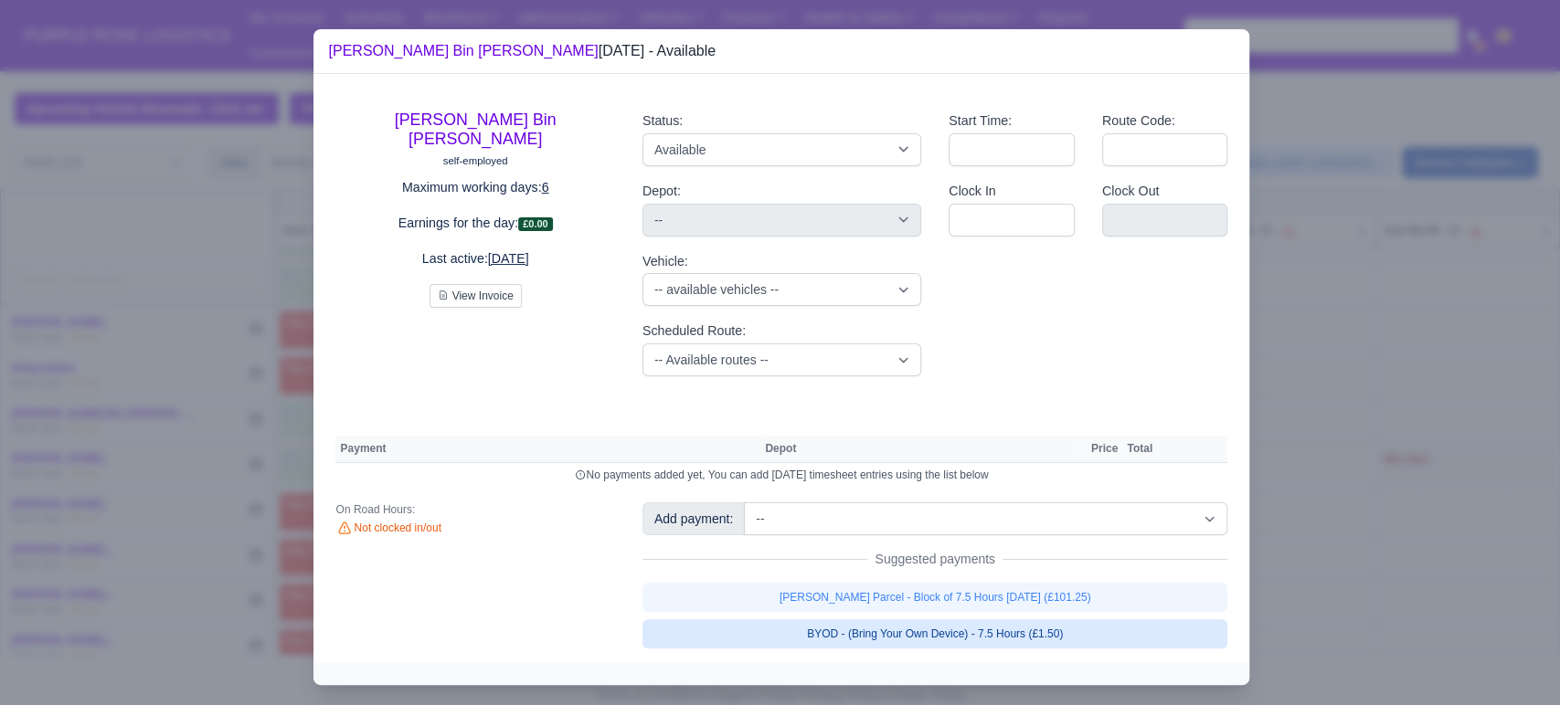
select select "5"
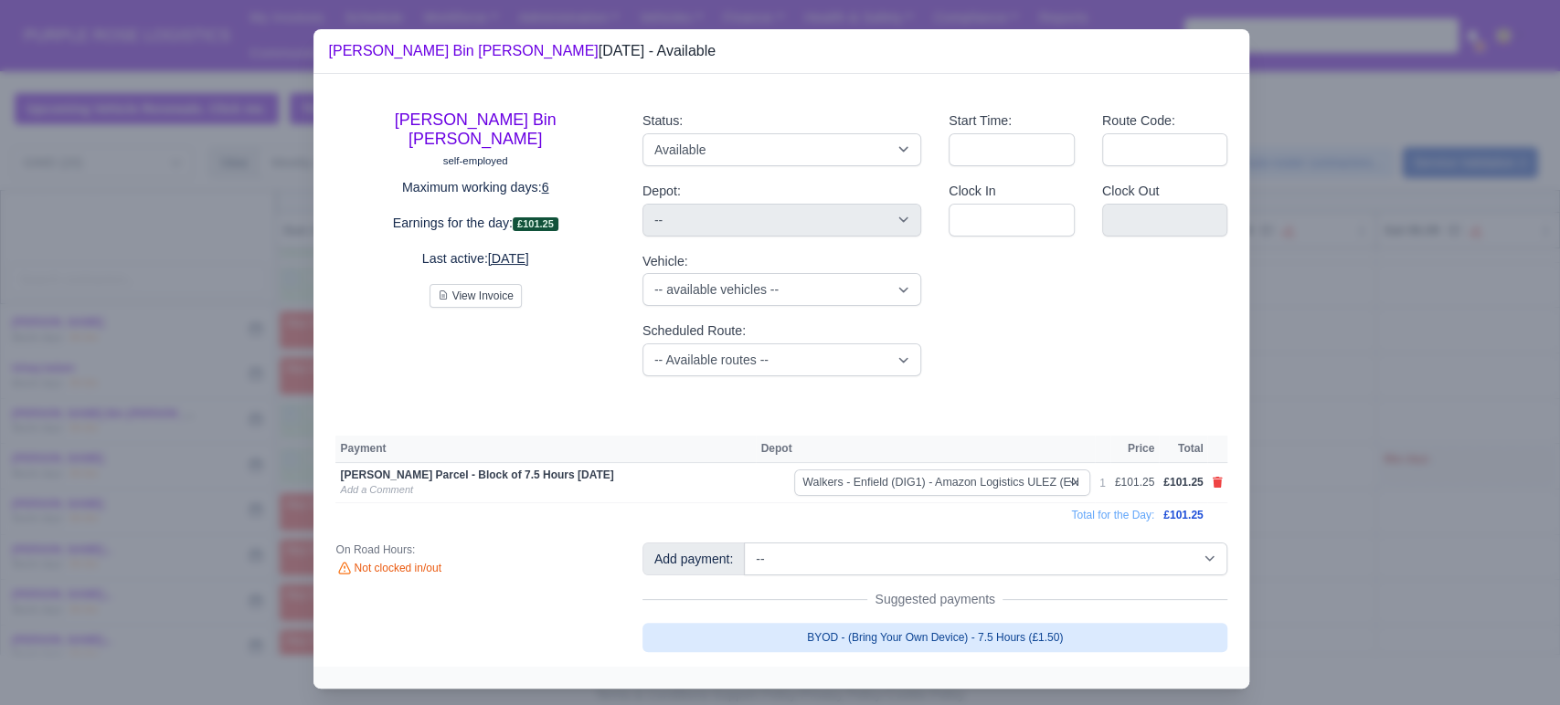
click at [1126, 638] on link "BYOD - (Bring Your Own Device) - 7.5 Hours (£1.50)" at bounding box center [935, 637] width 586 height 29
select select "5"
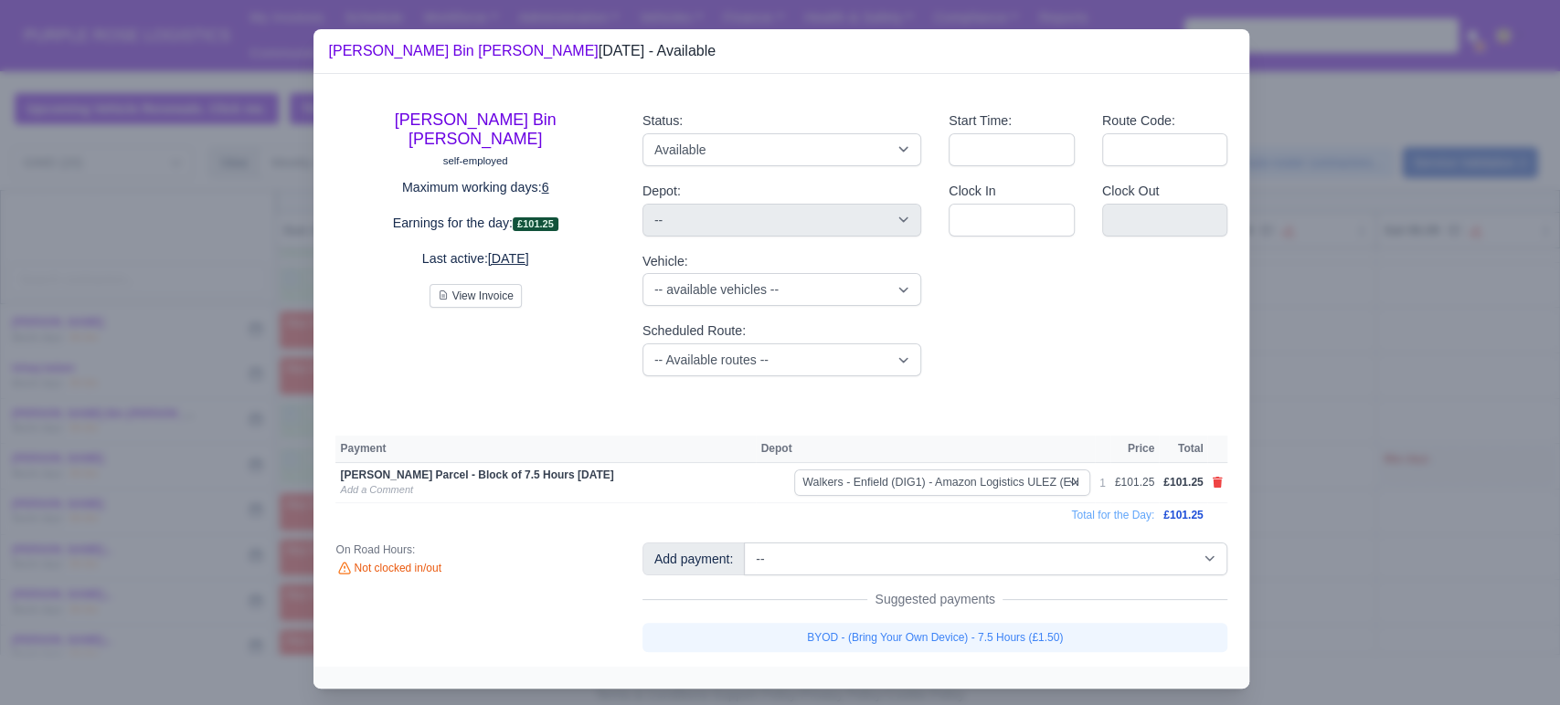
select select "5"
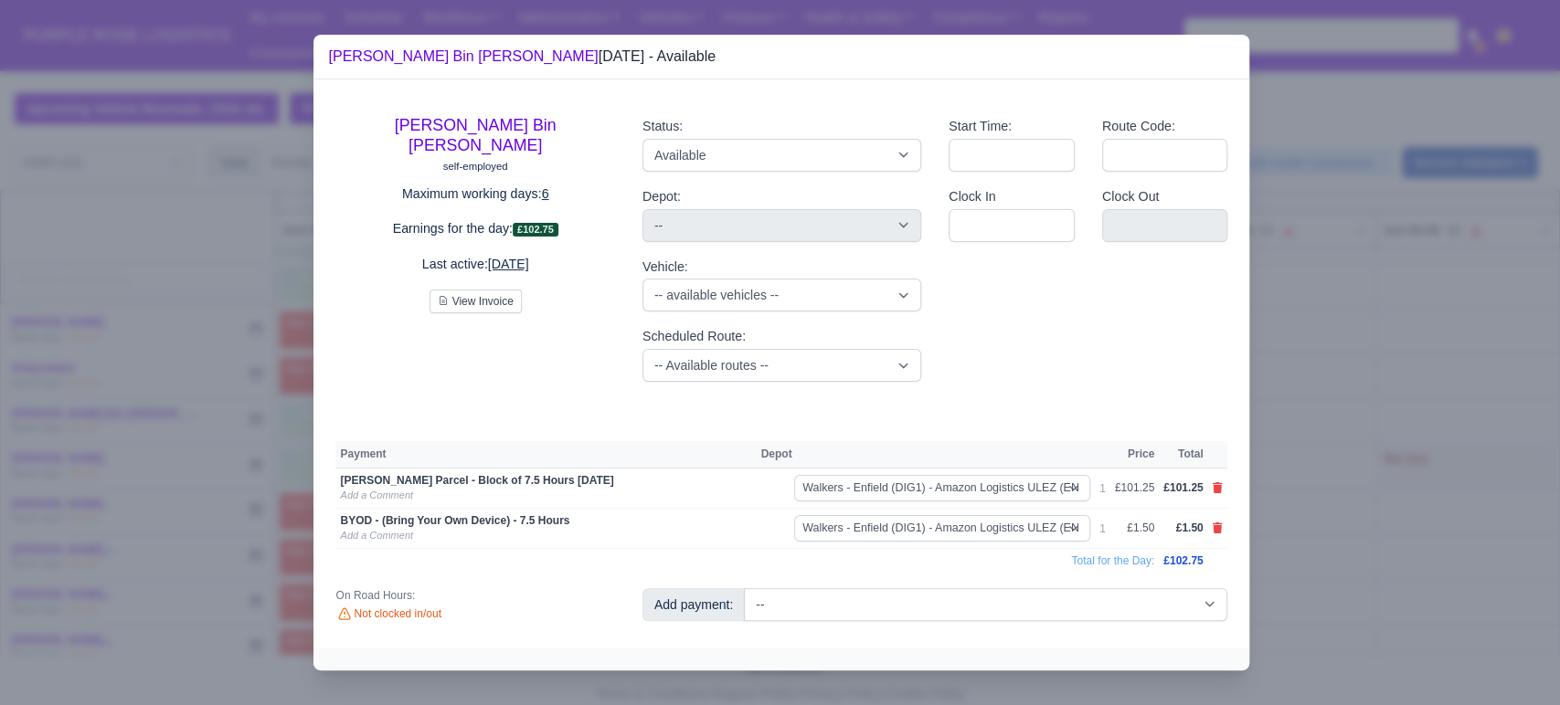
click at [1385, 538] on div at bounding box center [780, 352] width 1560 height 705
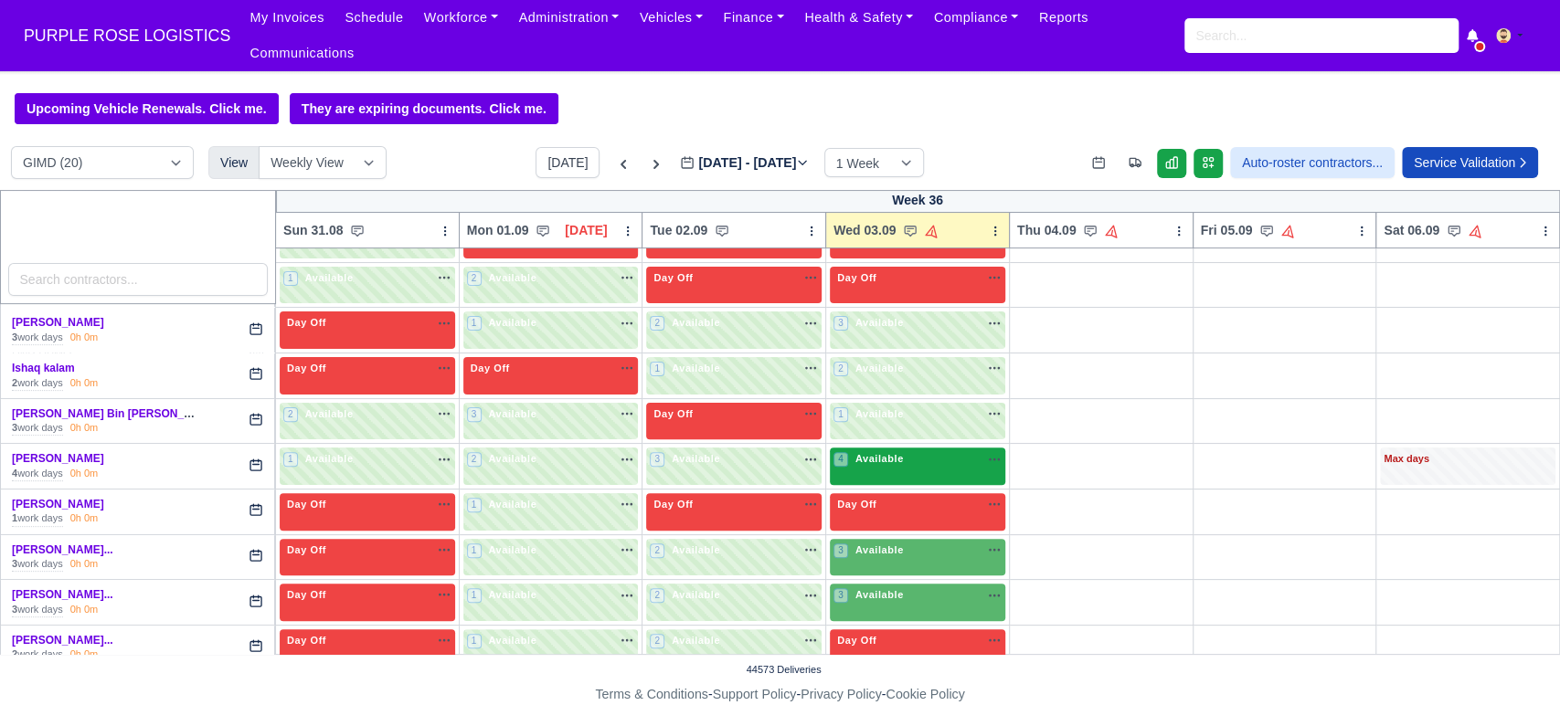
click at [913, 451] on div "4 Available na" at bounding box center [917, 459] width 168 height 16
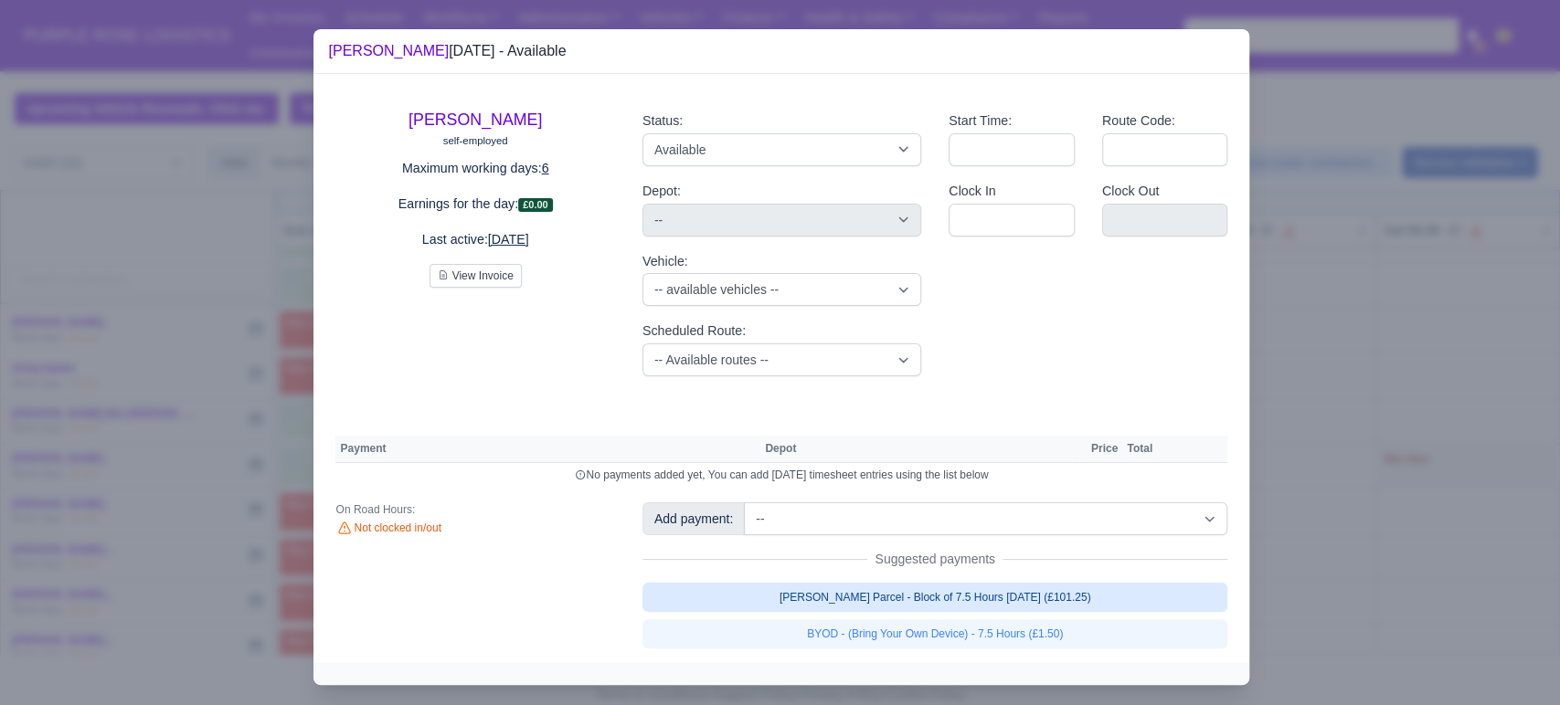
click at [940, 592] on link "[PERSON_NAME] Parcel - Block of 7.5 Hours [DATE] (£101.25)" at bounding box center [935, 597] width 586 height 29
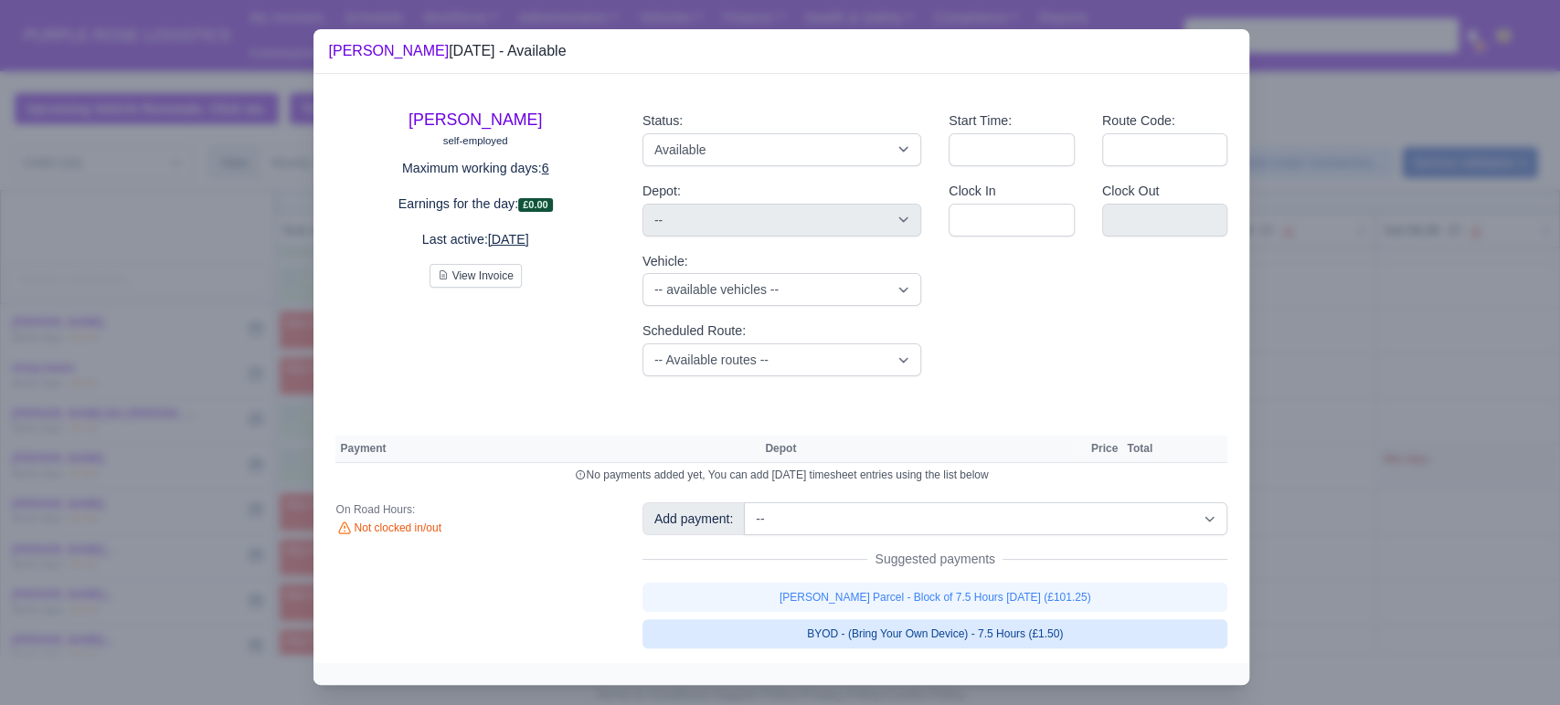
select select "5"
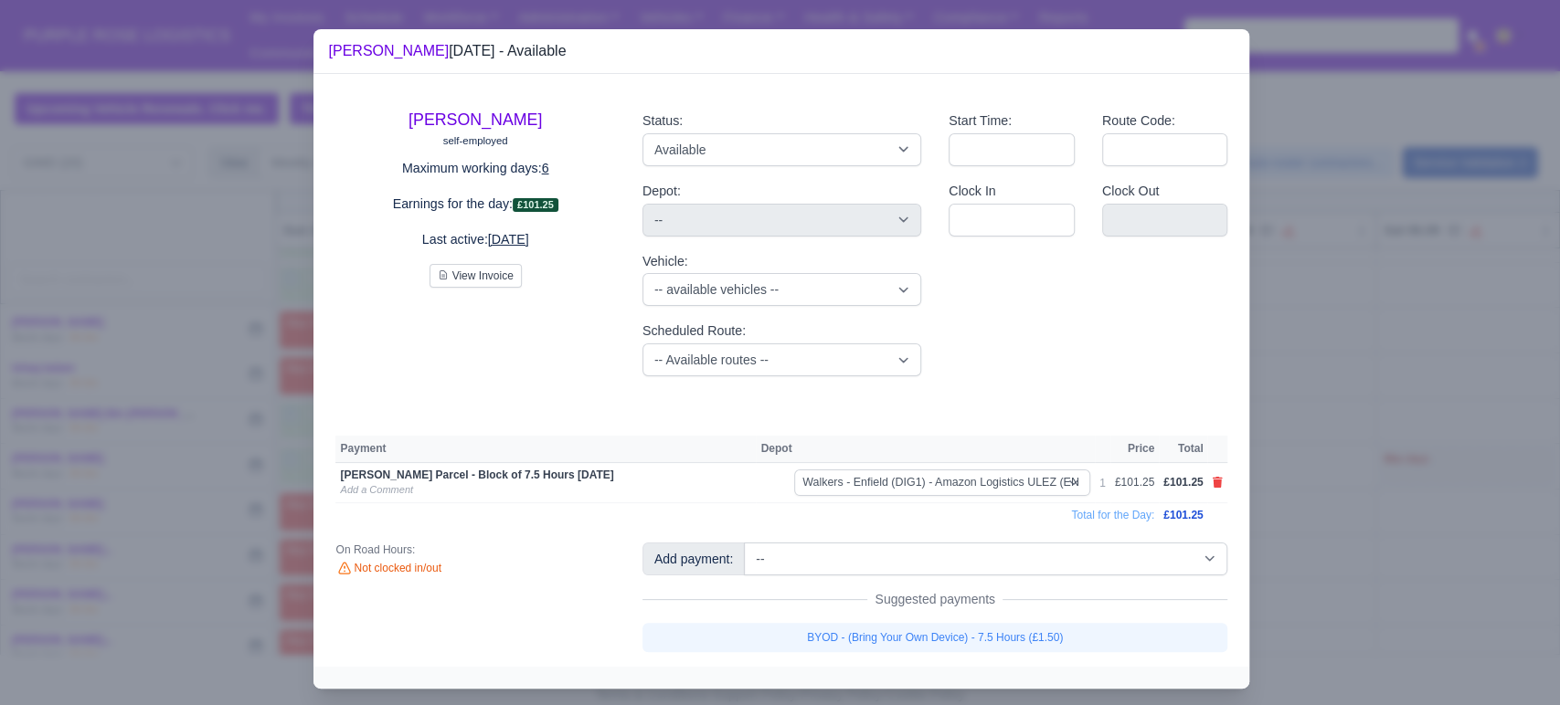
click at [918, 637] on link "BYOD - (Bring Your Own Device) - 7.5 Hours (£1.50)" at bounding box center [935, 637] width 586 height 29
select select "5"
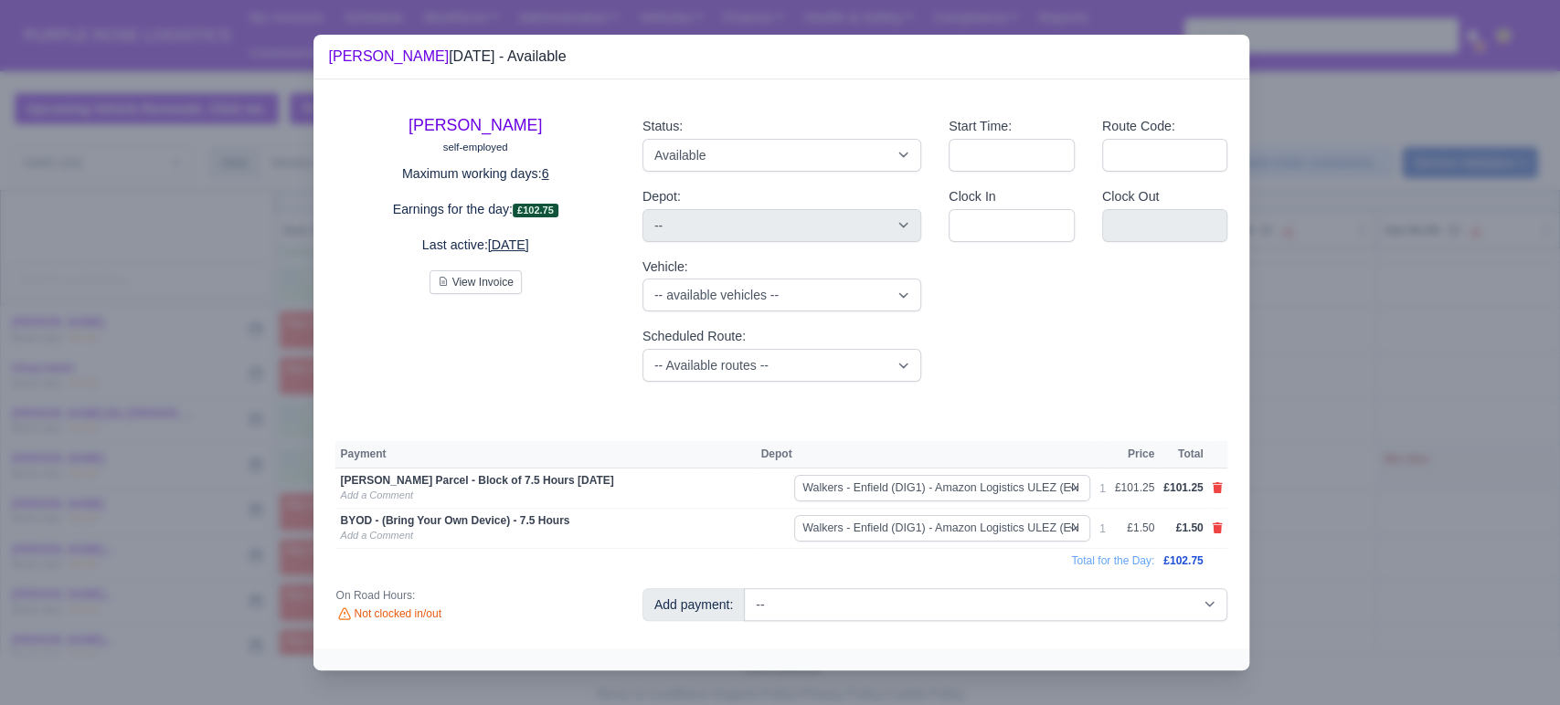
click at [1330, 533] on div at bounding box center [780, 352] width 1560 height 705
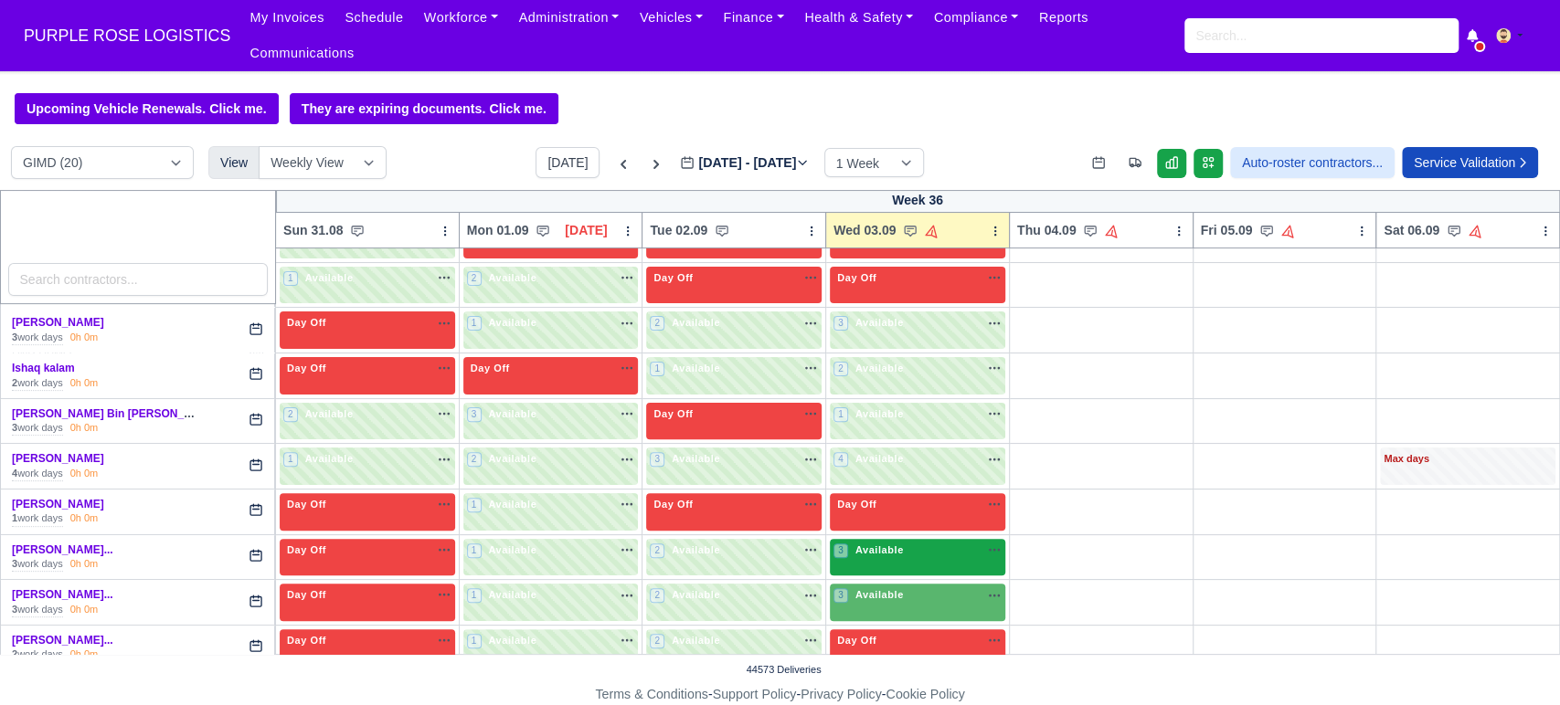
click at [864, 543] on div "3 Available" at bounding box center [917, 557] width 175 height 37
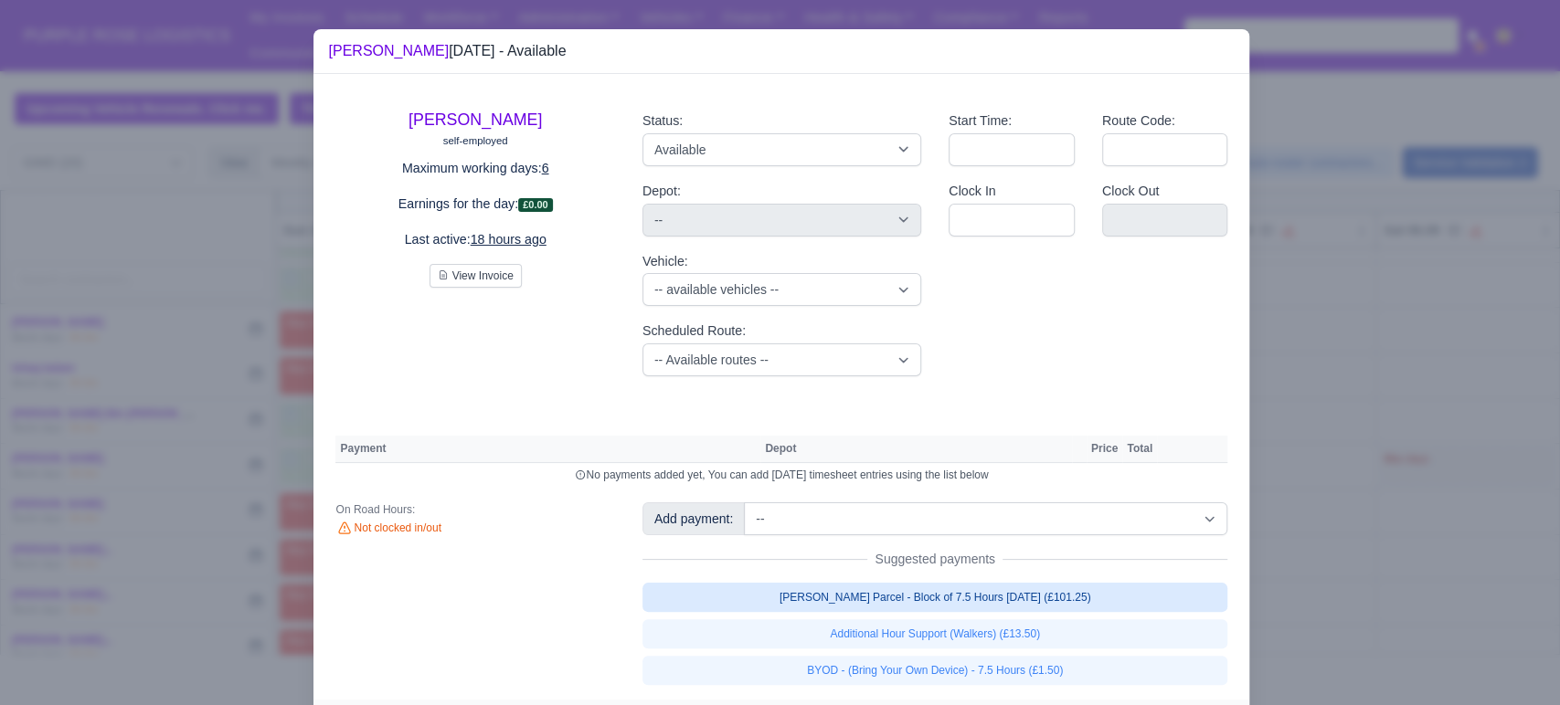
click at [914, 605] on link "[PERSON_NAME] Parcel - Block of 7.5 Hours [DATE] (£101.25)" at bounding box center [935, 597] width 586 height 29
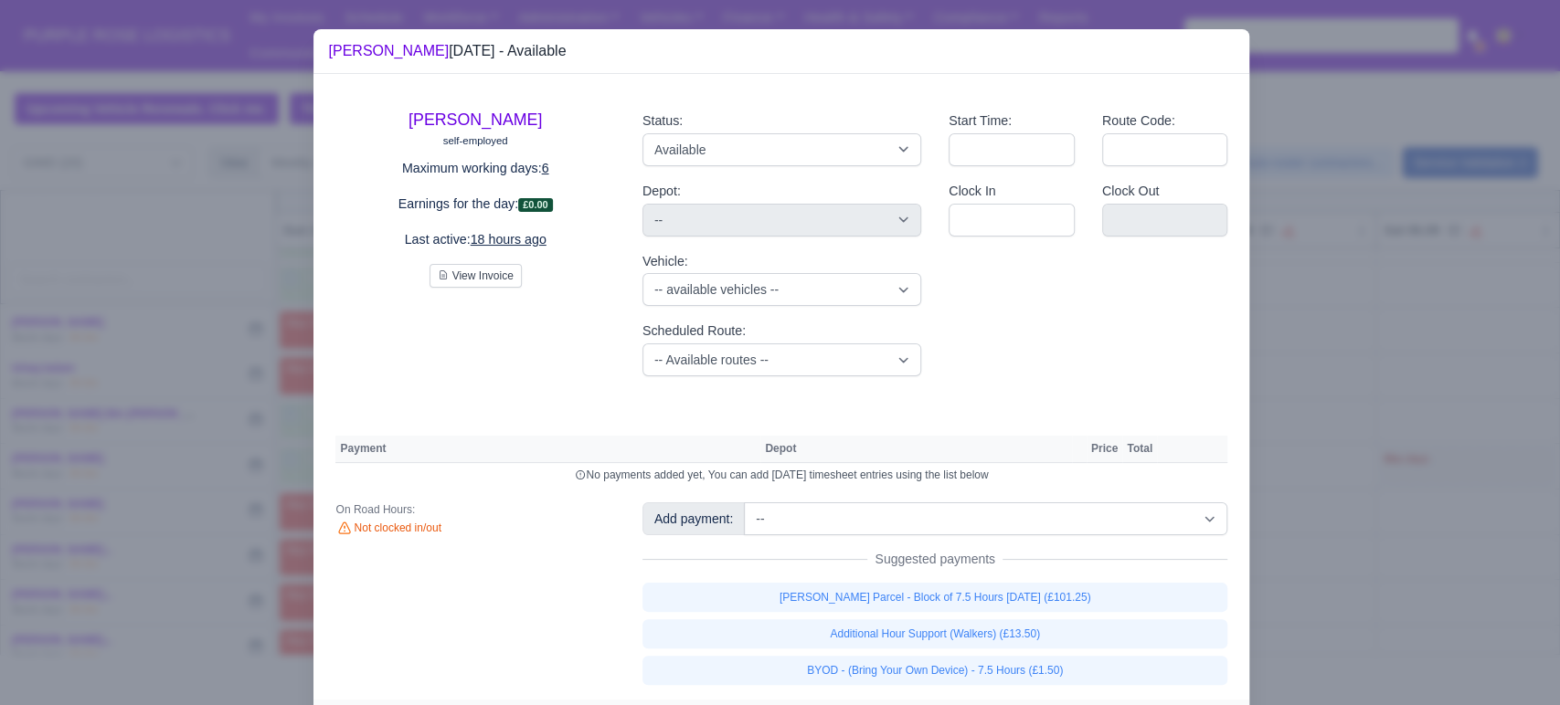
select select "5"
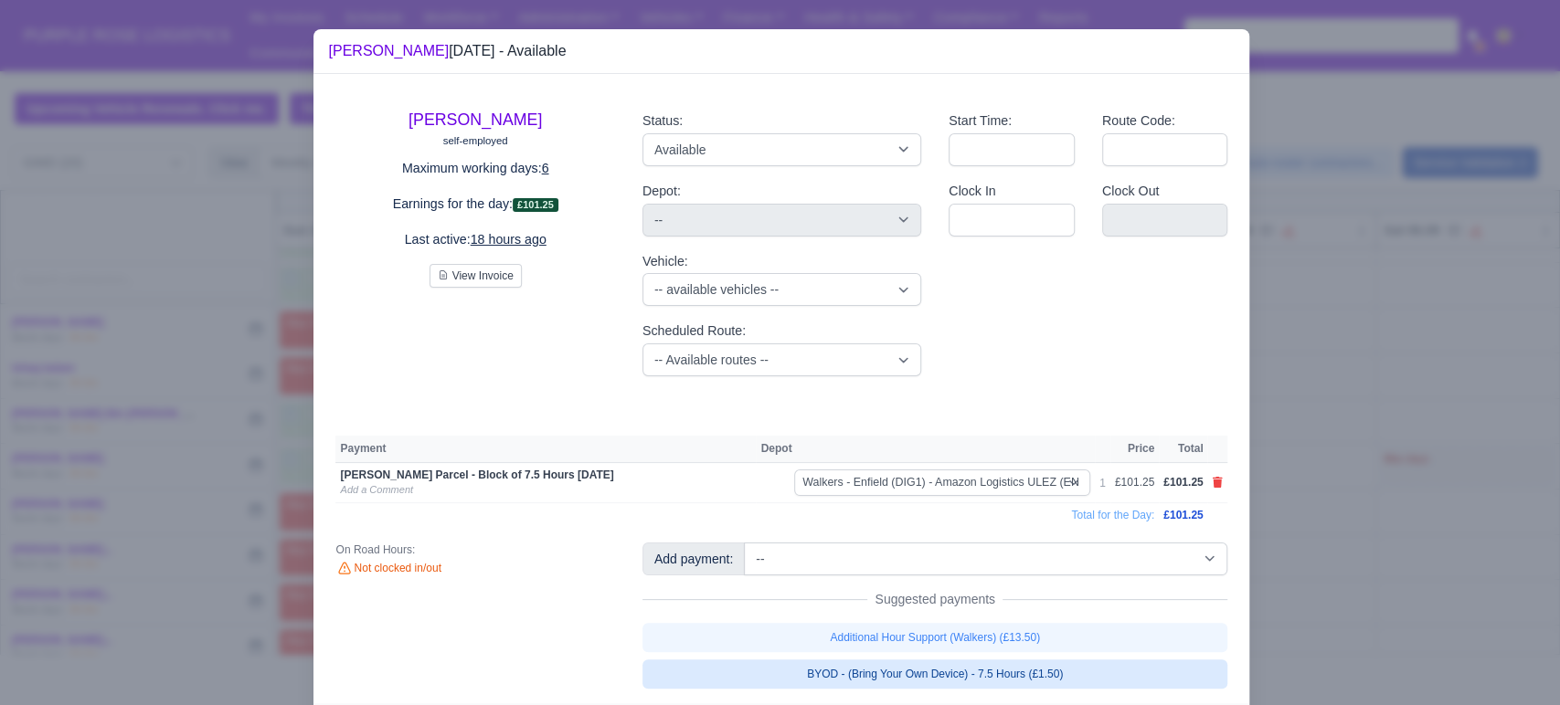
click at [987, 670] on link "BYOD - (Bring Your Own Device) - 7.5 Hours (£1.50)" at bounding box center [935, 674] width 586 height 29
select select "5"
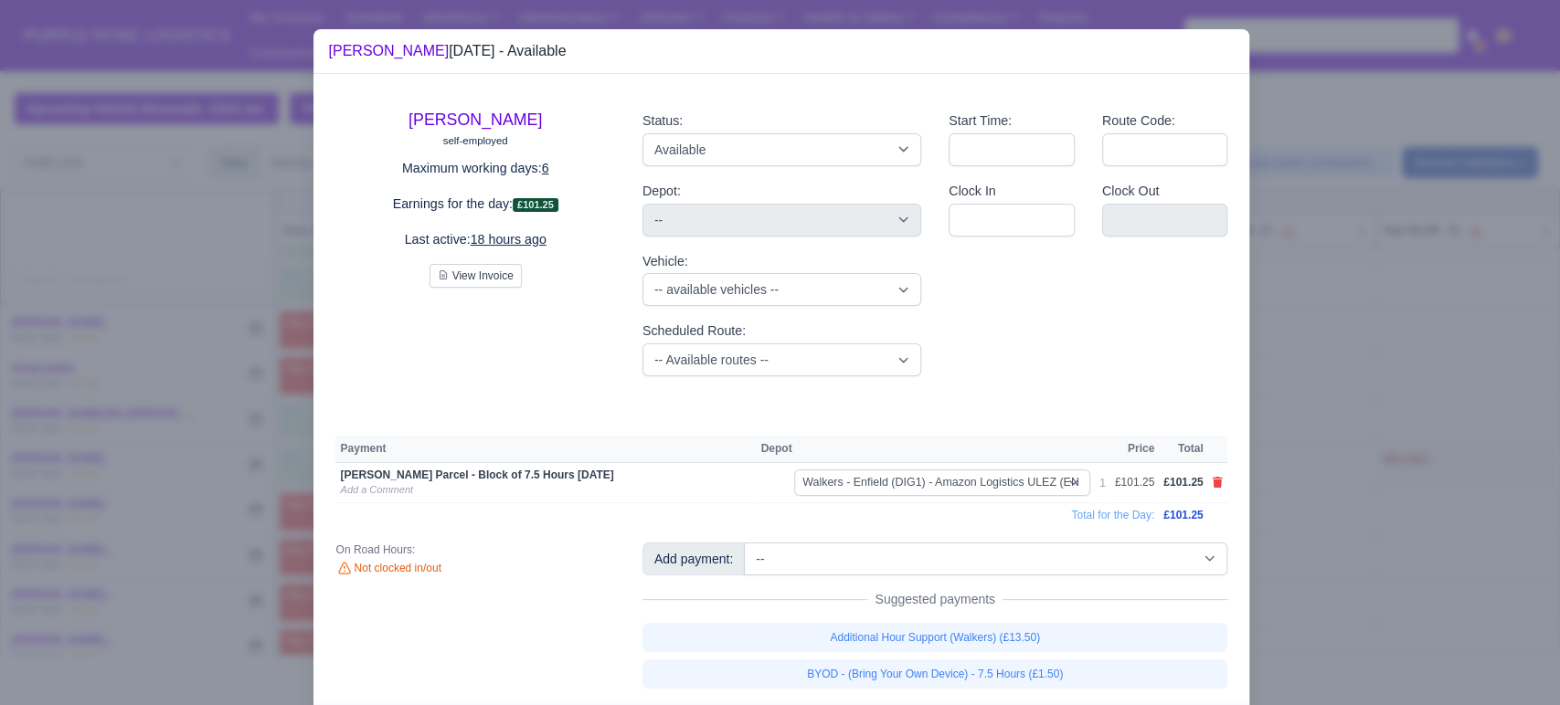
select select "5"
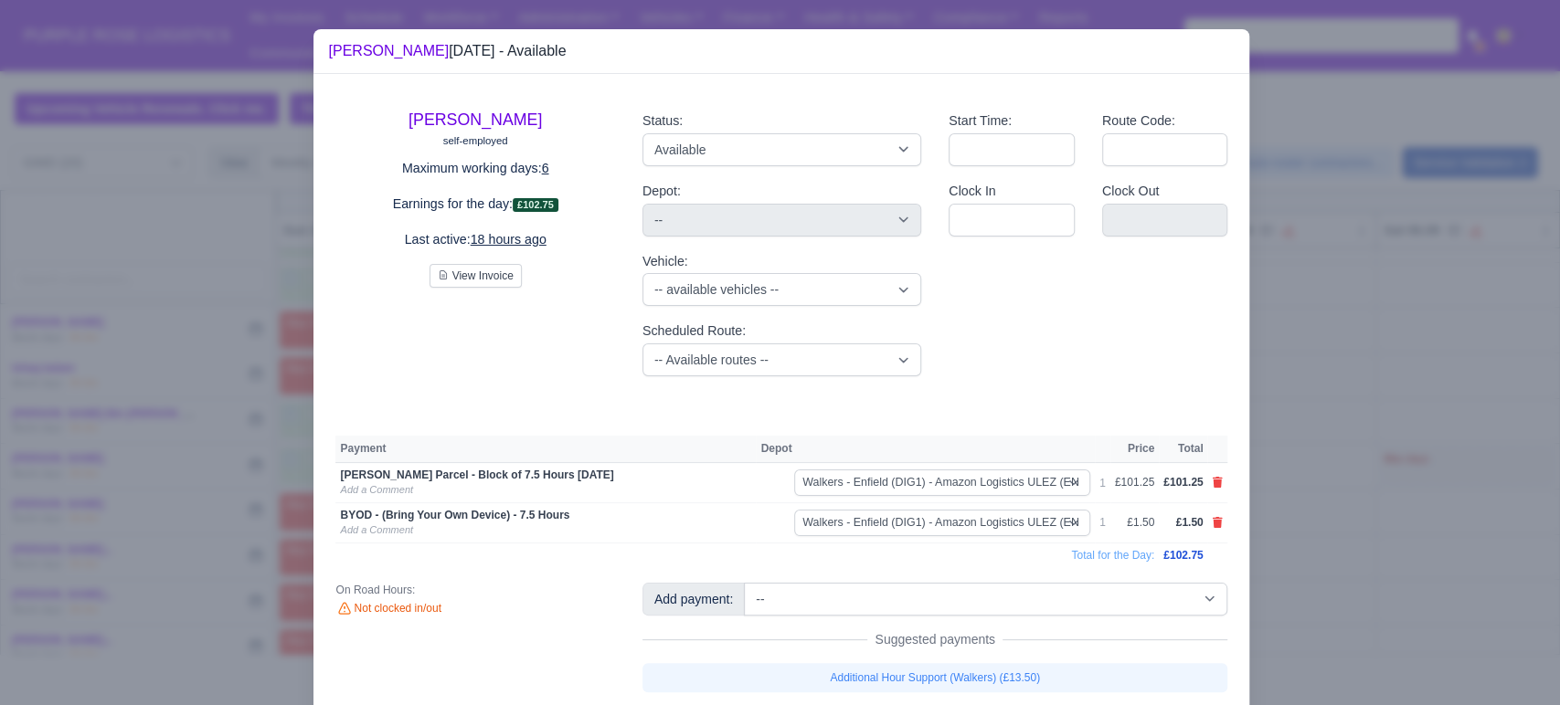
click at [1372, 576] on div at bounding box center [780, 352] width 1560 height 705
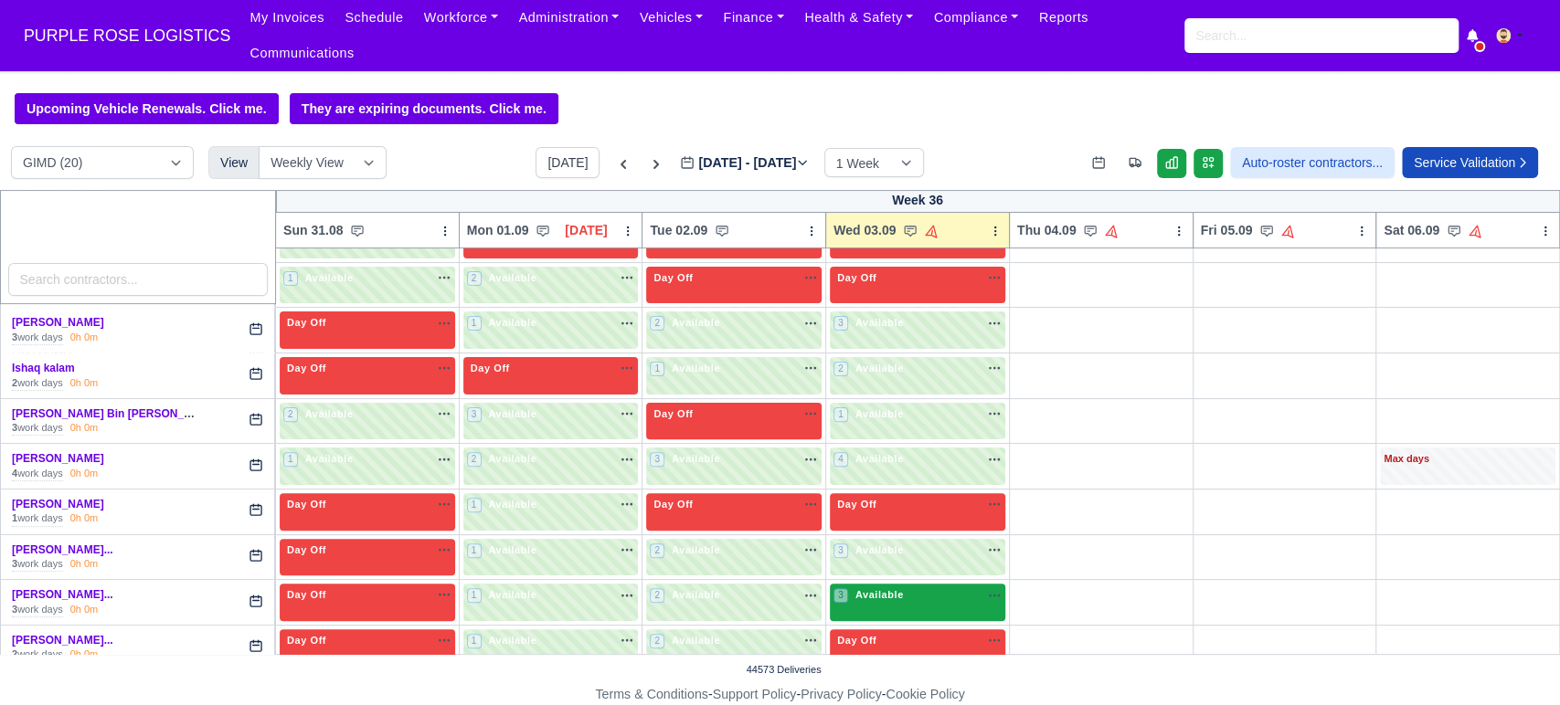
click at [917, 588] on div "3 Available na" at bounding box center [917, 597] width 168 height 19
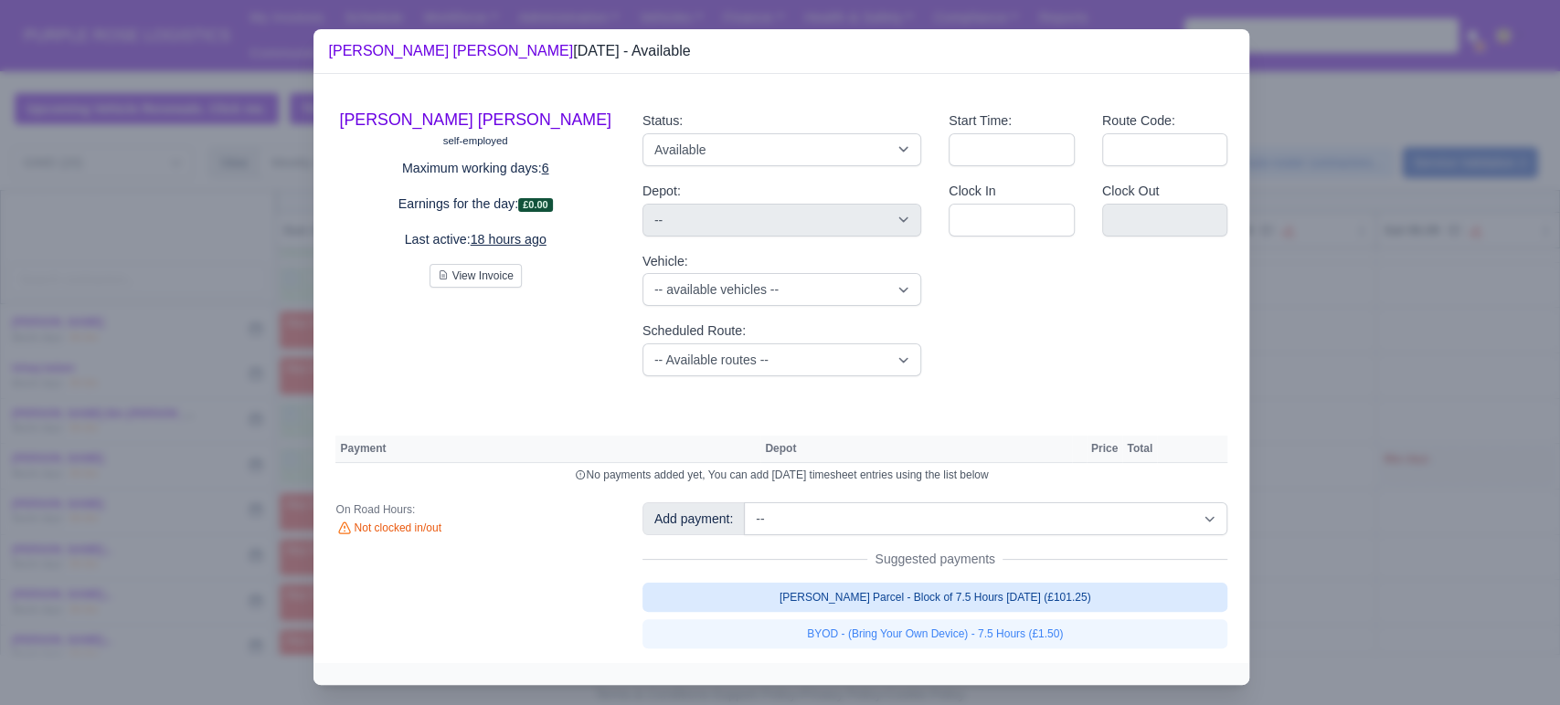
click at [1004, 595] on link "[PERSON_NAME] Parcel - Block of 7.5 Hours [DATE] (£101.25)" at bounding box center [935, 597] width 586 height 29
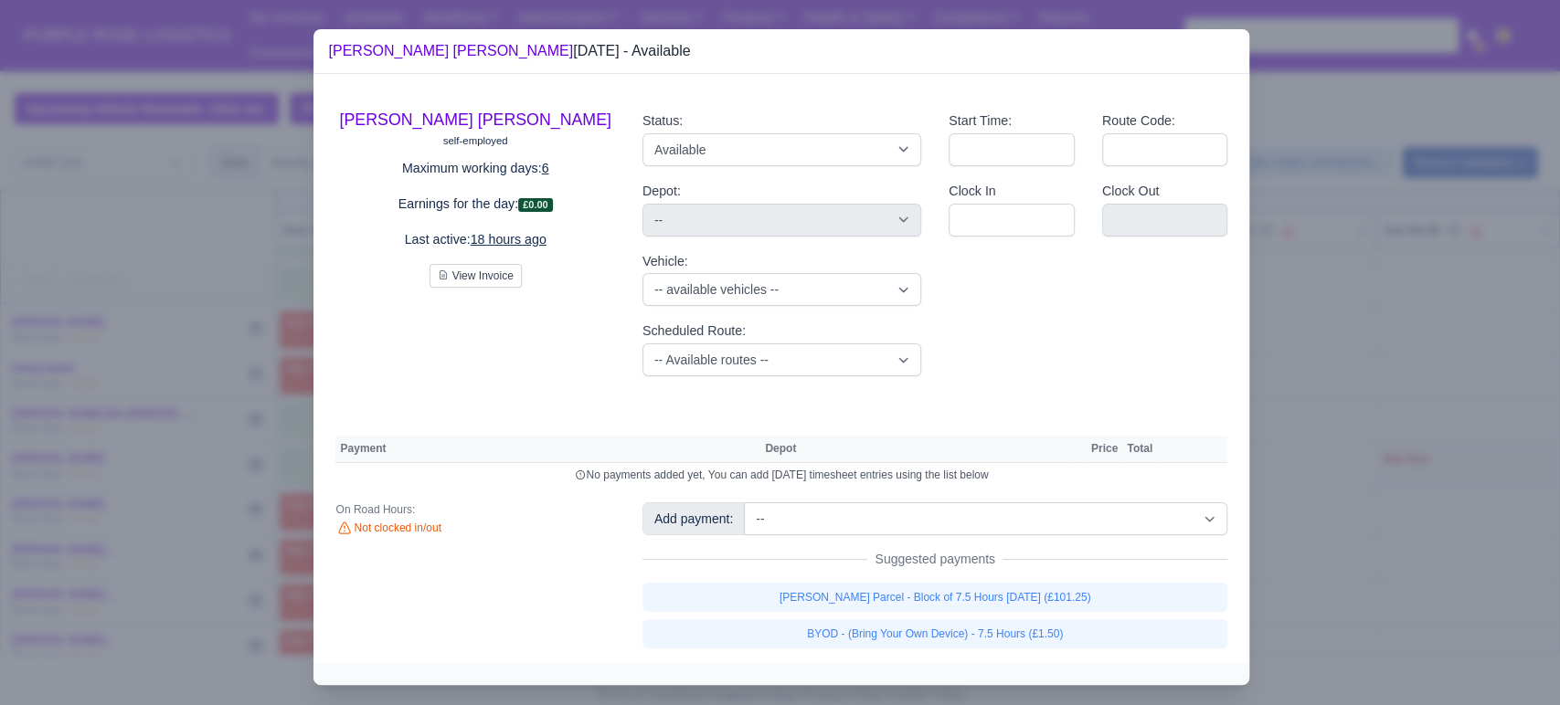
select select "5"
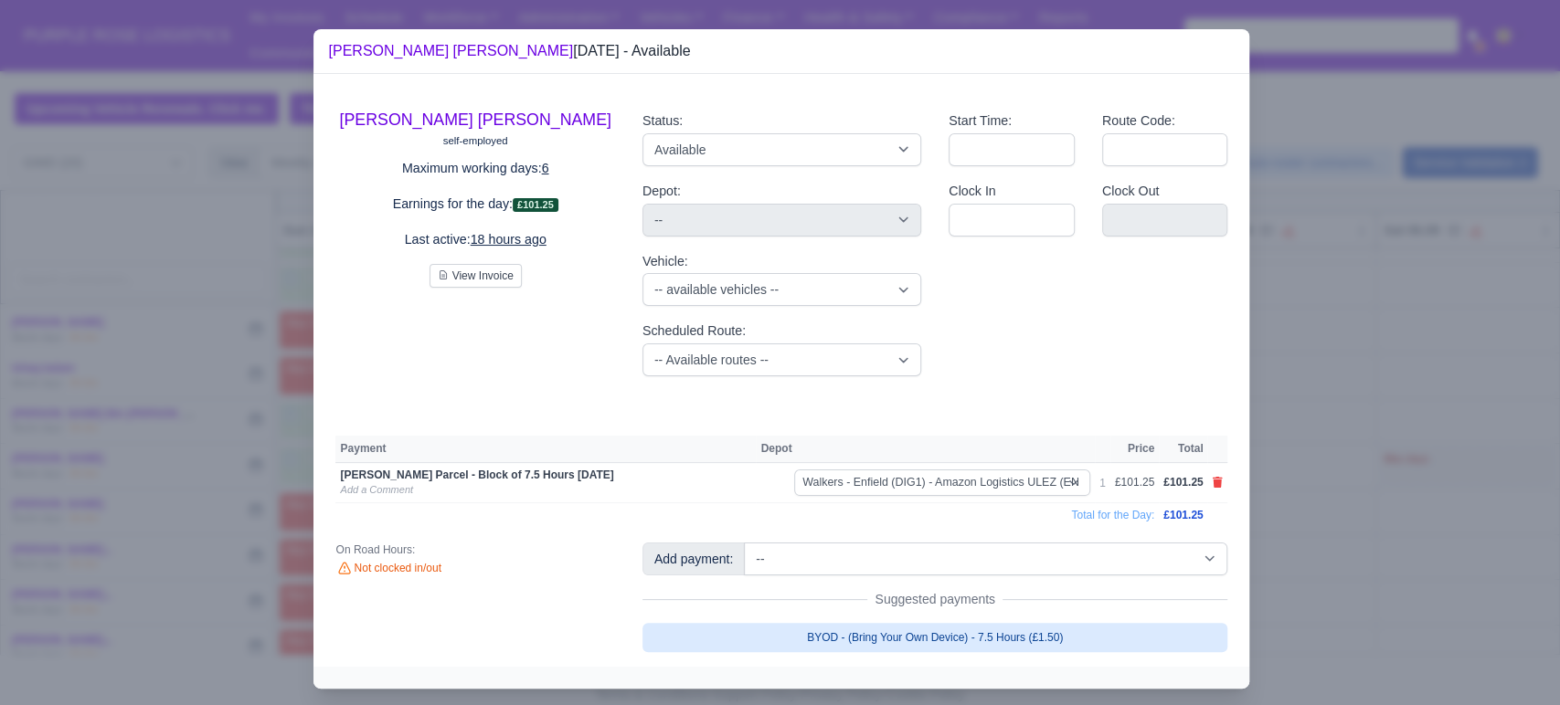
click at [928, 641] on link "BYOD - (Bring Your Own Device) - 7.5 Hours (£1.50)" at bounding box center [935, 637] width 586 height 29
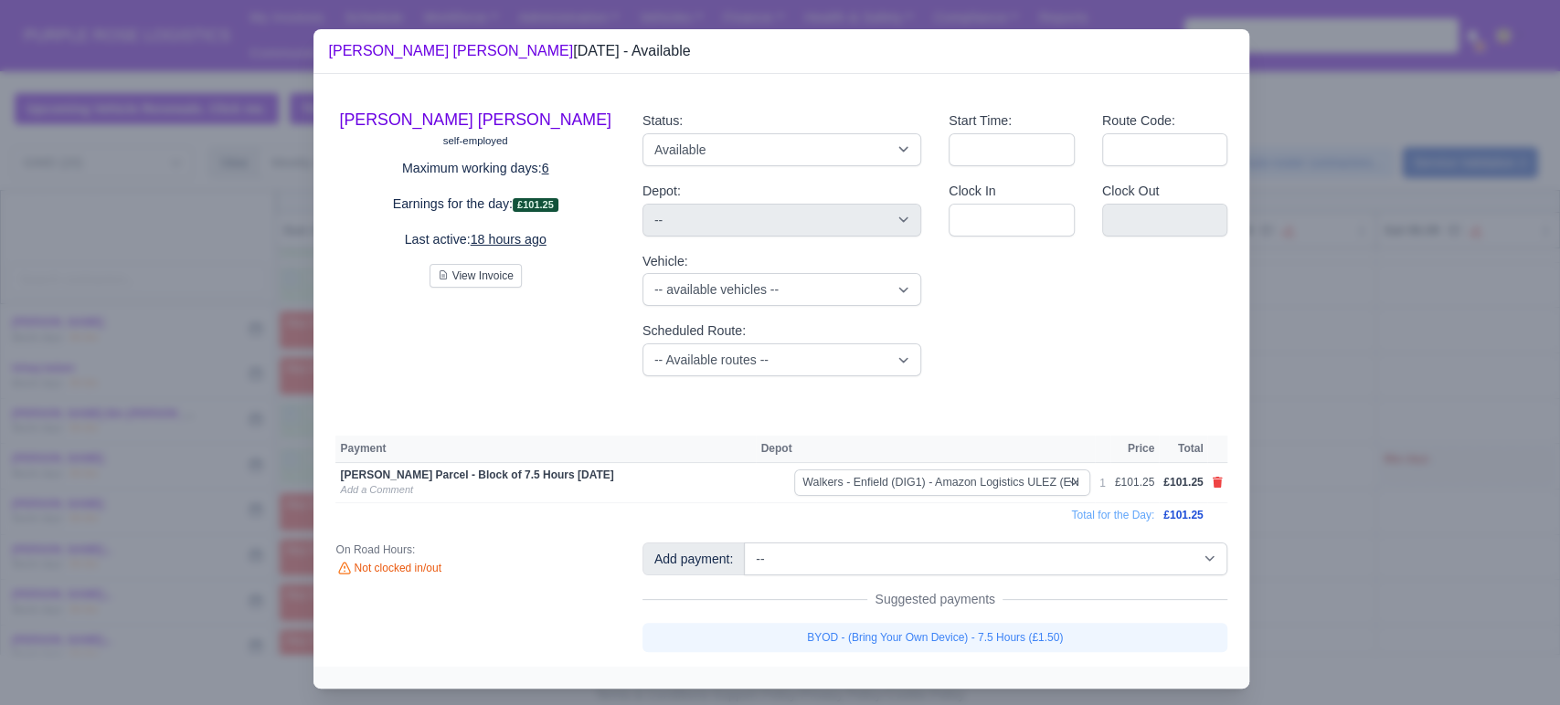
select select "5"
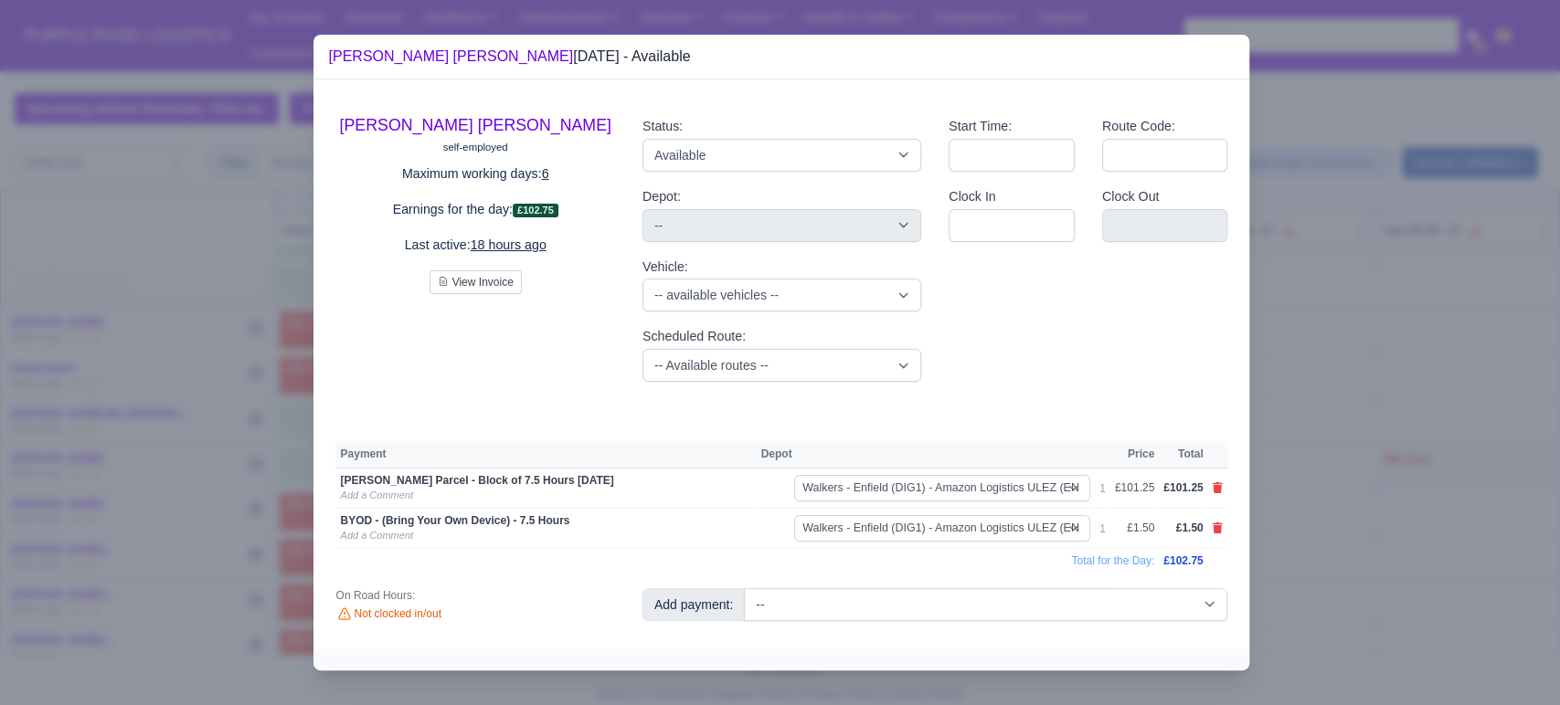
click at [1392, 498] on div at bounding box center [780, 352] width 1560 height 705
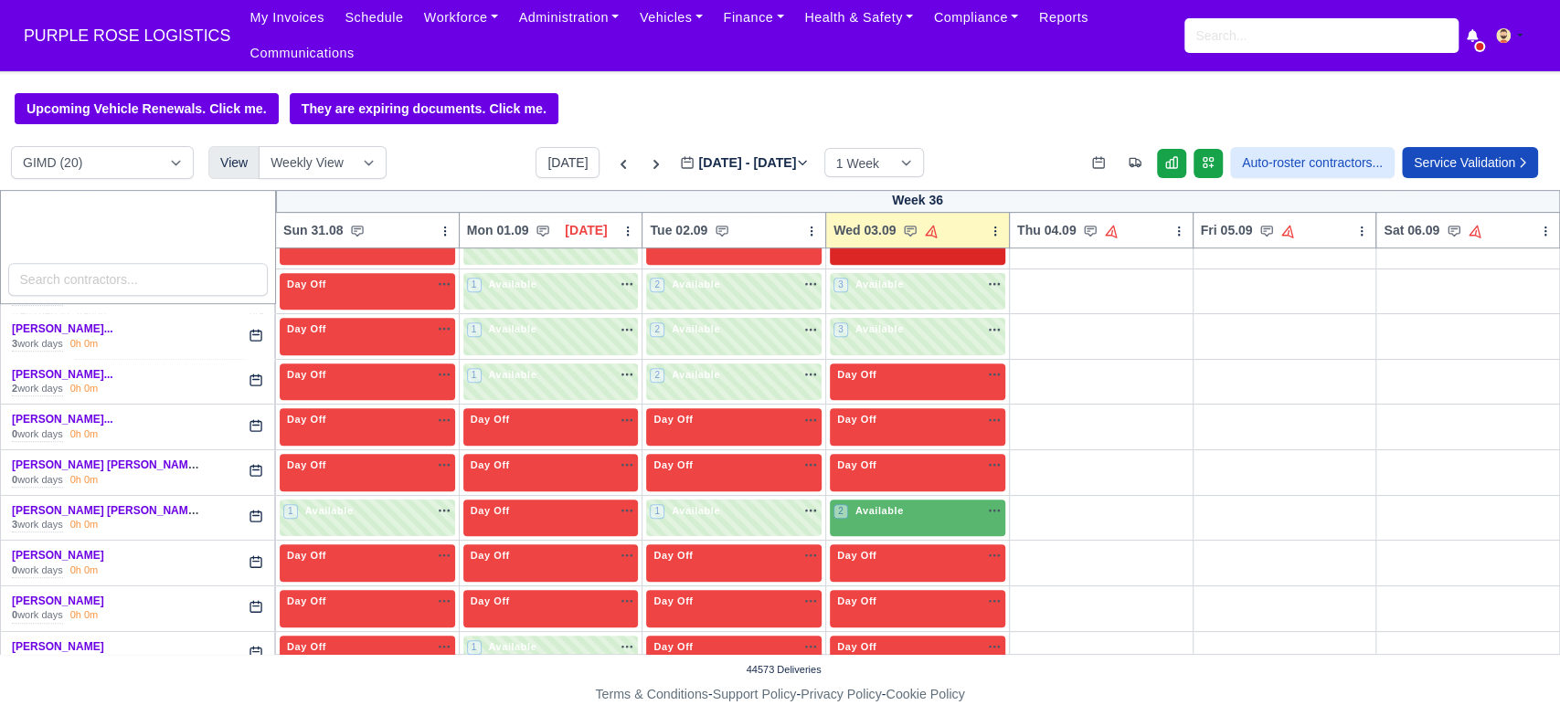
scroll to position [652, 0]
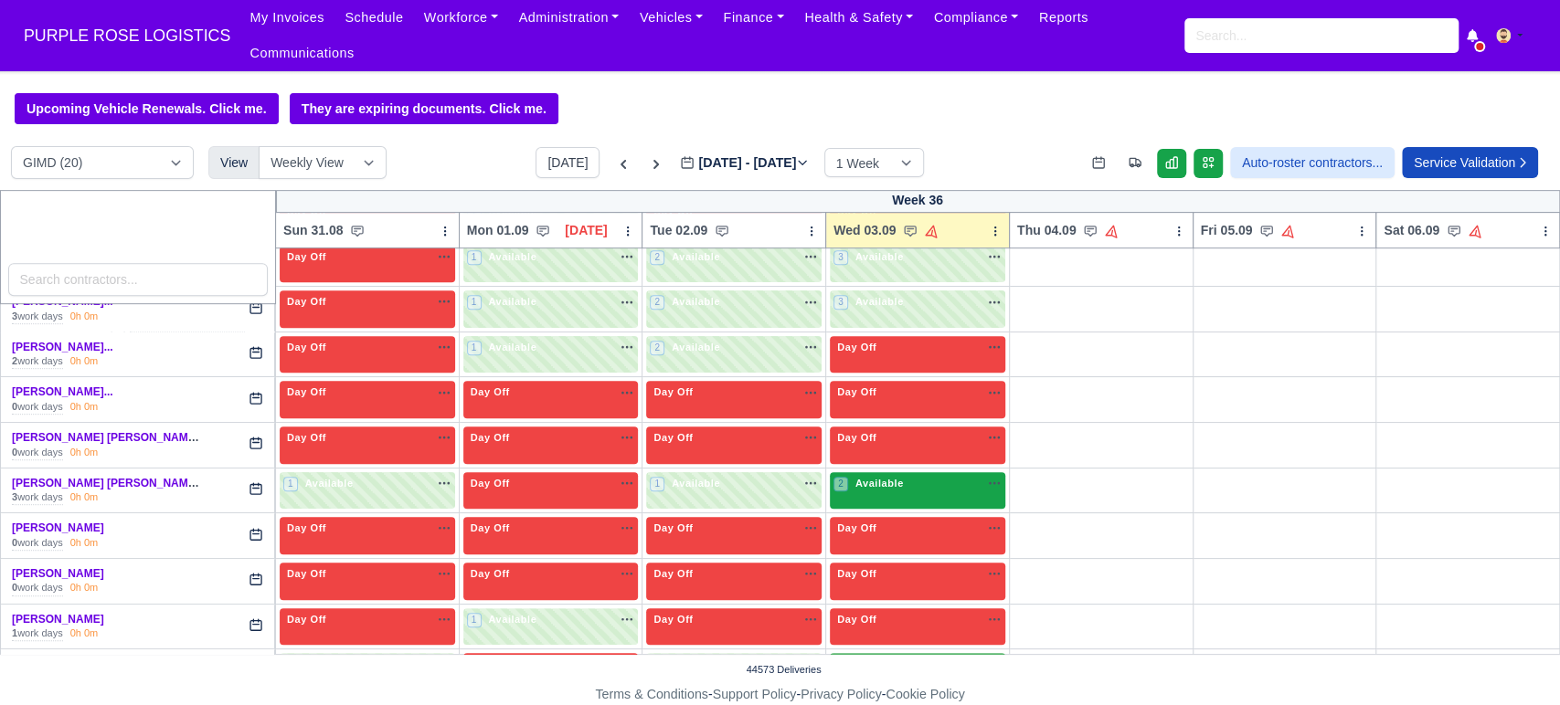
click at [915, 476] on div "2 Available na" at bounding box center [917, 484] width 168 height 16
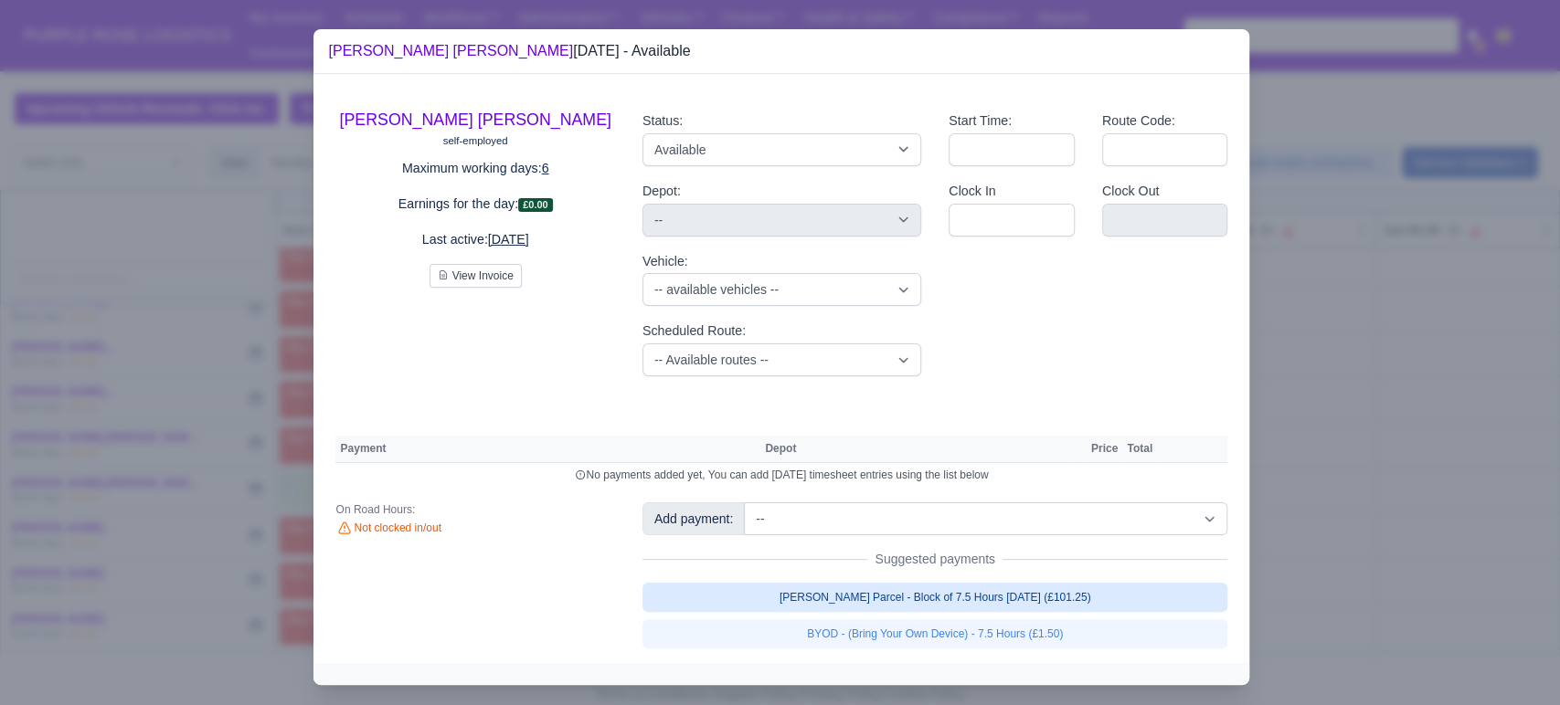
click at [934, 606] on link "[PERSON_NAME] Parcel - Block of 7.5 Hours [DATE] (£101.25)" at bounding box center [935, 597] width 586 height 29
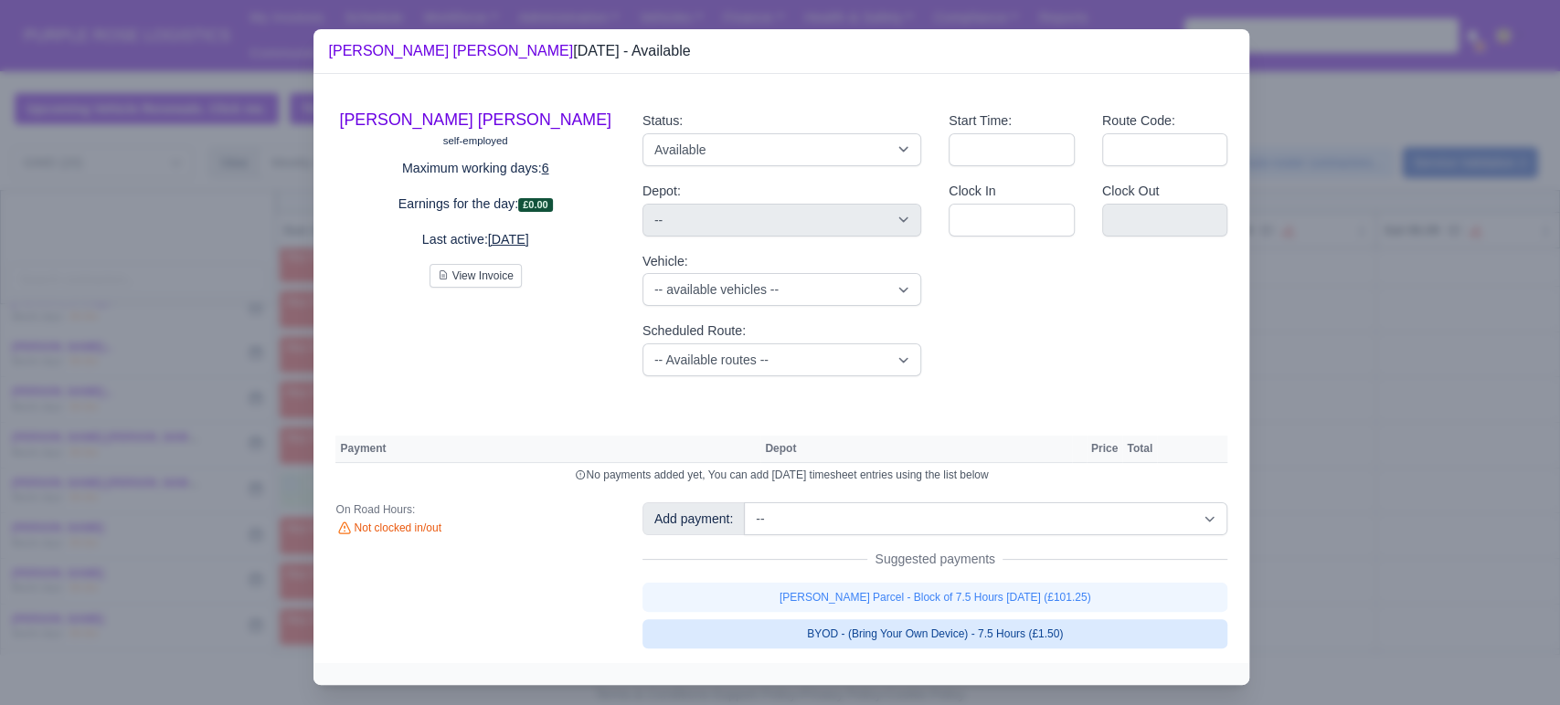
select select "5"
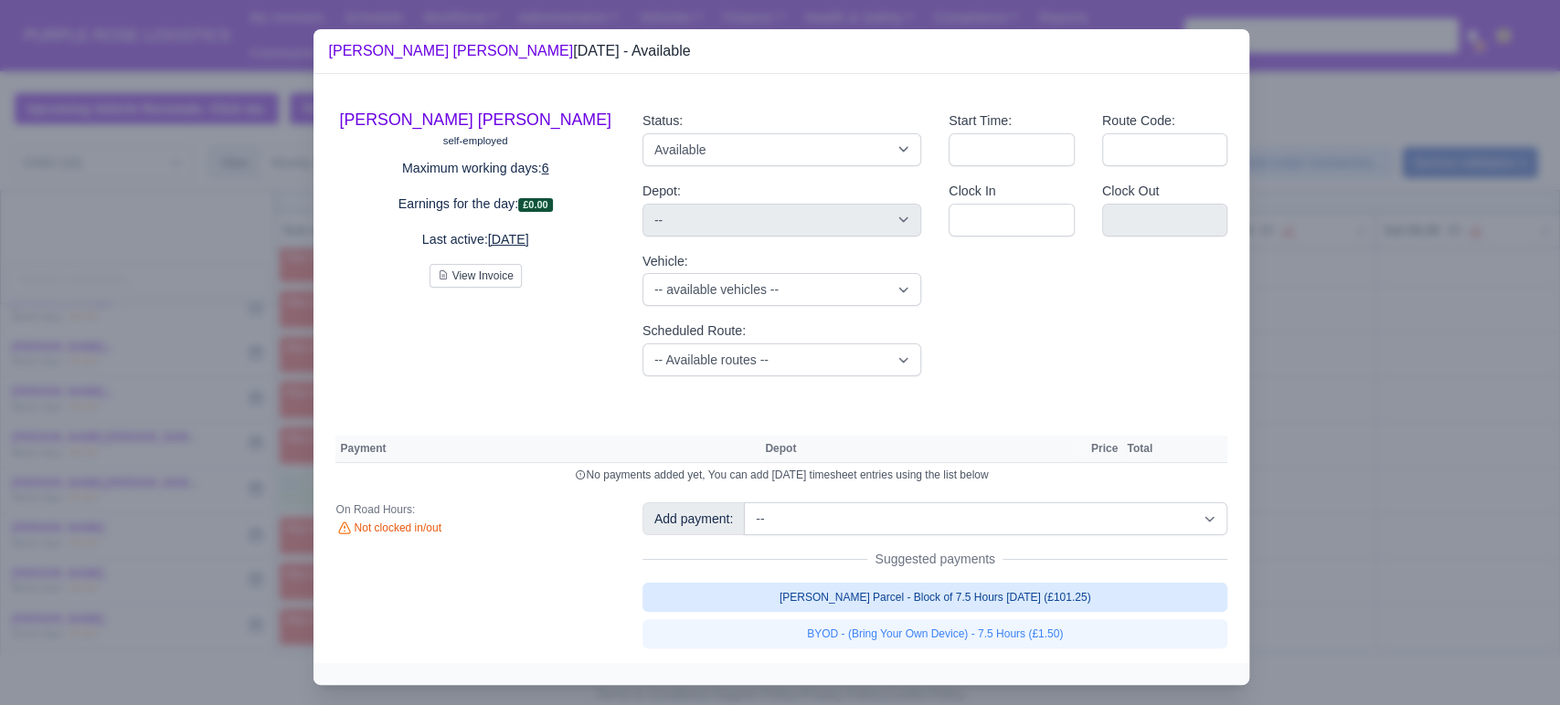
select select "5"
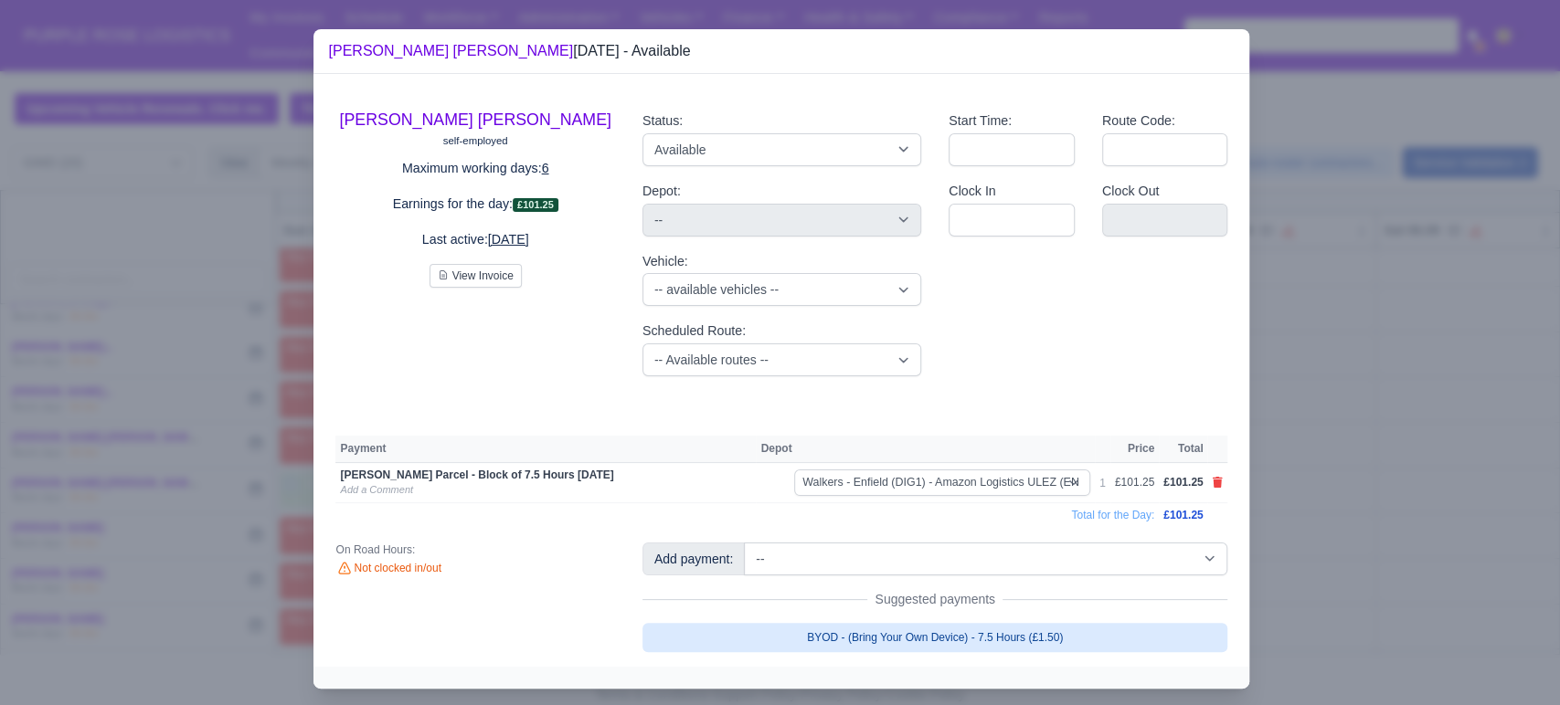
click at [906, 635] on link "BYOD - (Bring Your Own Device) - 7.5 Hours (£1.50)" at bounding box center [935, 637] width 586 height 29
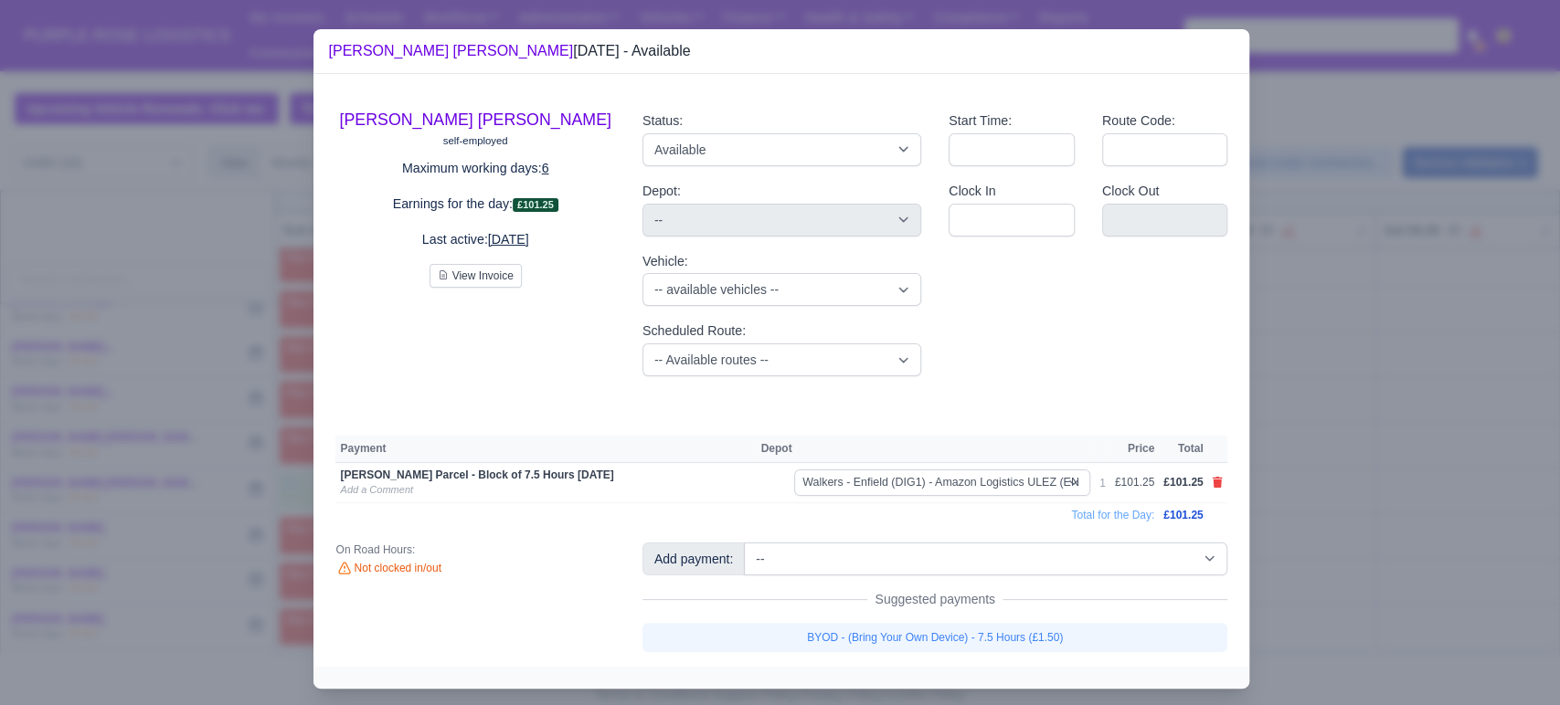
select select "5"
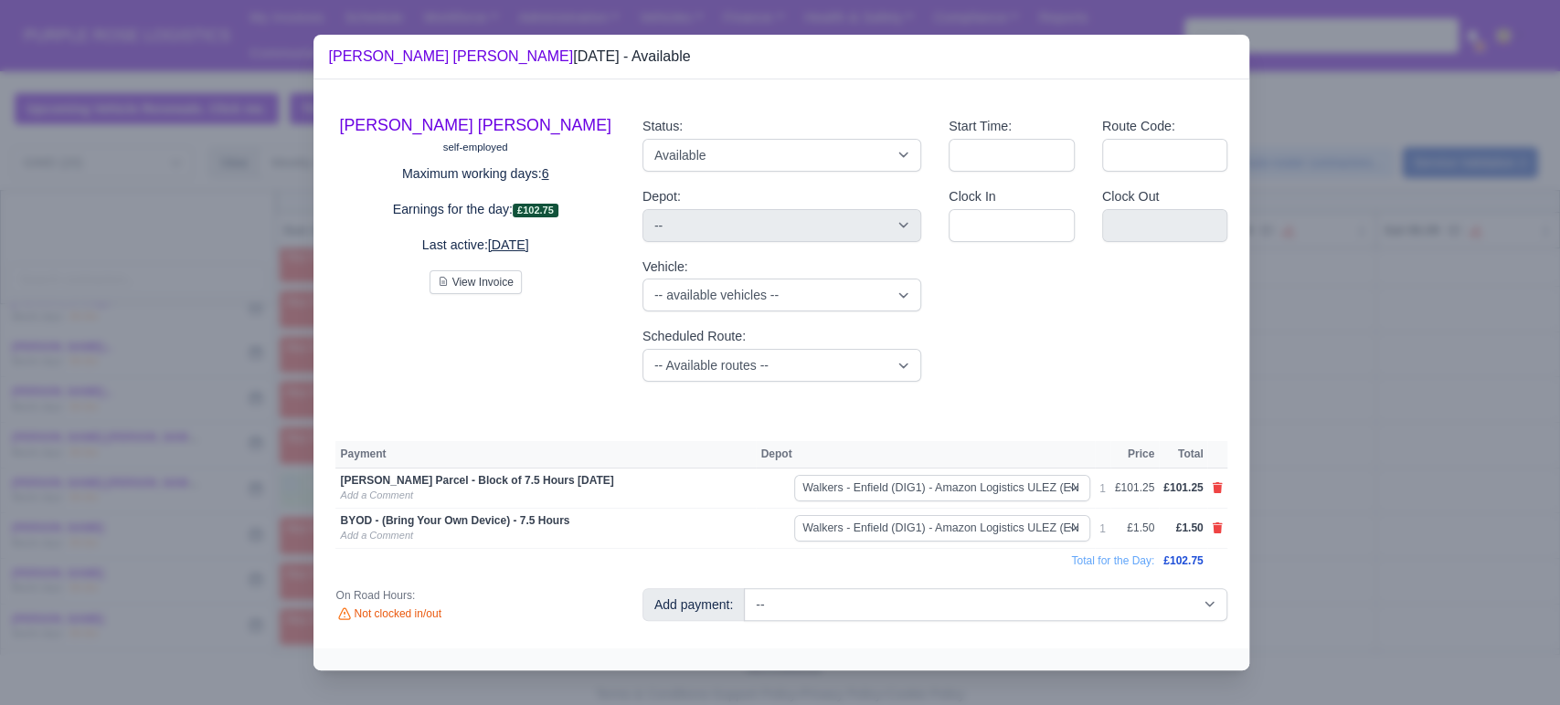
click at [1302, 561] on div at bounding box center [780, 352] width 1560 height 705
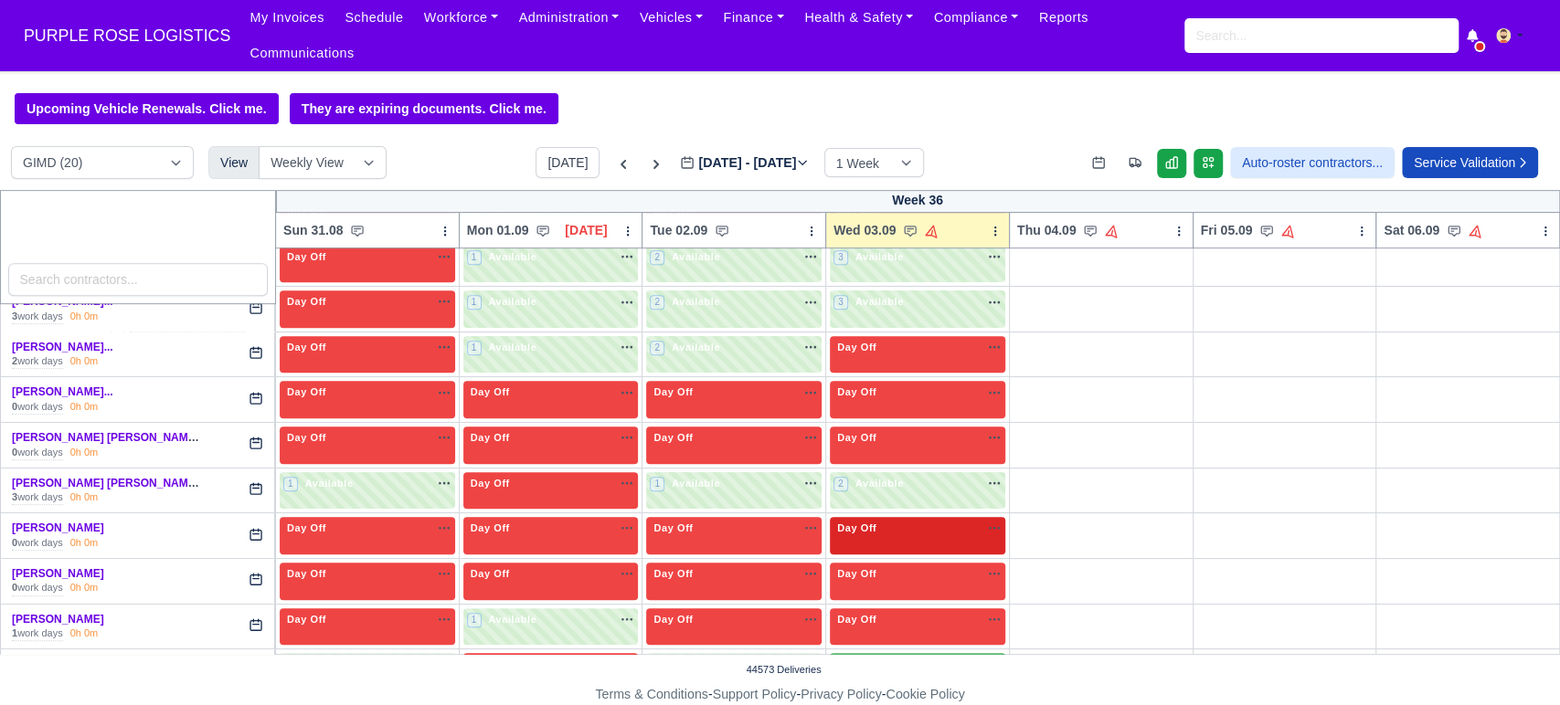
scroll to position [713, 0]
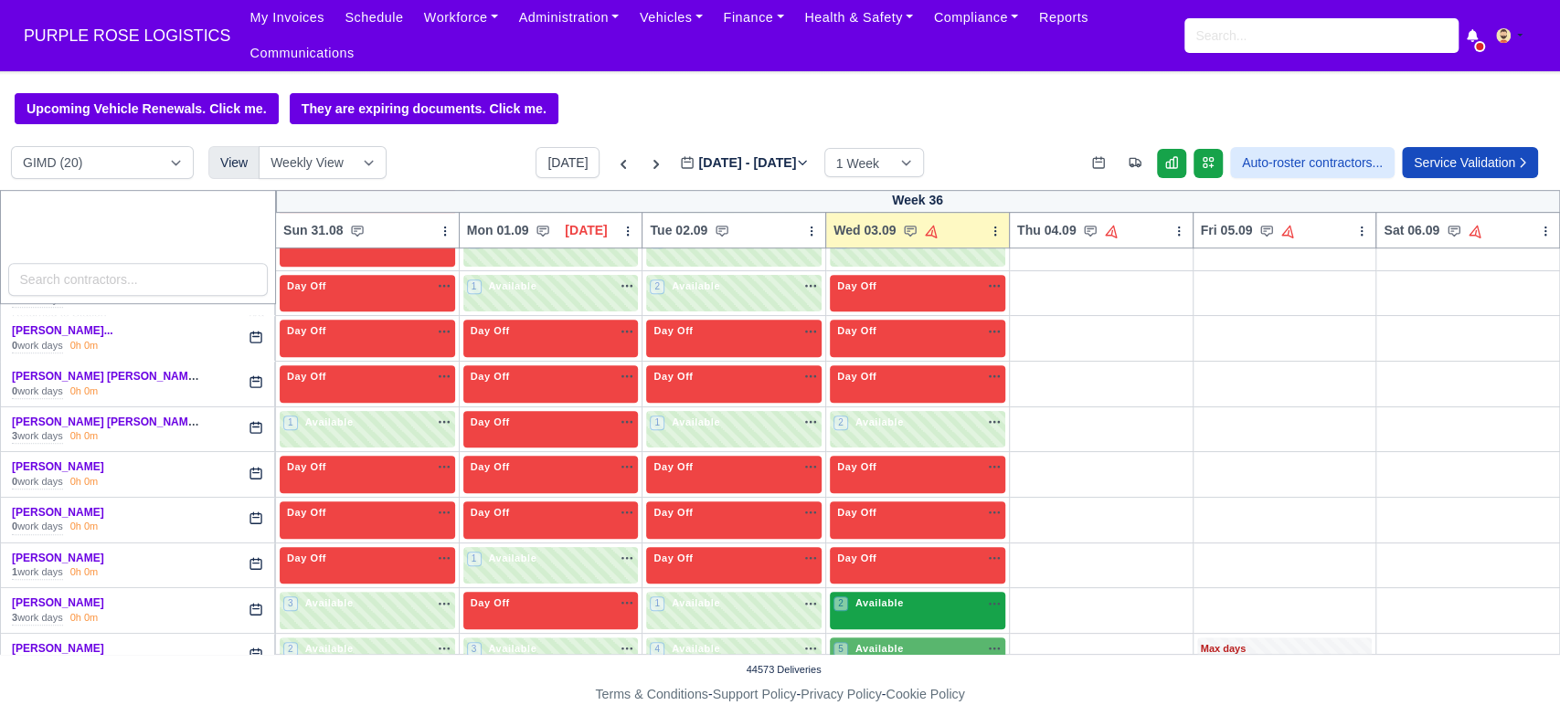
click at [885, 597] on span "Available" at bounding box center [880, 603] width 56 height 13
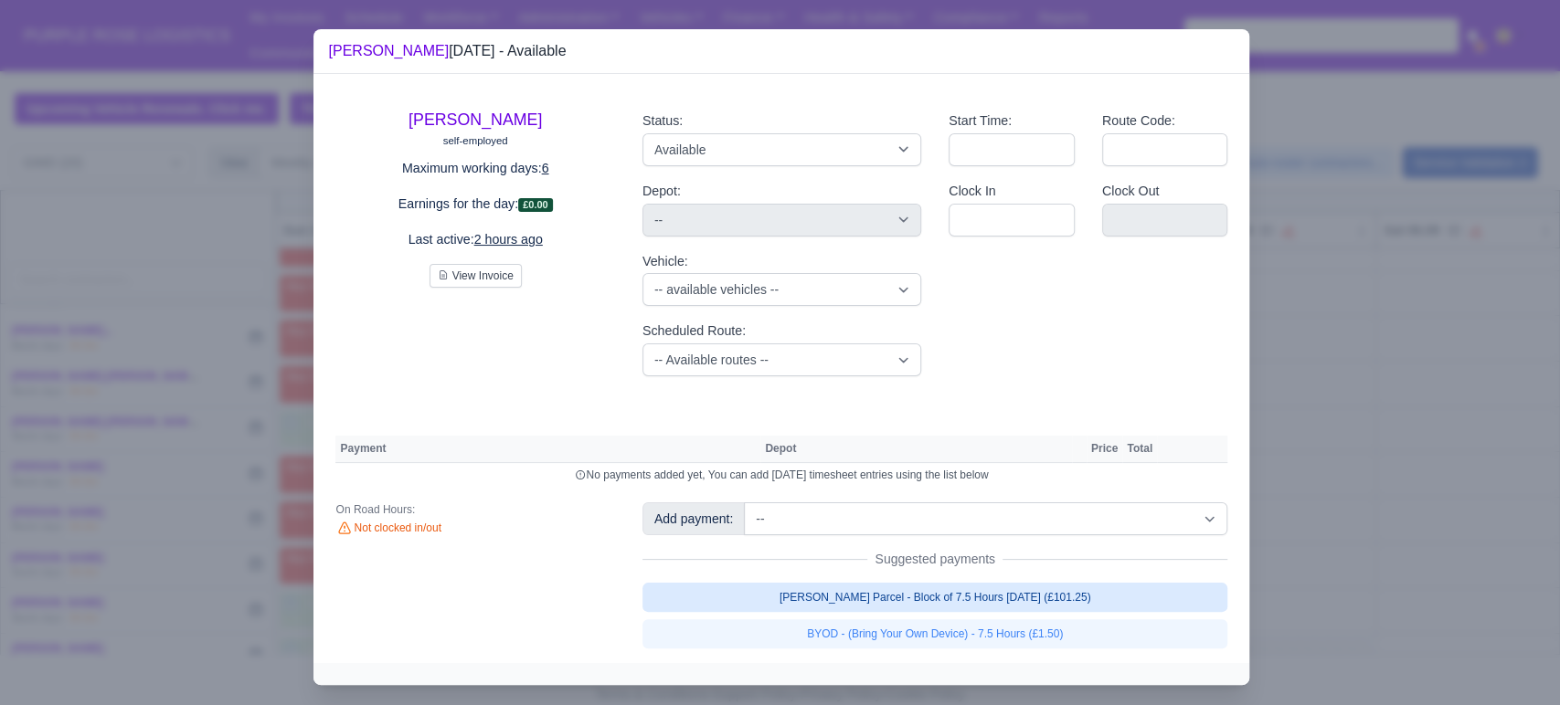
click at [1031, 605] on link "[PERSON_NAME] Parcel - Block of 7.5 Hours [DATE] (£101.25)" at bounding box center [935, 597] width 586 height 29
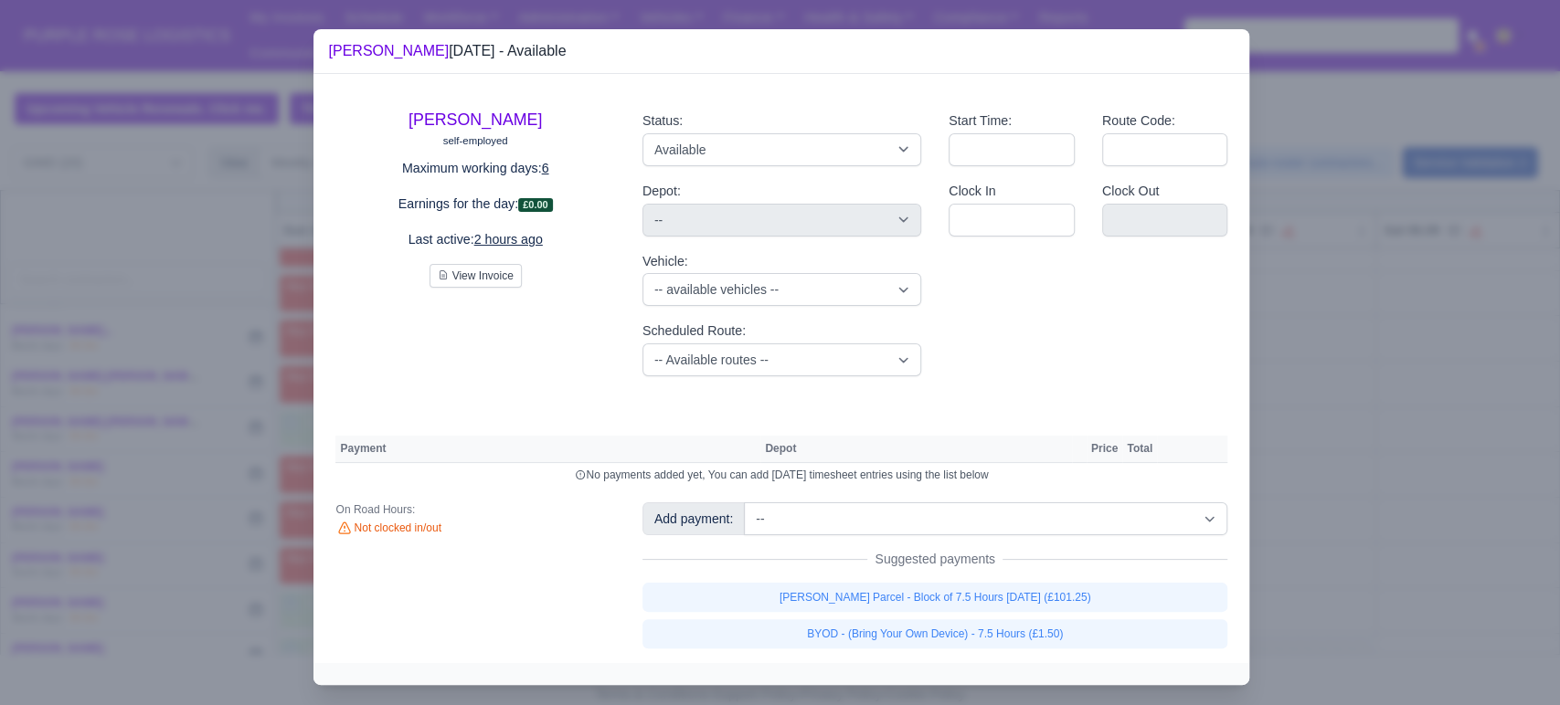
select select "5"
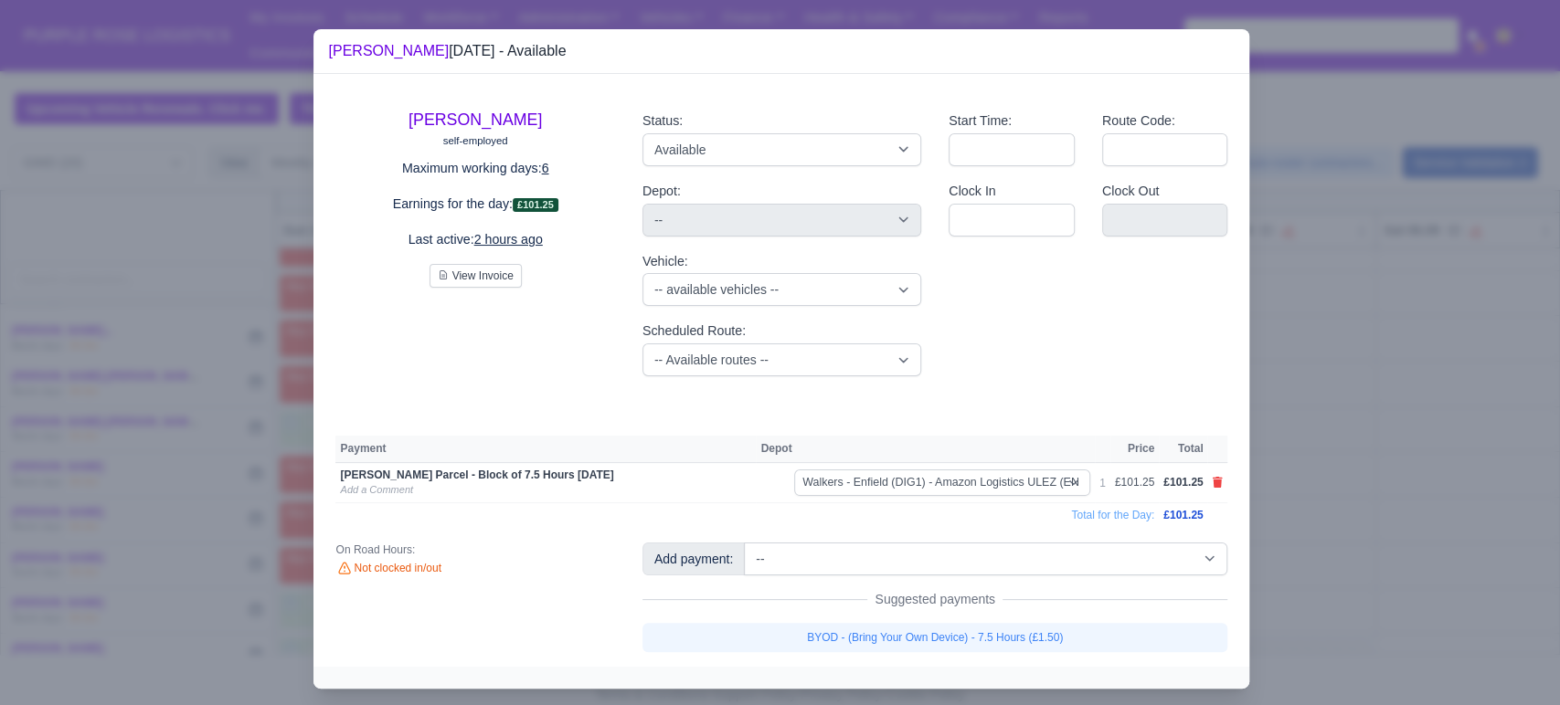
click at [963, 657] on div "[PERSON_NAME] self-employed Maximum working days: 6 Earnings for the day: £101.…" at bounding box center [781, 370] width 936 height 593
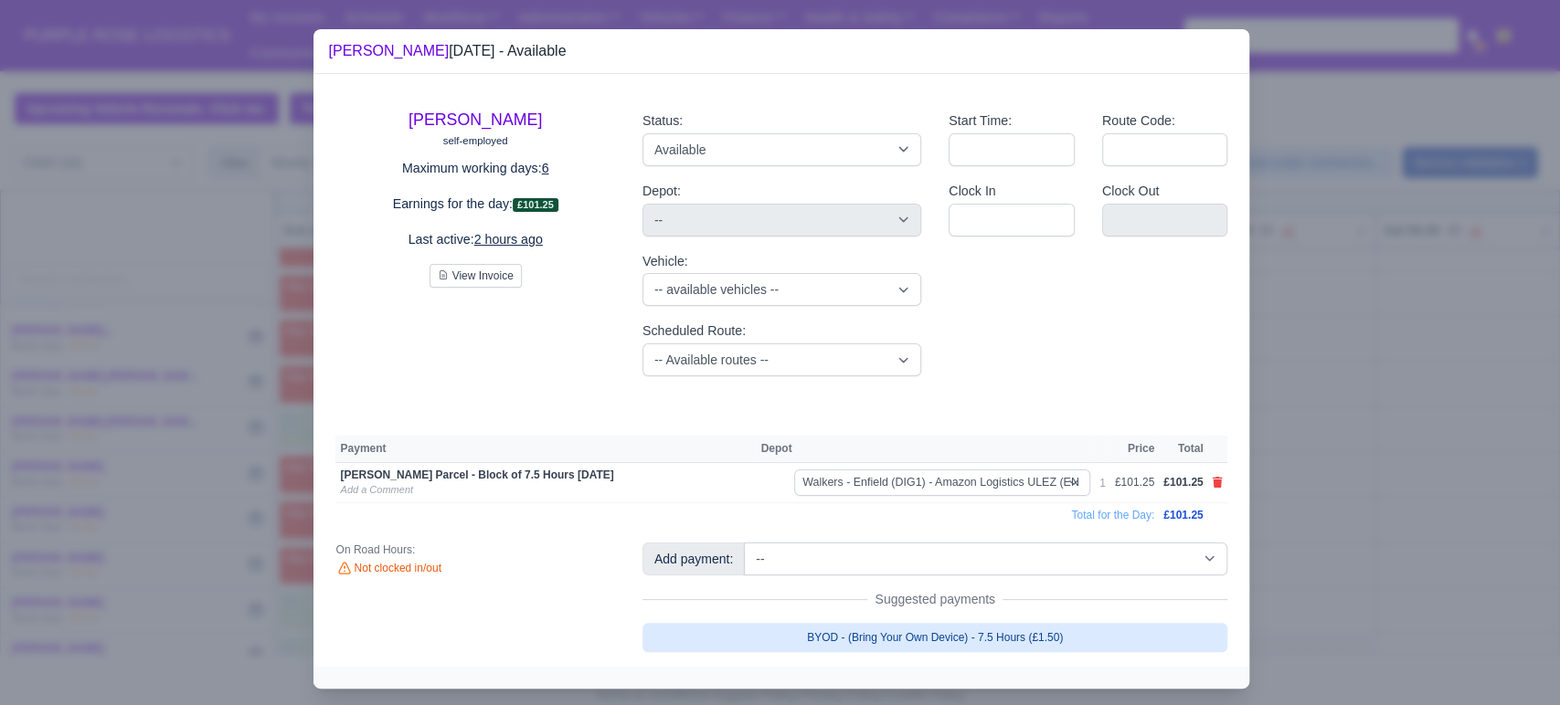
click at [980, 641] on link "BYOD - (Bring Your Own Device) - 7.5 Hours (£1.50)" at bounding box center [935, 637] width 586 height 29
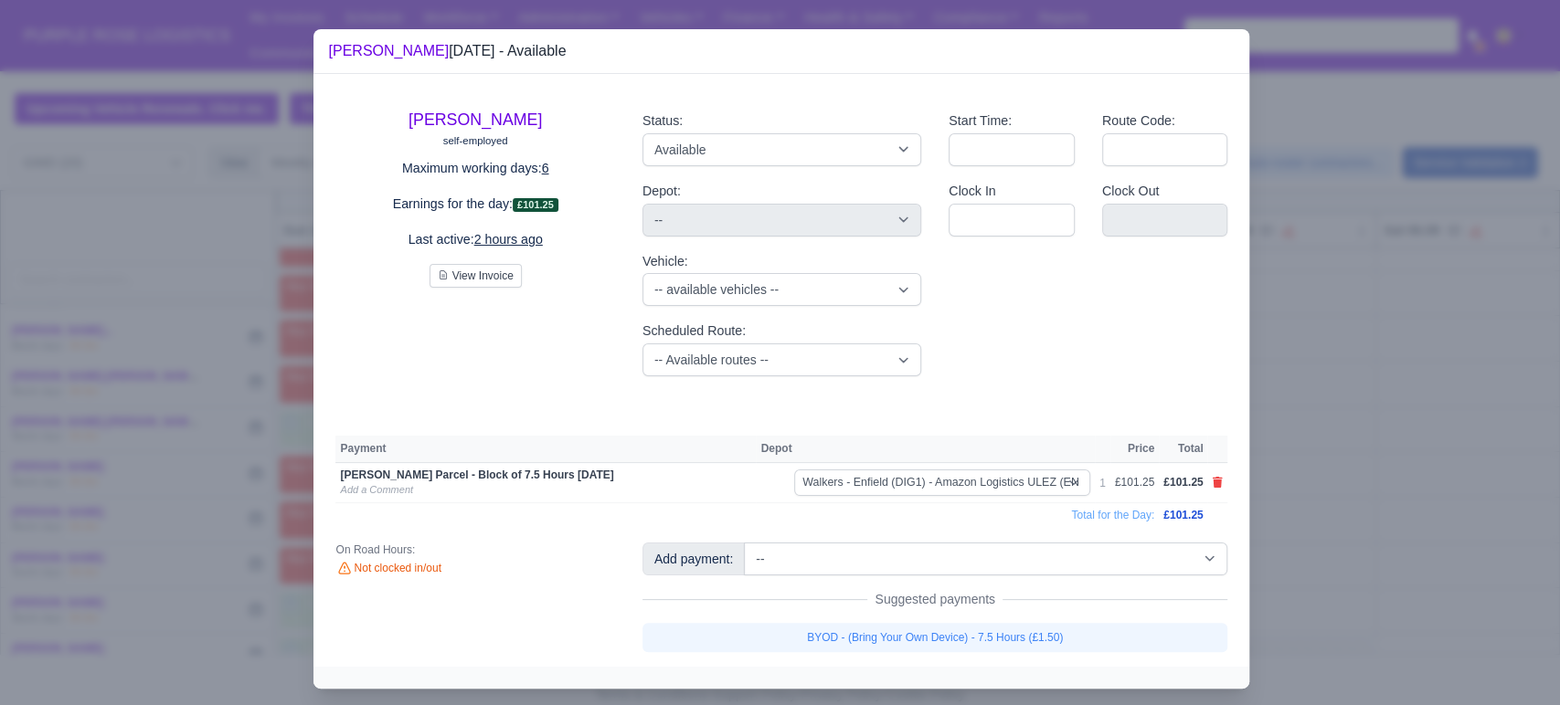
select select "5"
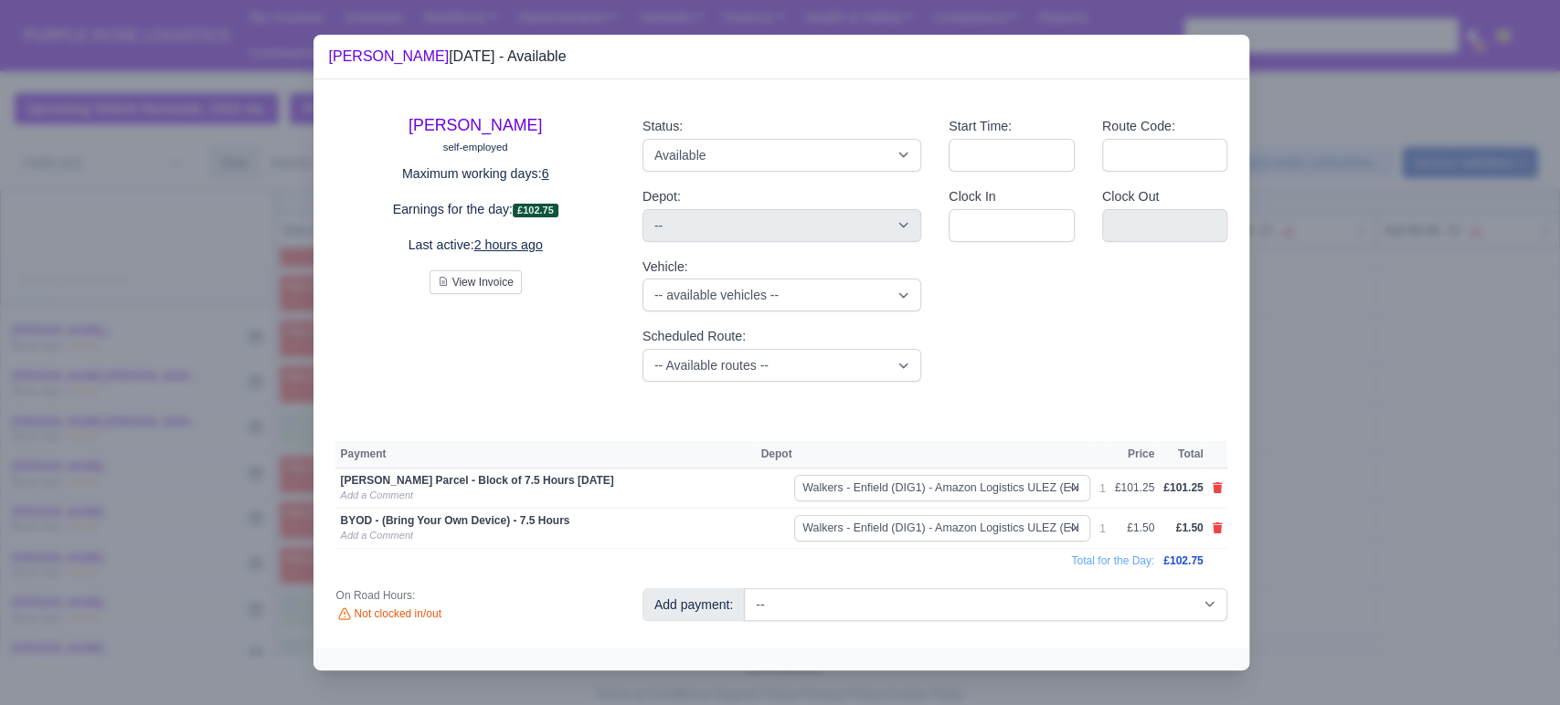
click at [1350, 589] on div at bounding box center [780, 352] width 1560 height 705
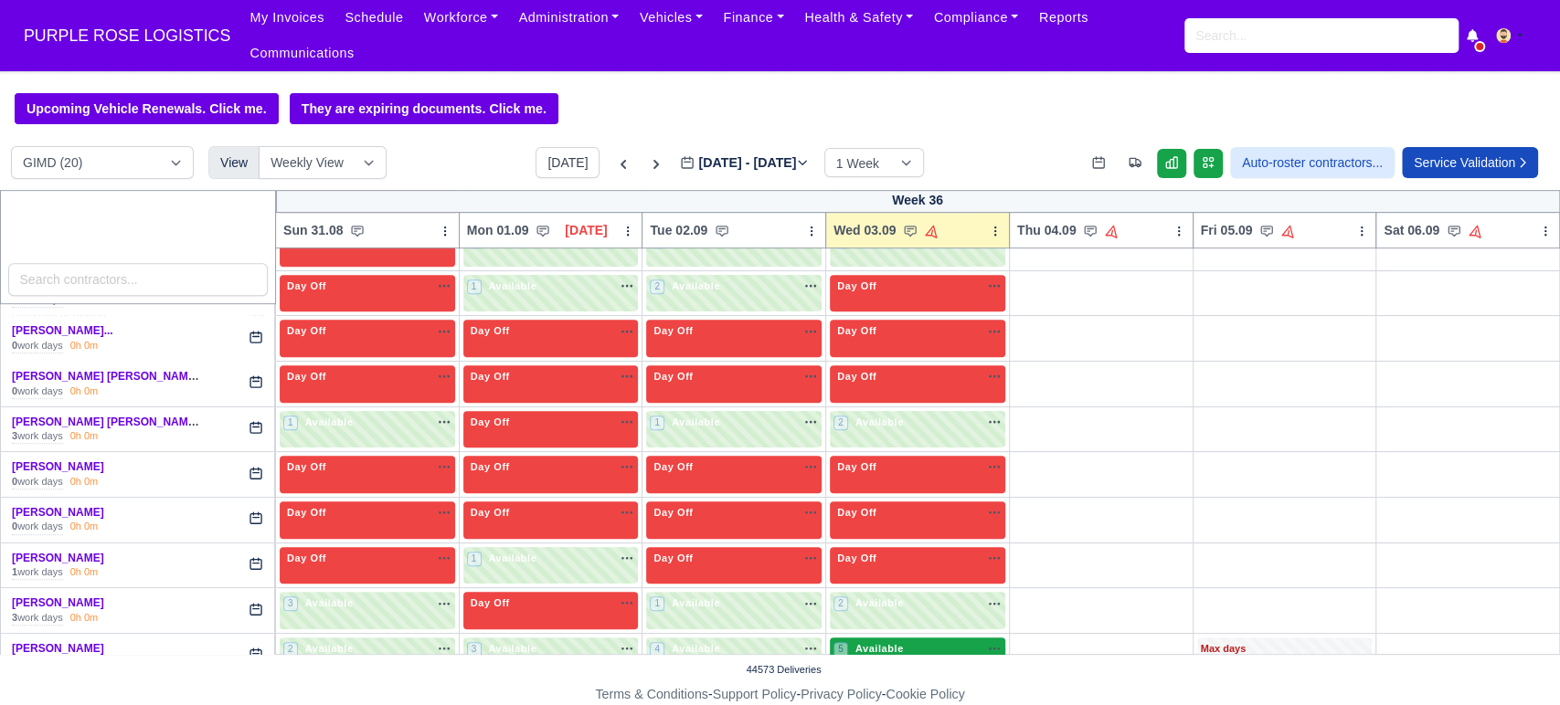
click at [927, 641] on div "5 Available" at bounding box center [917, 656] width 175 height 37
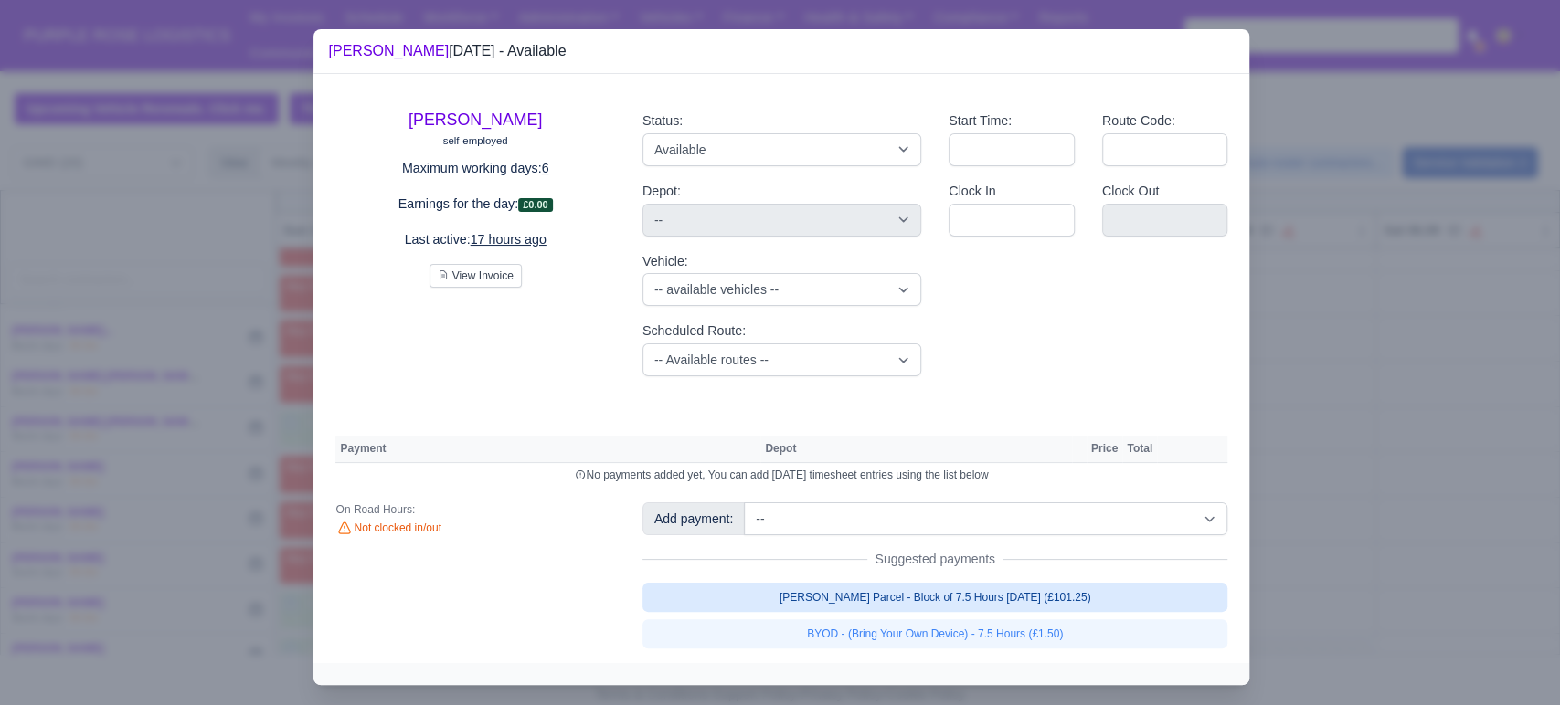
click at [1019, 589] on link "[PERSON_NAME] Parcel - Block of 7.5 Hours [DATE] (£101.25)" at bounding box center [935, 597] width 586 height 29
select select "5"
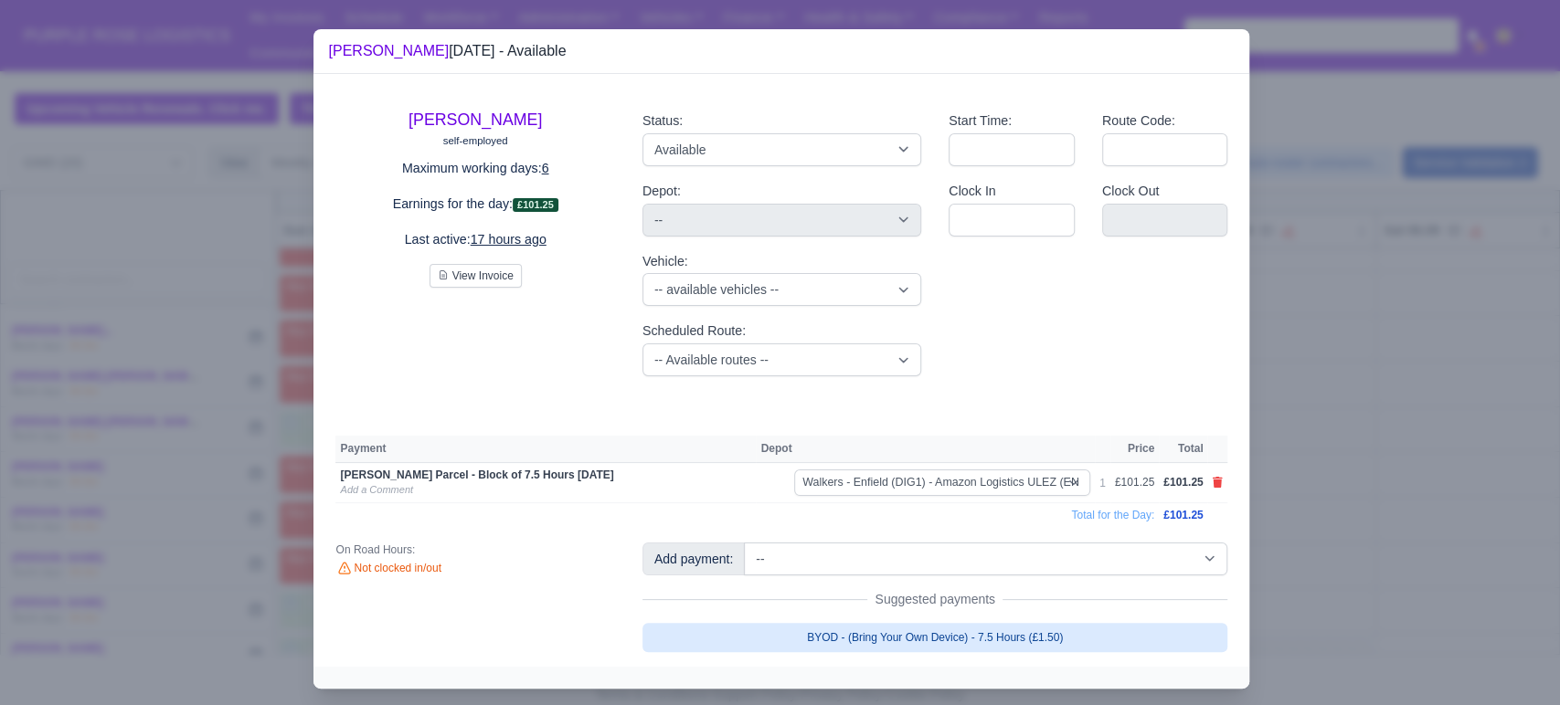
click at [982, 627] on link "BYOD - (Bring Your Own Device) - 7.5 Hours (£1.50)" at bounding box center [935, 637] width 586 height 29
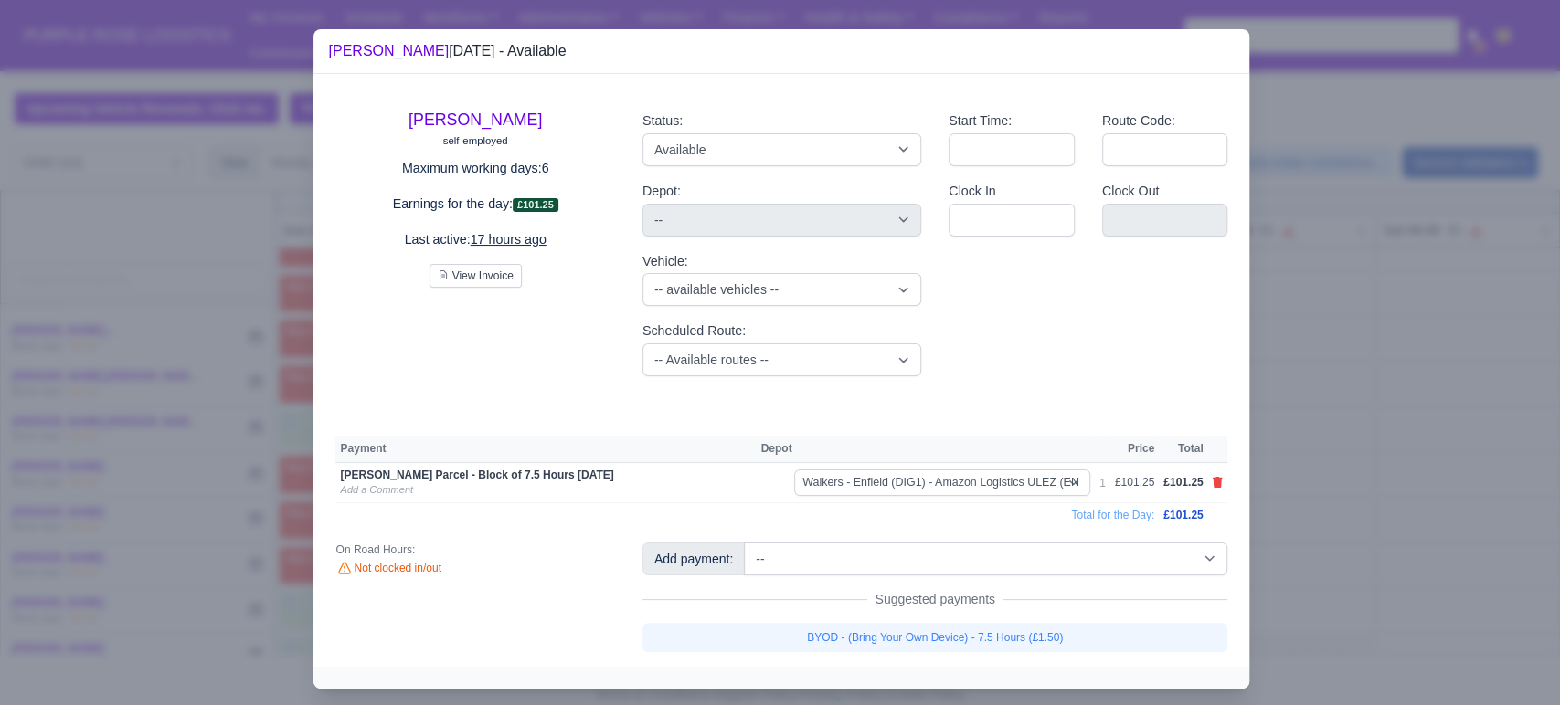
select select "5"
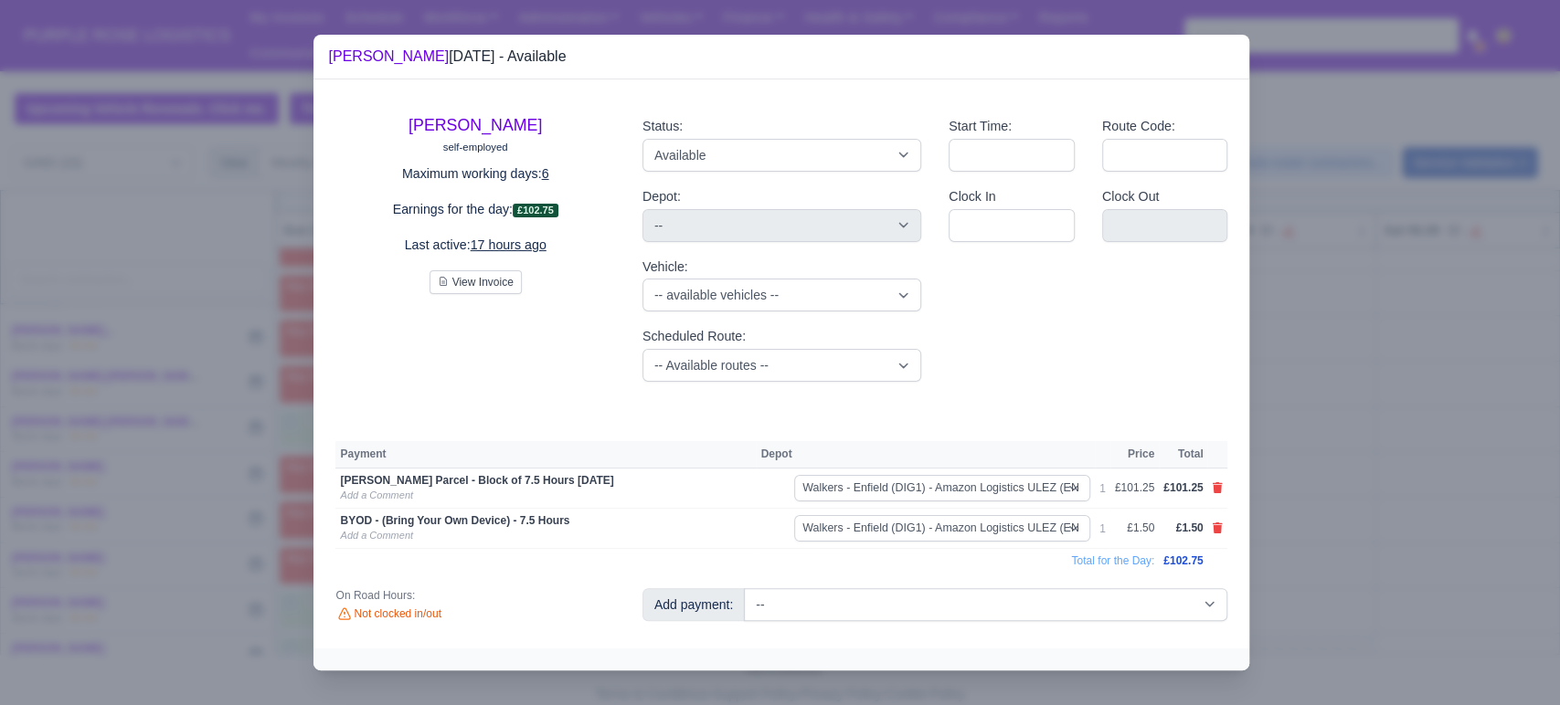
click at [1339, 516] on div at bounding box center [780, 352] width 1560 height 705
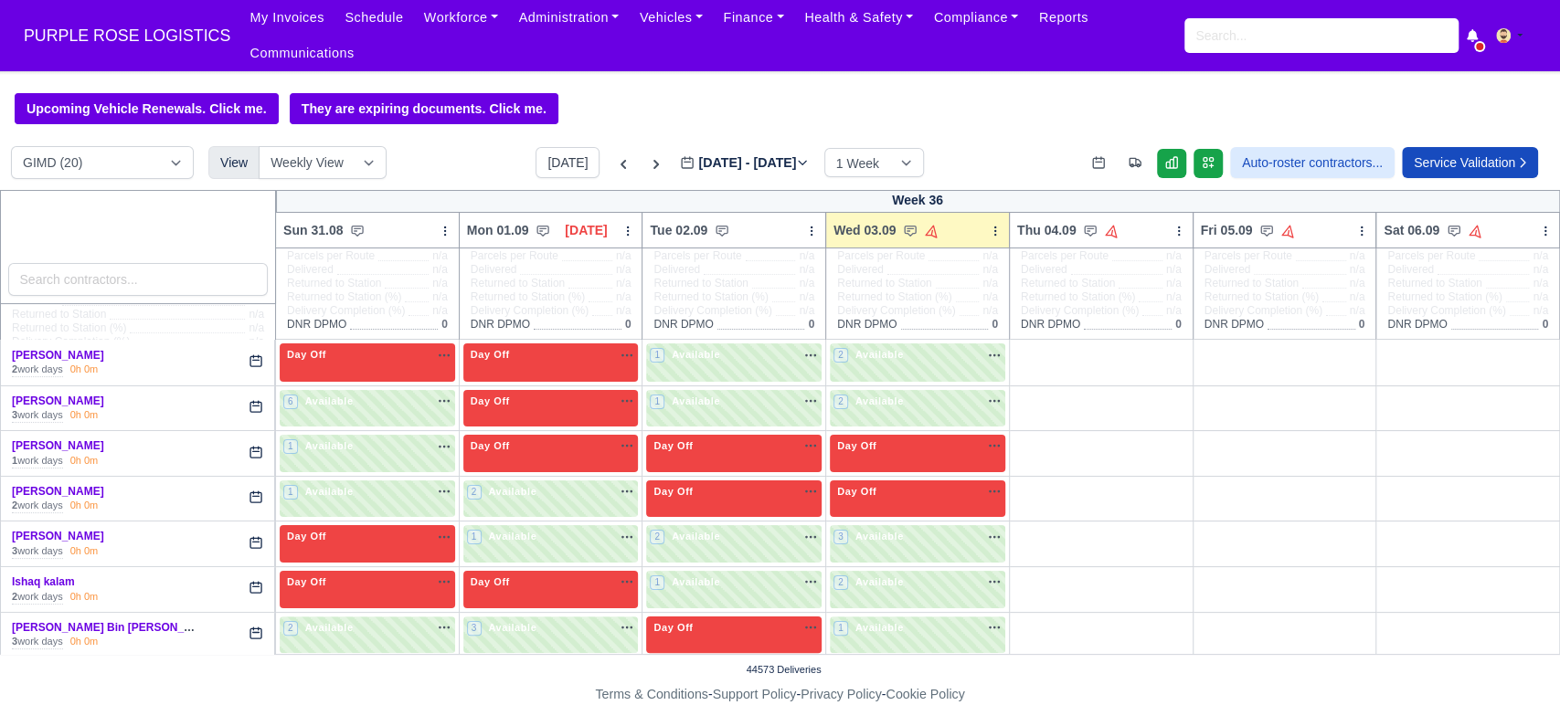
scroll to position [0, 0]
